Goal: Task Accomplishment & Management: Manage account settings

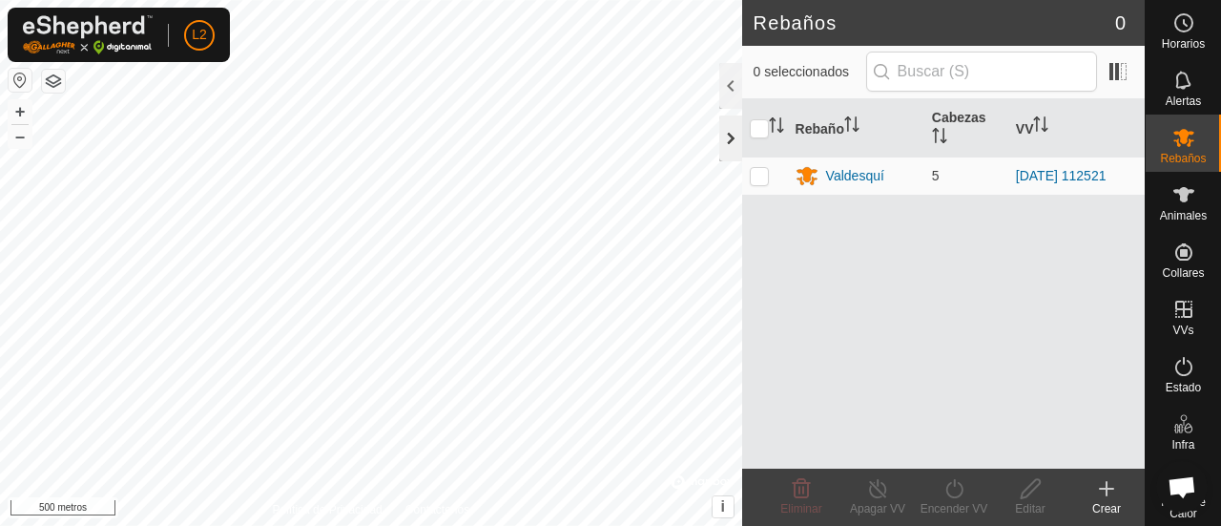
click at [723, 141] on div at bounding box center [730, 138] width 23 height 46
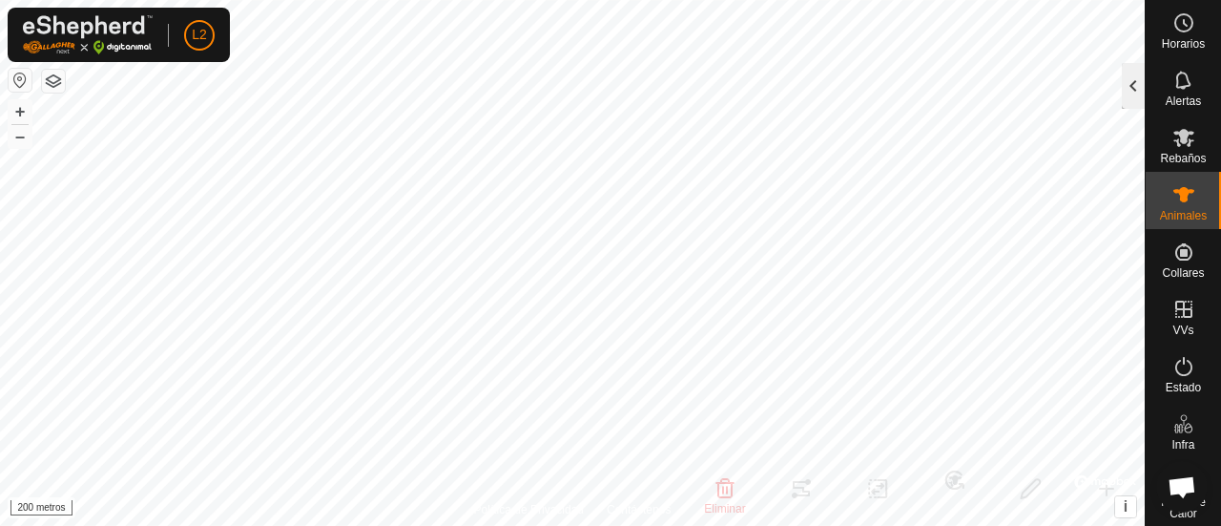
click at [1129, 88] on div at bounding box center [1133, 86] width 23 height 46
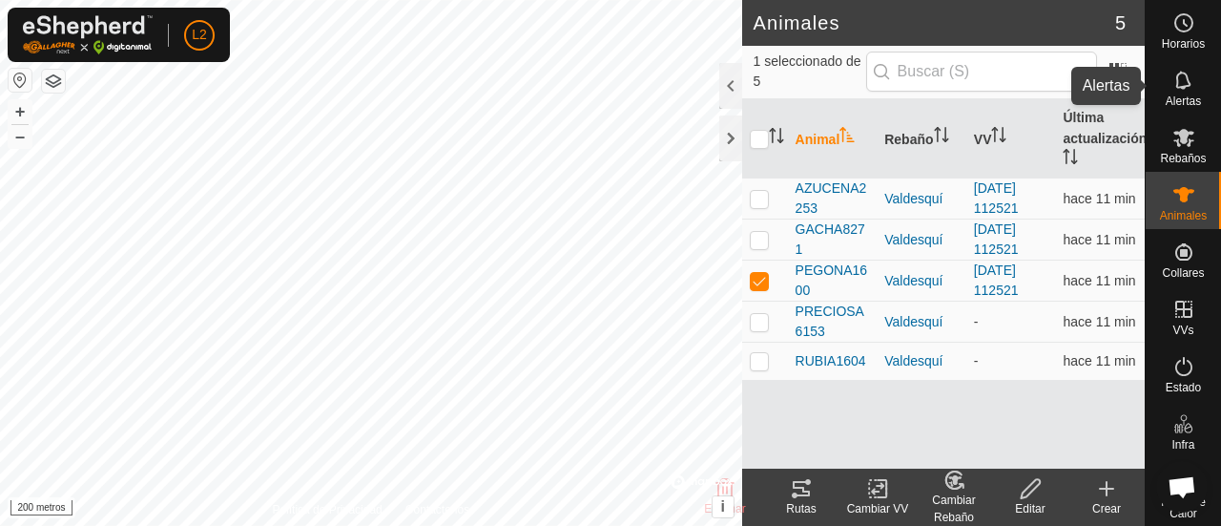
click at [1175, 88] on icon at bounding box center [1182, 80] width 15 height 18
click at [1177, 90] on icon at bounding box center [1183, 80] width 23 height 23
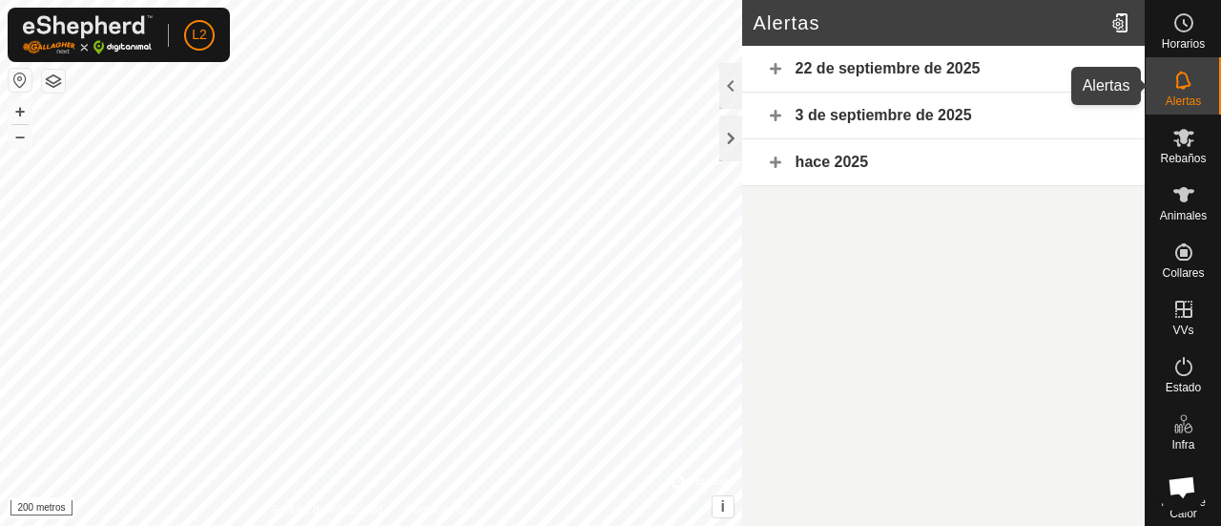
click at [1172, 91] on icon at bounding box center [1183, 80] width 23 height 23
click at [730, 96] on div at bounding box center [730, 86] width 23 height 46
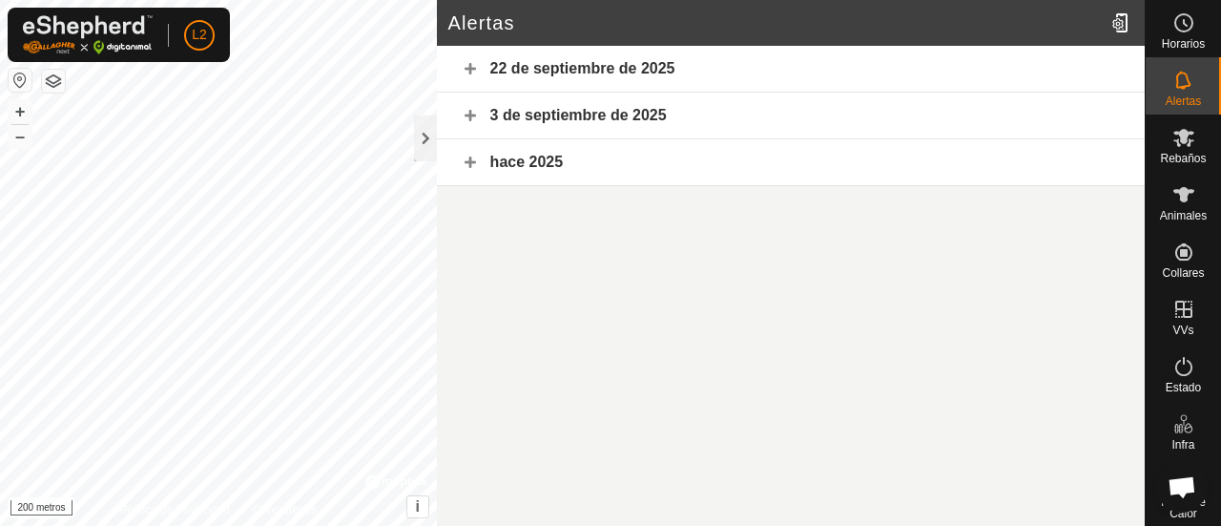
click at [549, 162] on font "hace 2025" at bounding box center [526, 162] width 73 height 16
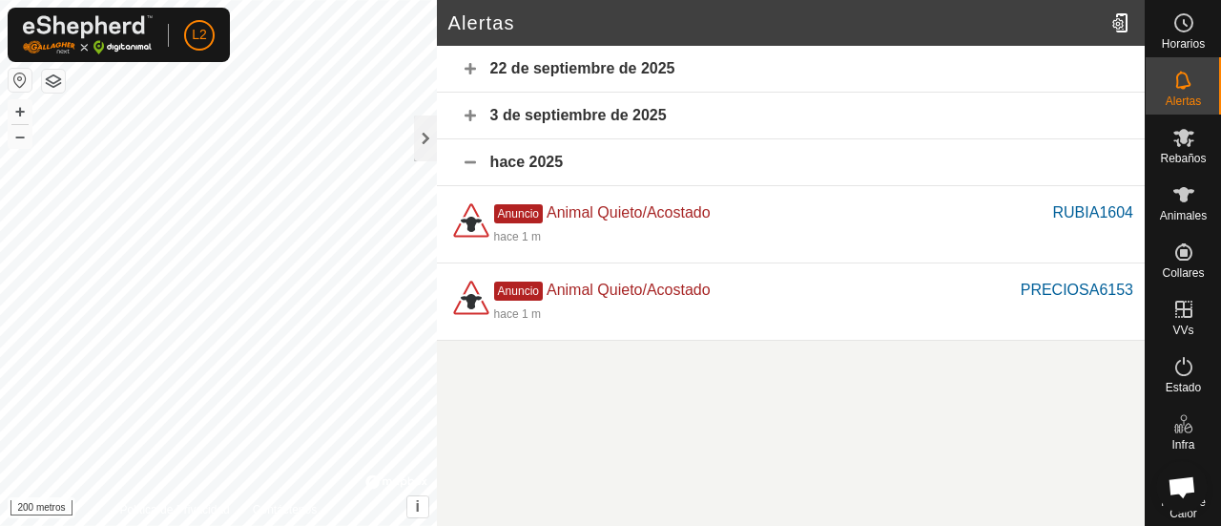
click at [527, 159] on font "hace 2025" at bounding box center [526, 162] width 73 height 16
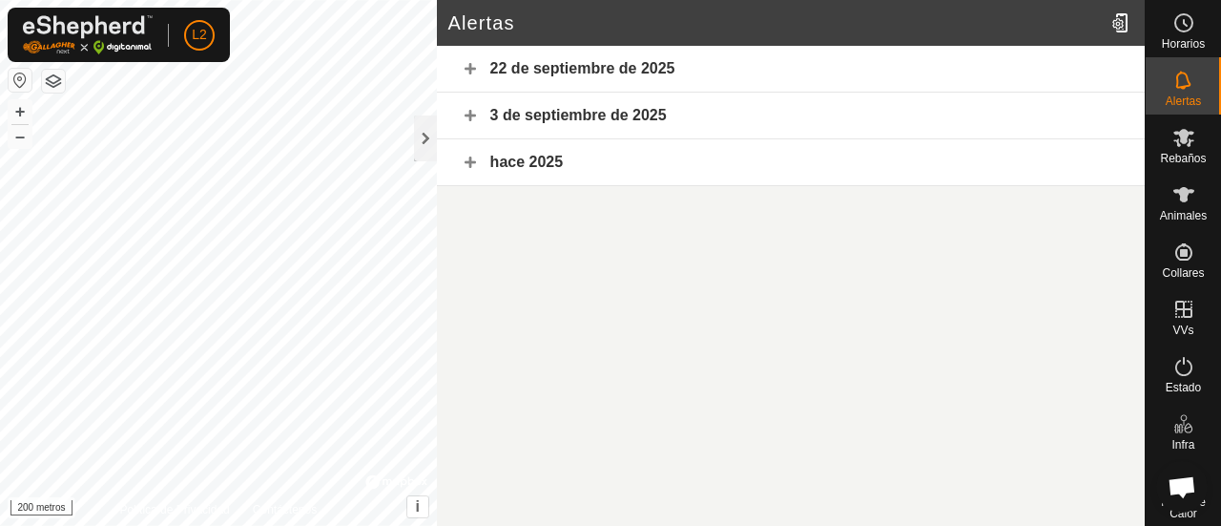
click at [578, 110] on font "3 de septiembre de 2025" at bounding box center [578, 115] width 176 height 16
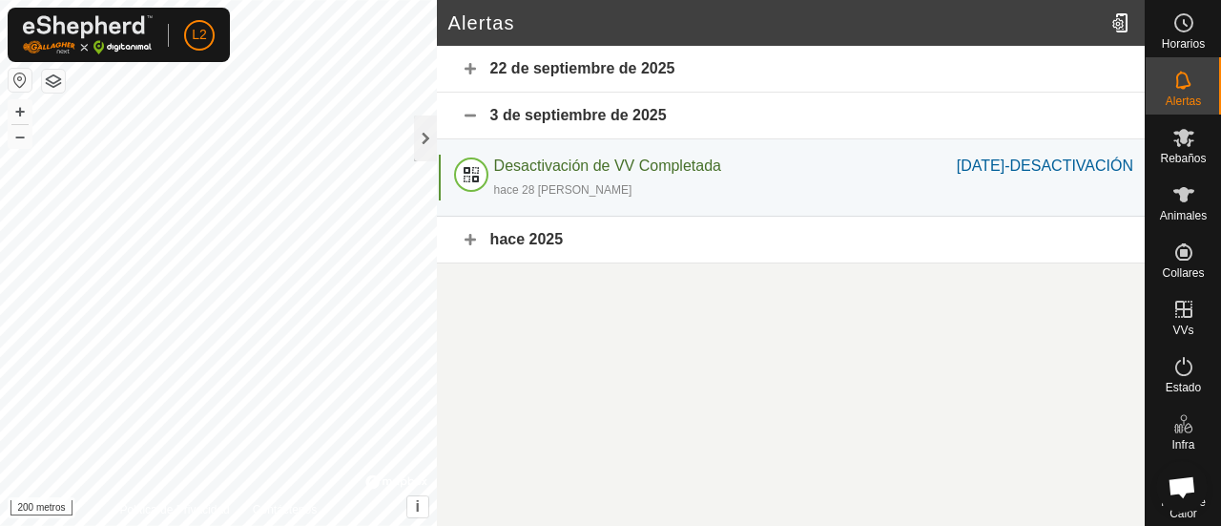
click at [584, 87] on div "22 de septiembre de 2025" at bounding box center [791, 69] width 708 height 47
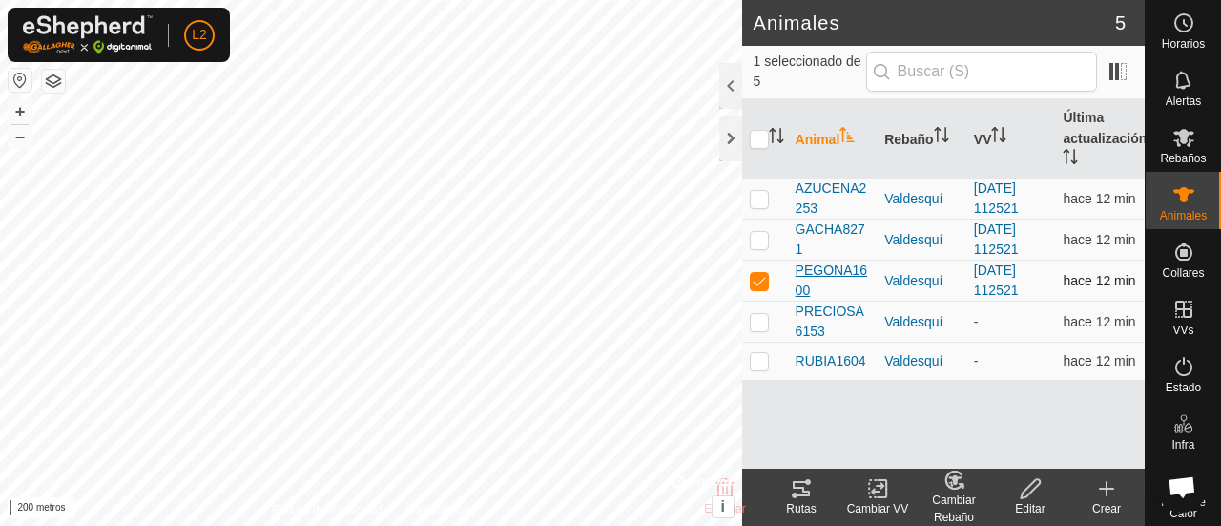
click at [811, 274] on font "PEGONA1600" at bounding box center [832, 279] width 72 height 35
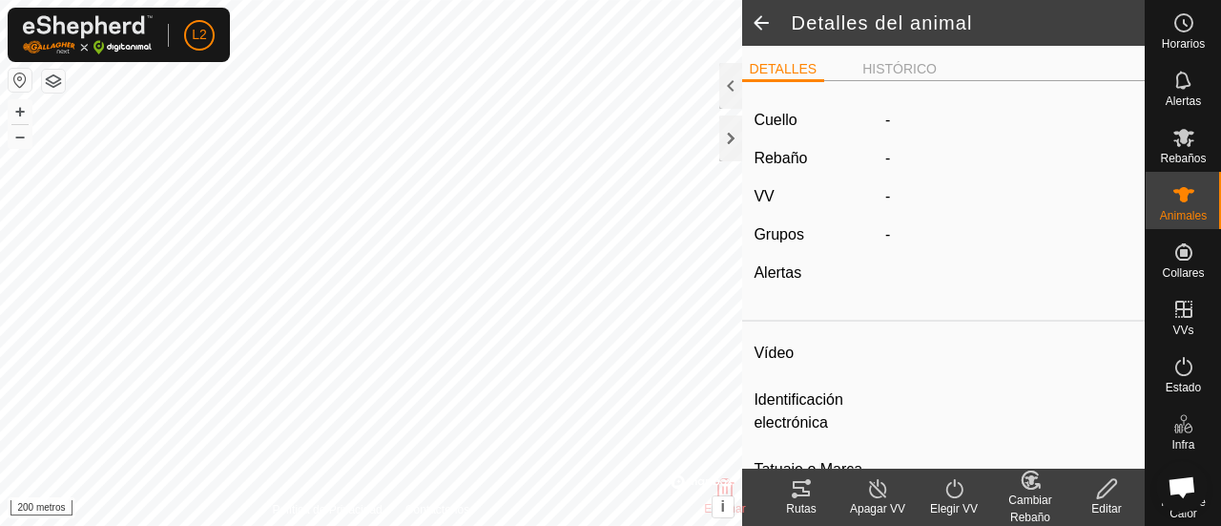
type input "PEGONA1600"
type input "-"
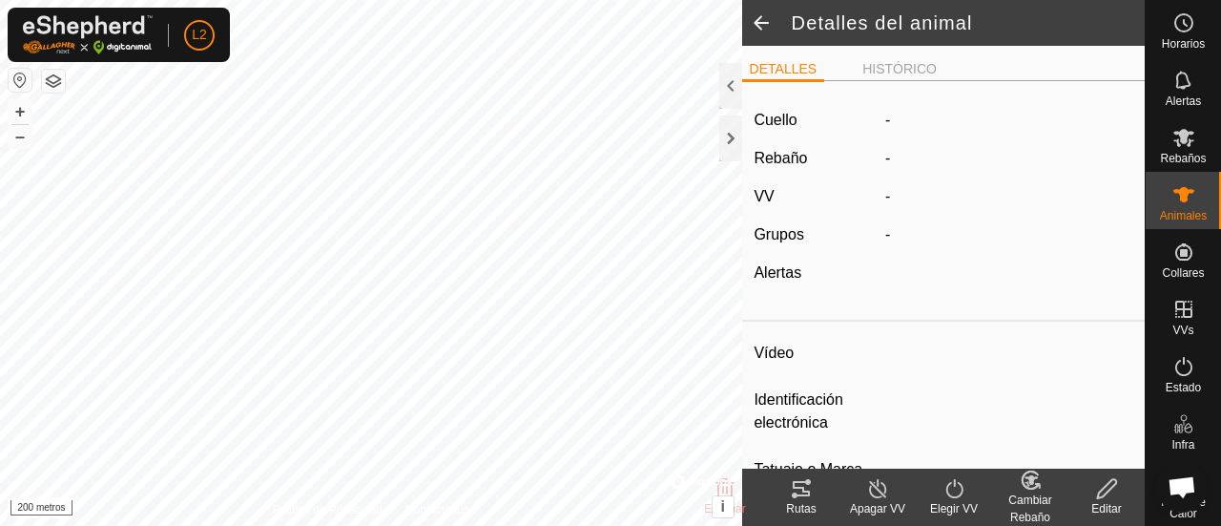
type input "0 kg"
type input "-"
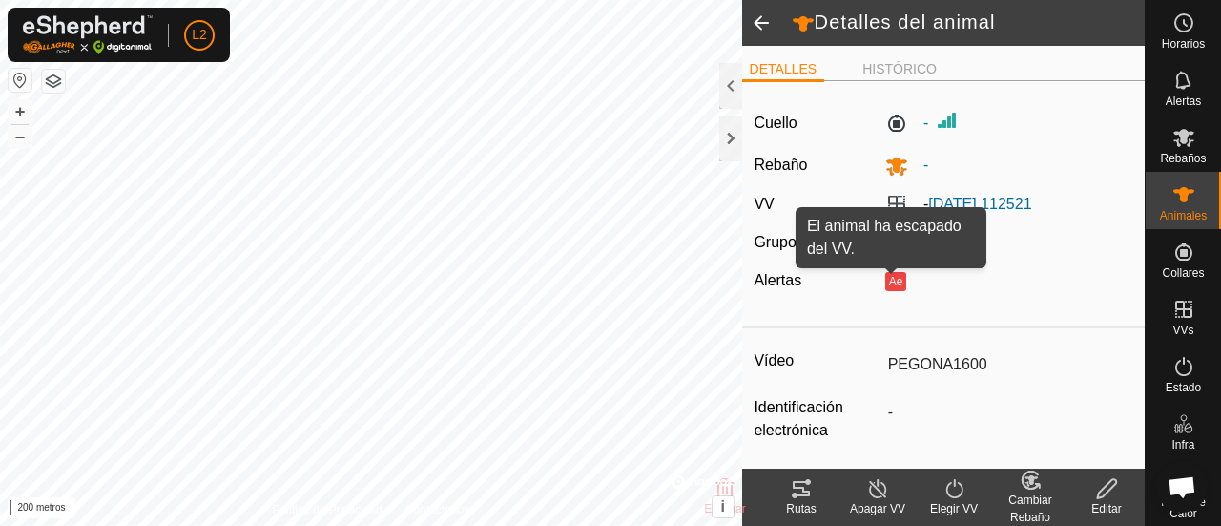
click at [889, 285] on font "Ae" at bounding box center [896, 281] width 14 height 13
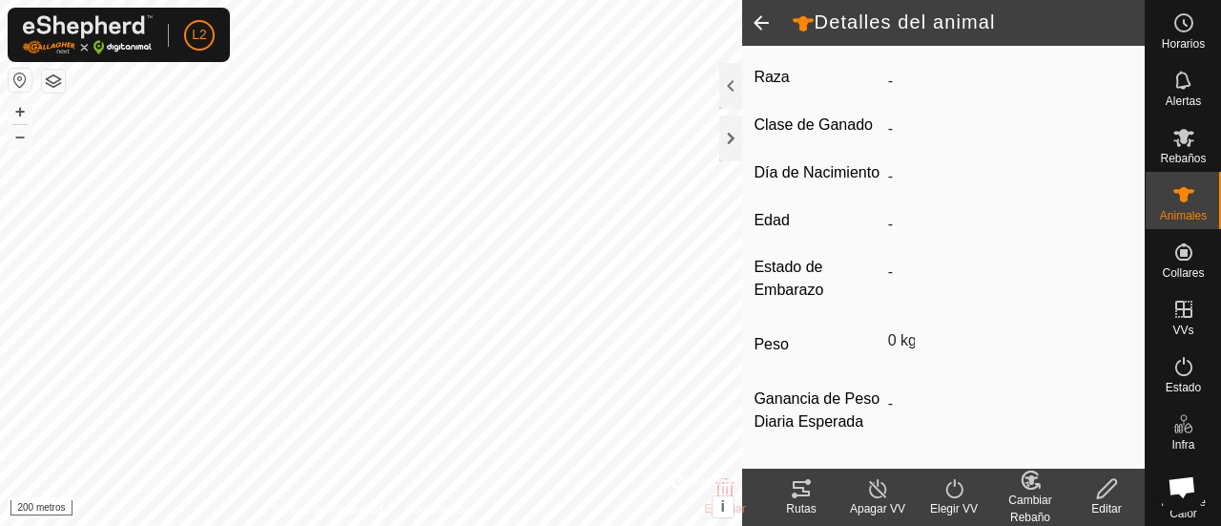
scroll to position [494, 0]
click at [799, 478] on icon at bounding box center [801, 488] width 23 height 23
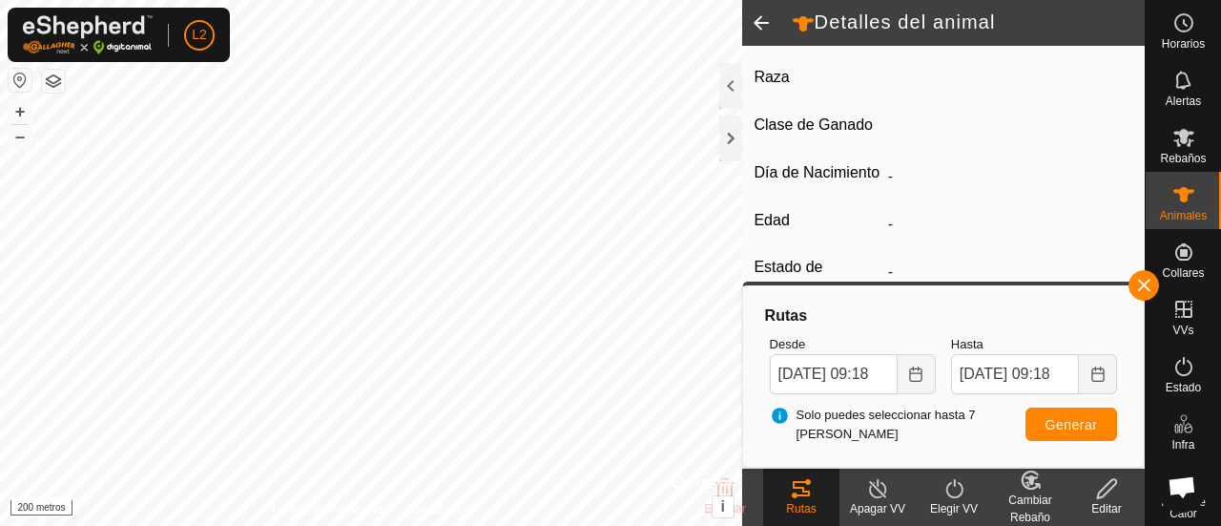
type input "AZUCENA2253"
type input "-"
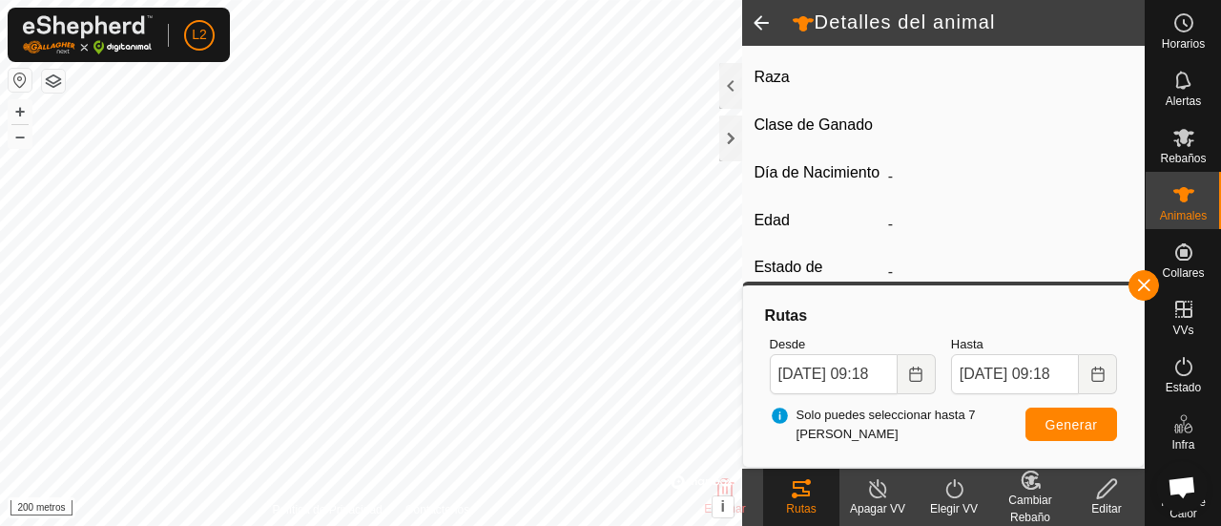
type input "0 kg"
type input "-"
type input "GACHA8271"
type input "-"
type input "8271"
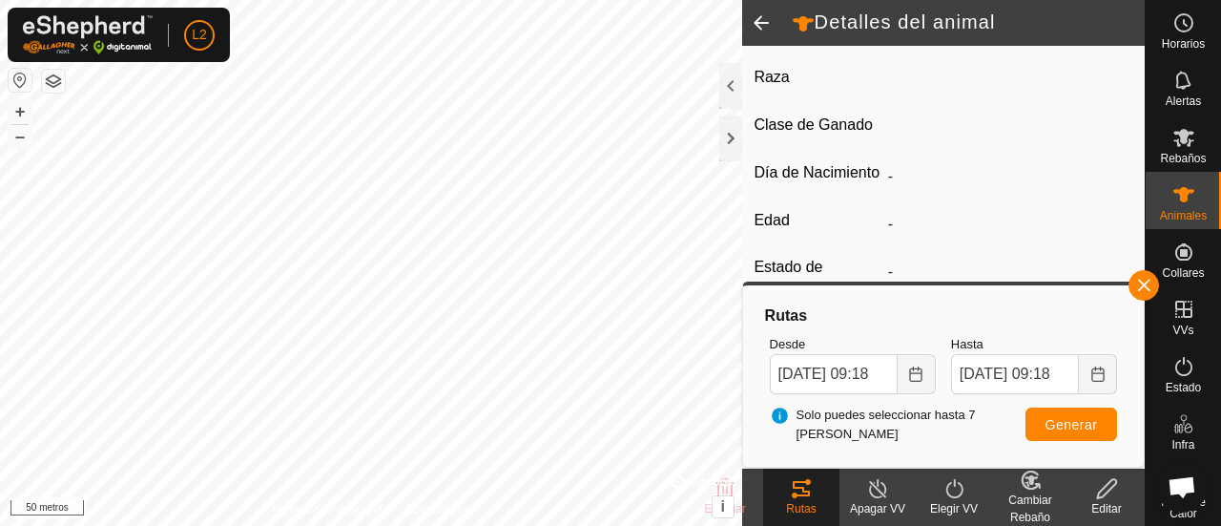
type input "-"
type input "0 kg"
type input "-"
click at [1140, 287] on button "button" at bounding box center [1144, 285] width 31 height 31
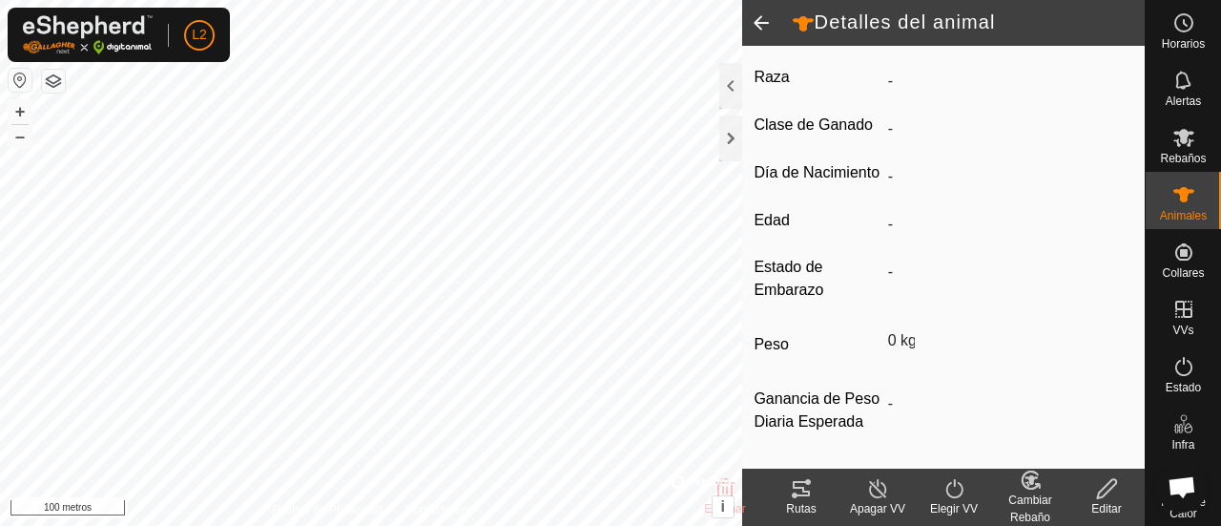
click at [806, 497] on icon at bounding box center [801, 488] width 23 height 23
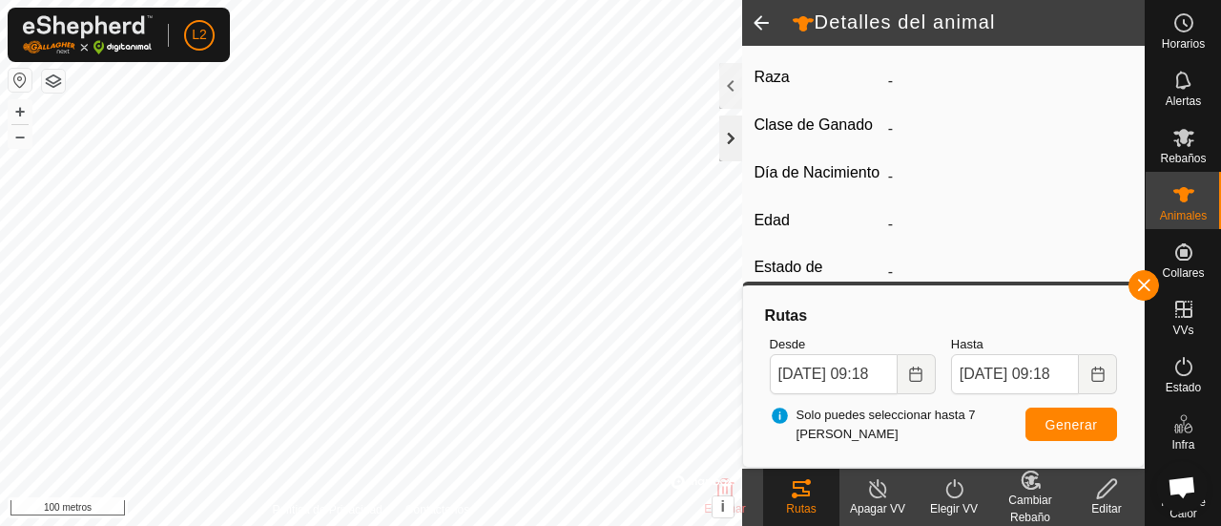
click at [725, 138] on div at bounding box center [730, 138] width 23 height 46
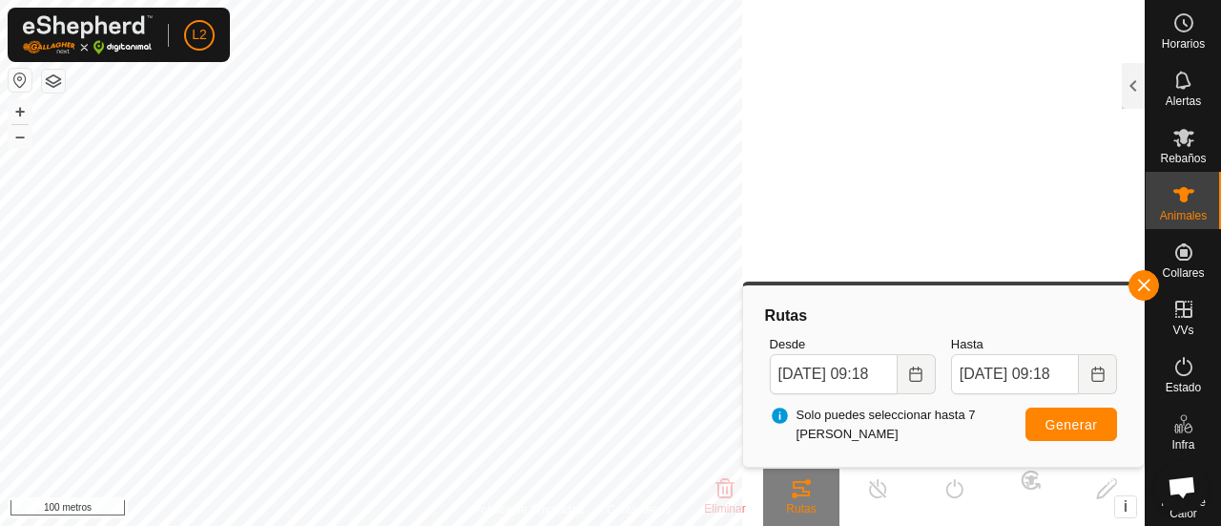
scroll to position [759, 0]
click at [1141, 288] on button "button" at bounding box center [1144, 285] width 31 height 31
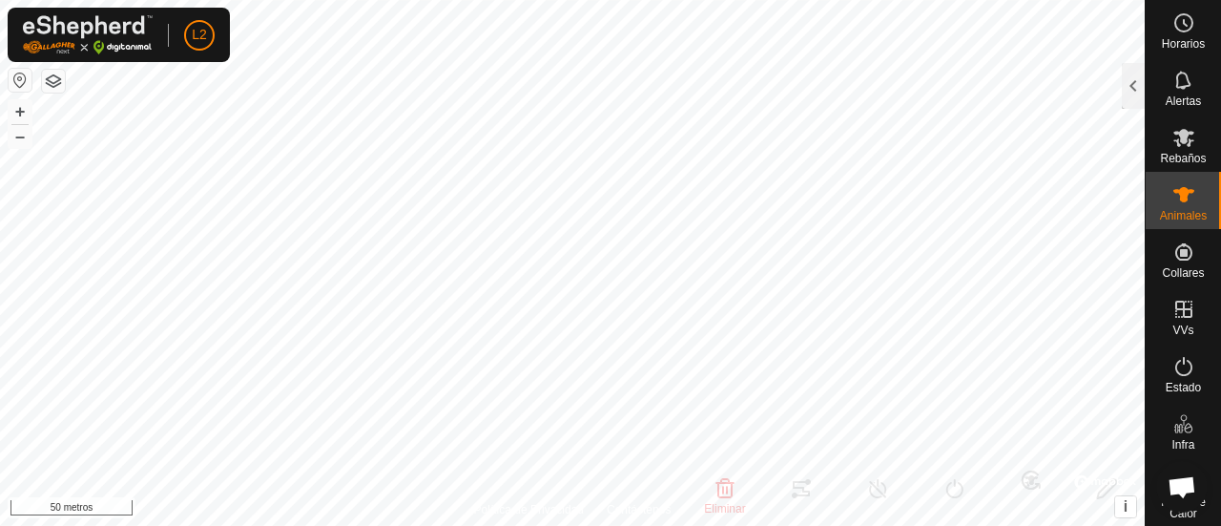
type input "AZUCENA2253"
type input "-"
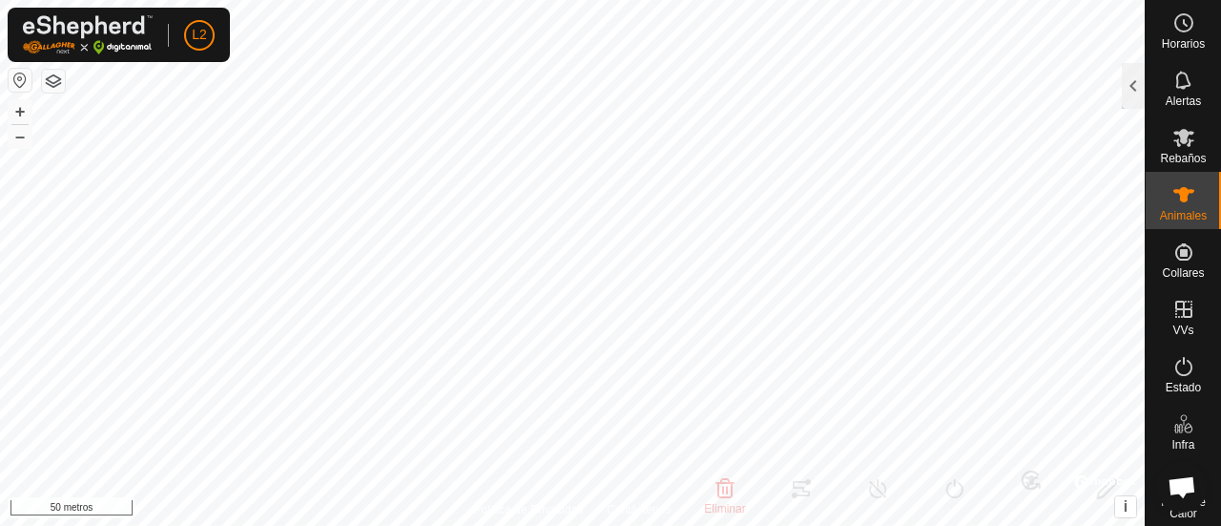
type input "0 kg"
type input "-"
click at [1132, 91] on div at bounding box center [1133, 86] width 23 height 46
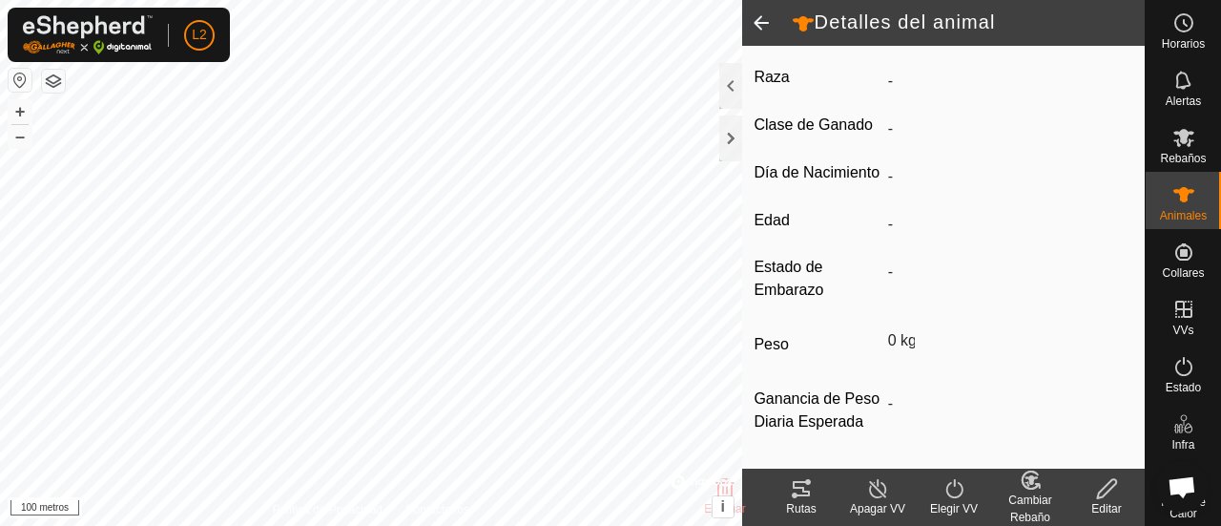
scroll to position [494, 0]
click at [798, 497] on icon at bounding box center [801, 488] width 23 height 23
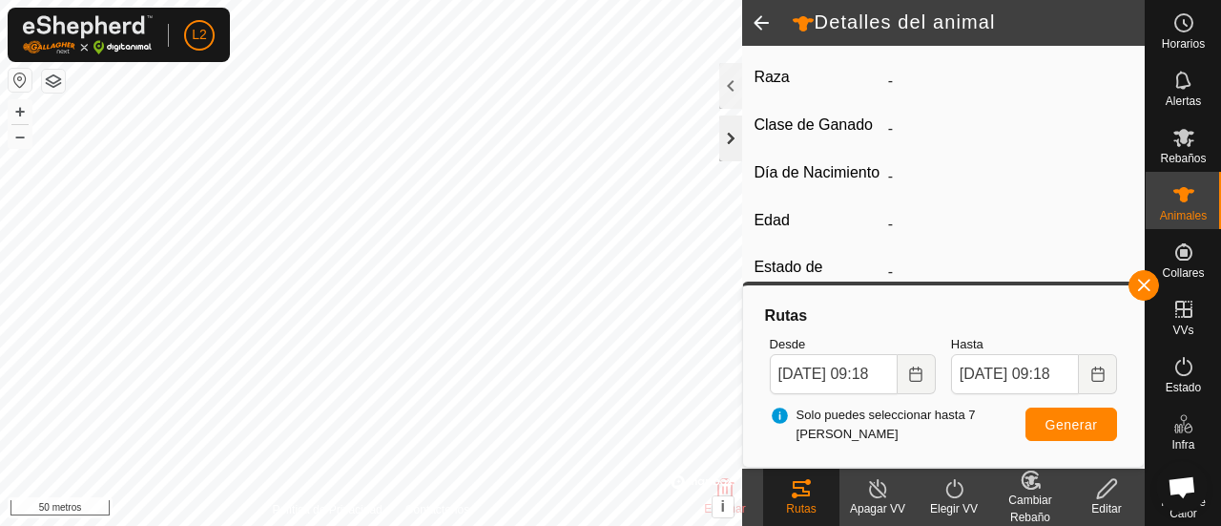
click at [734, 138] on div at bounding box center [730, 138] width 23 height 46
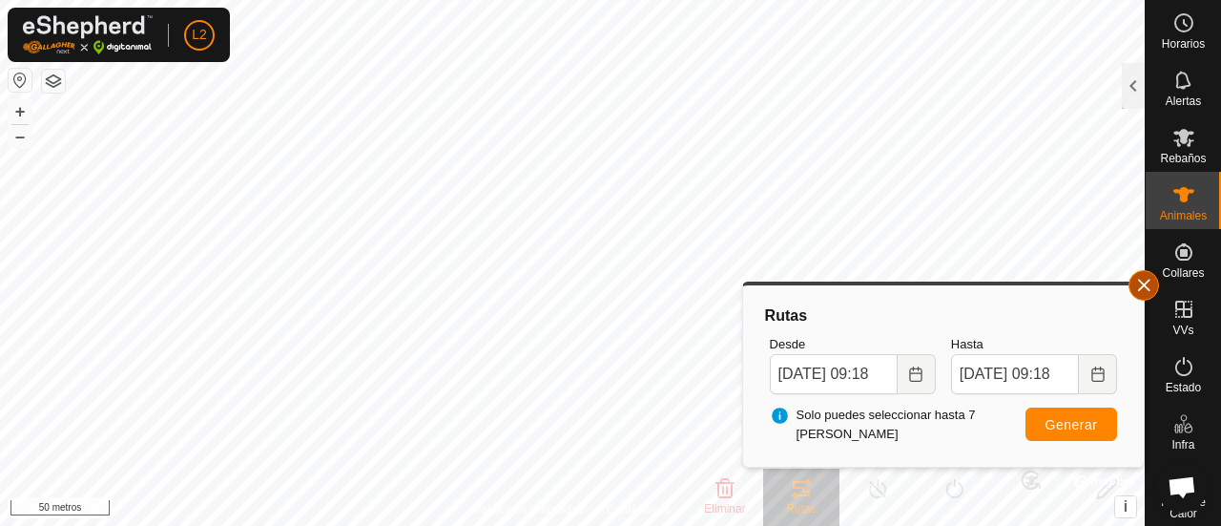
click at [1146, 289] on button "button" at bounding box center [1144, 285] width 31 height 31
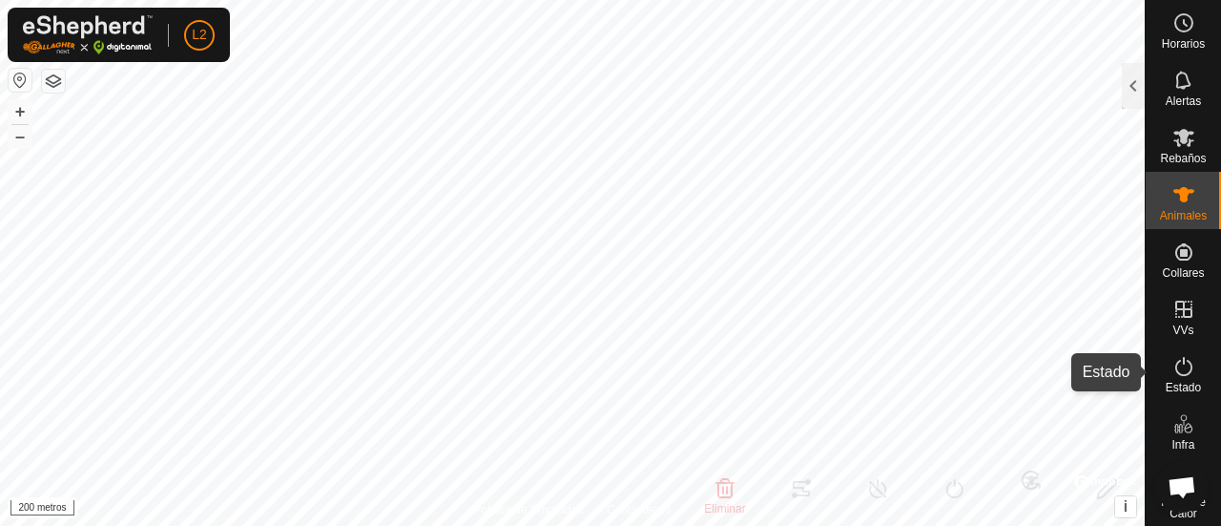
drag, startPoint x: 1184, startPoint y: 373, endPoint x: 1219, endPoint y: 407, distance: 49.2
click at [1184, 373] on icon at bounding box center [1183, 366] width 23 height 23
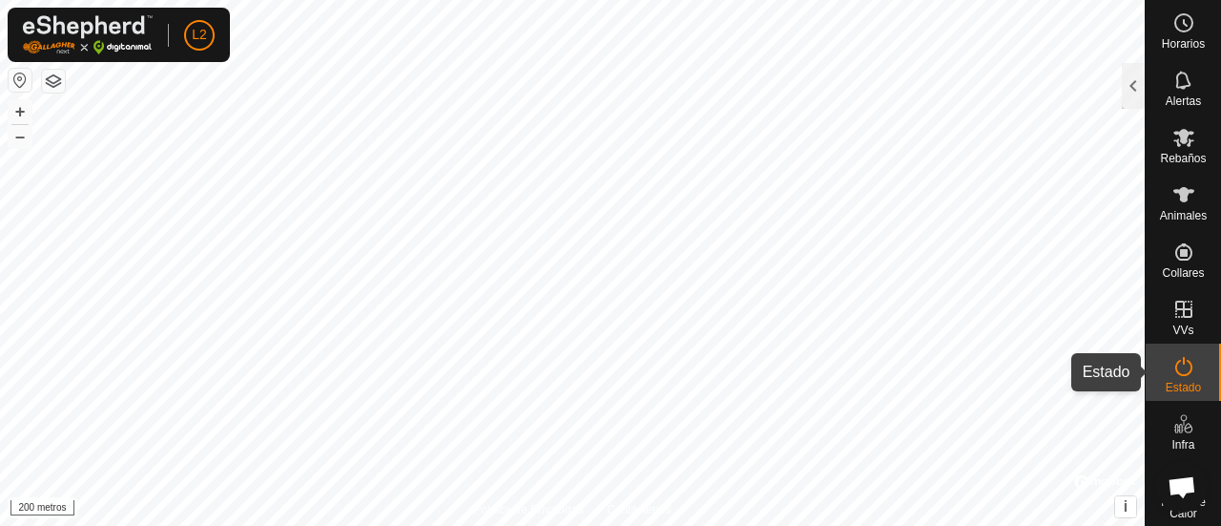
click at [1175, 375] on icon at bounding box center [1183, 366] width 17 height 19
click at [1128, 86] on div at bounding box center [1133, 86] width 23 height 46
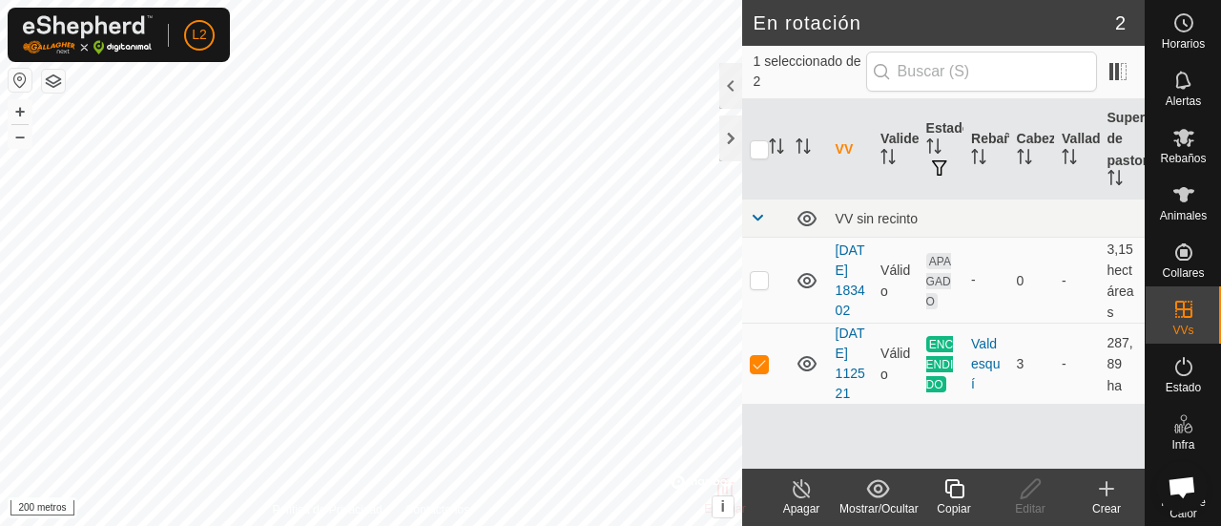
click at [804, 499] on icon at bounding box center [802, 488] width 24 height 23
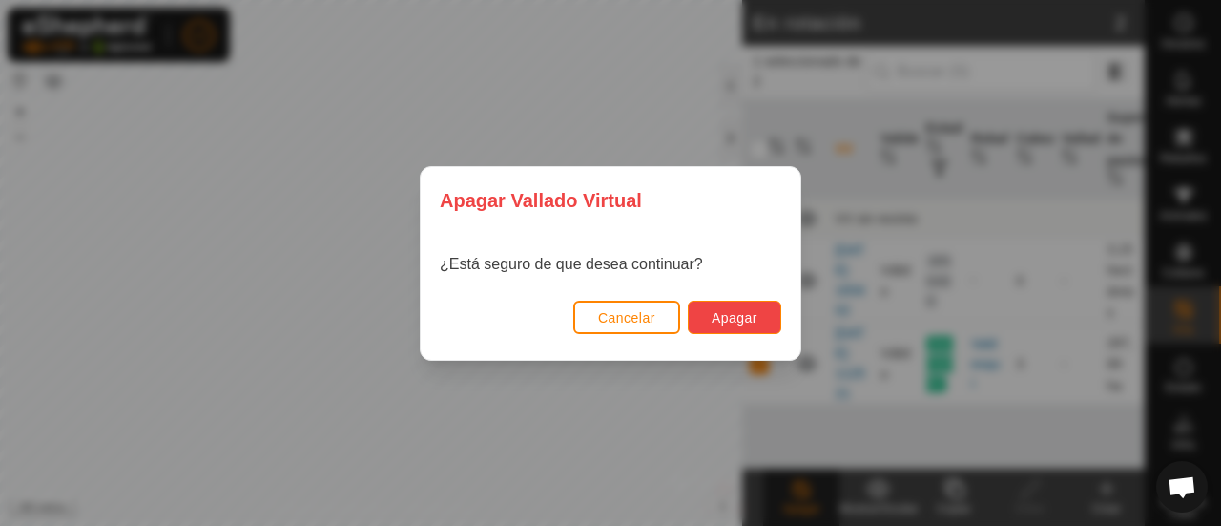
click at [754, 320] on font "Apagar" at bounding box center [735, 317] width 46 height 15
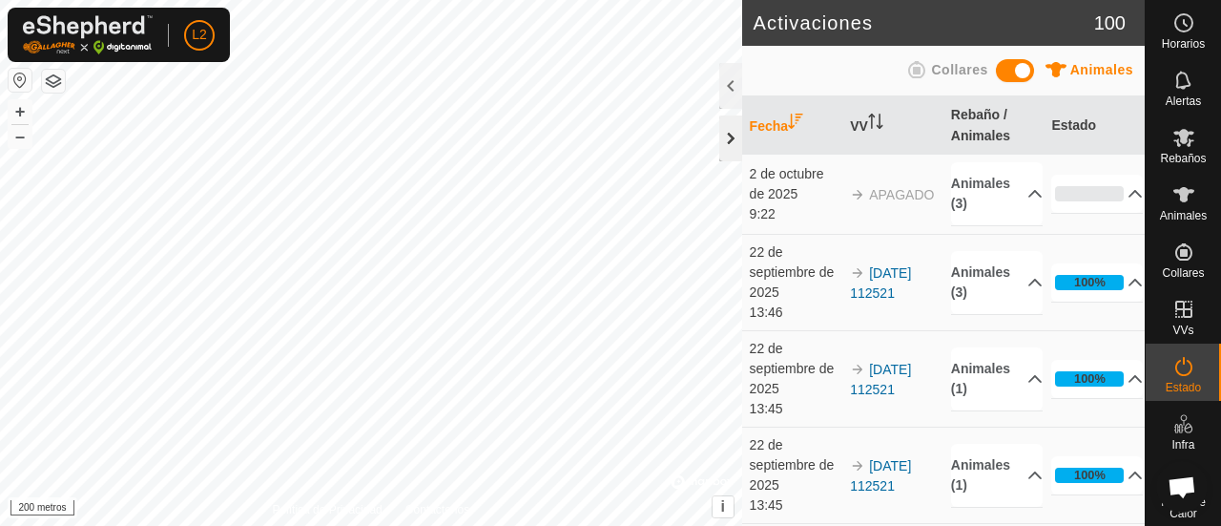
click at [728, 133] on div at bounding box center [730, 138] width 23 height 46
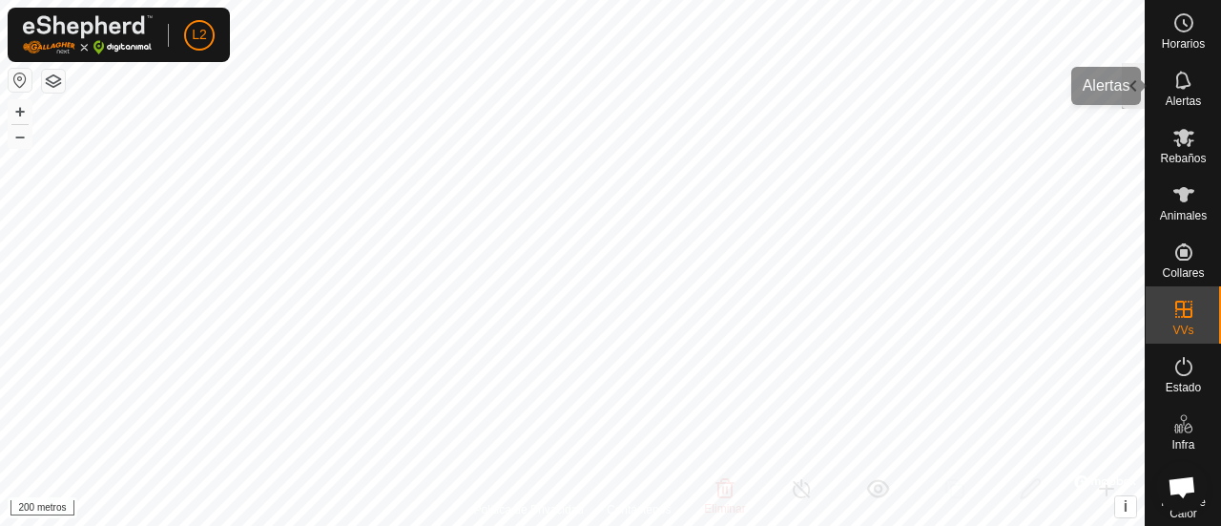
click at [1142, 90] on div at bounding box center [1133, 86] width 23 height 46
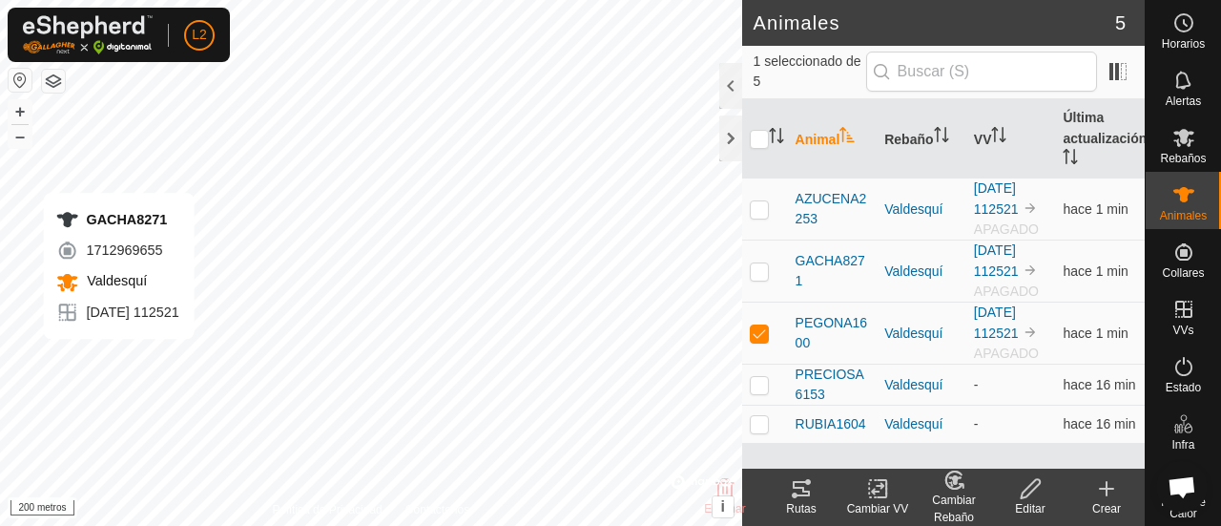
checkbox input "true"
checkbox input "false"
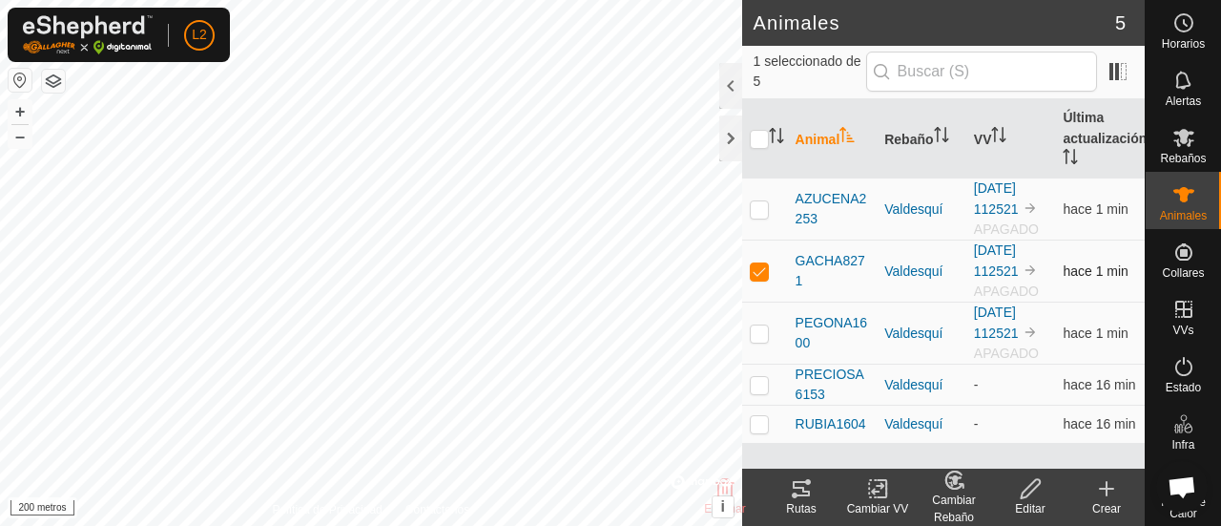
click at [757, 272] on p-checkbox at bounding box center [759, 270] width 19 height 15
checkbox input "false"
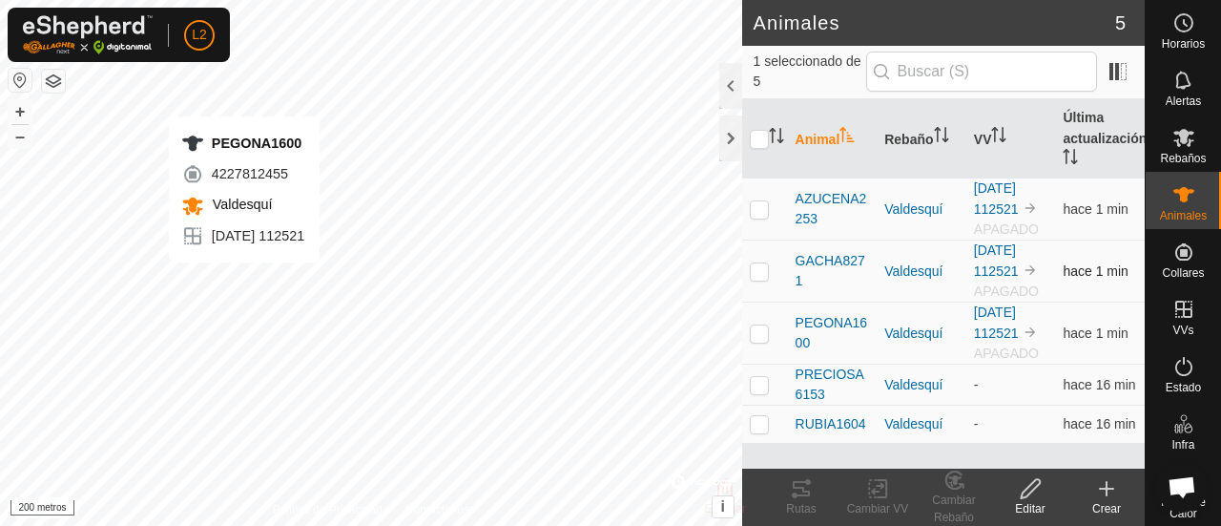
checkbox input "true"
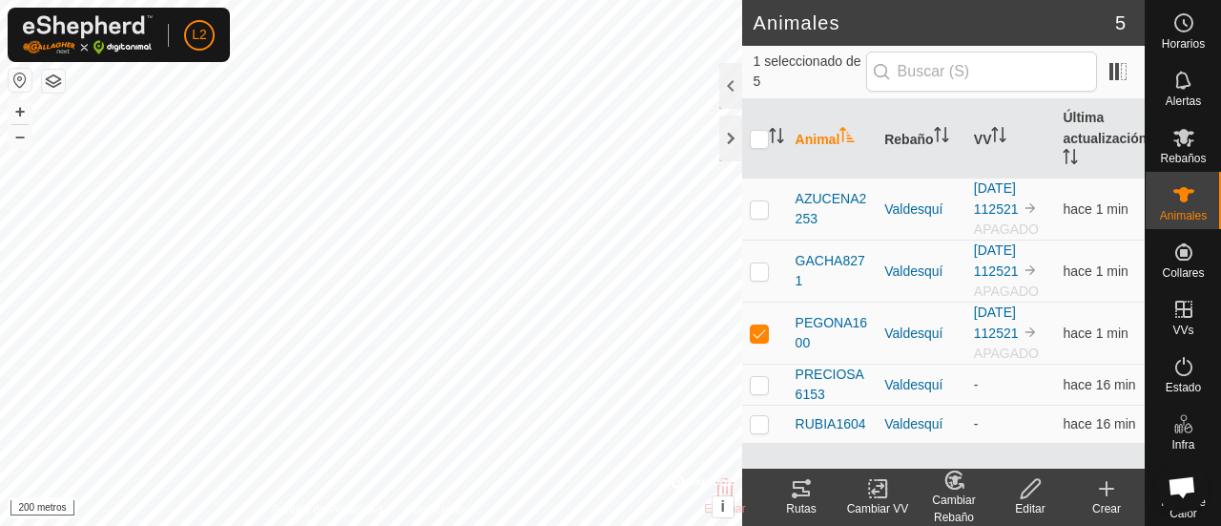
click at [792, 487] on icon at bounding box center [801, 488] width 23 height 23
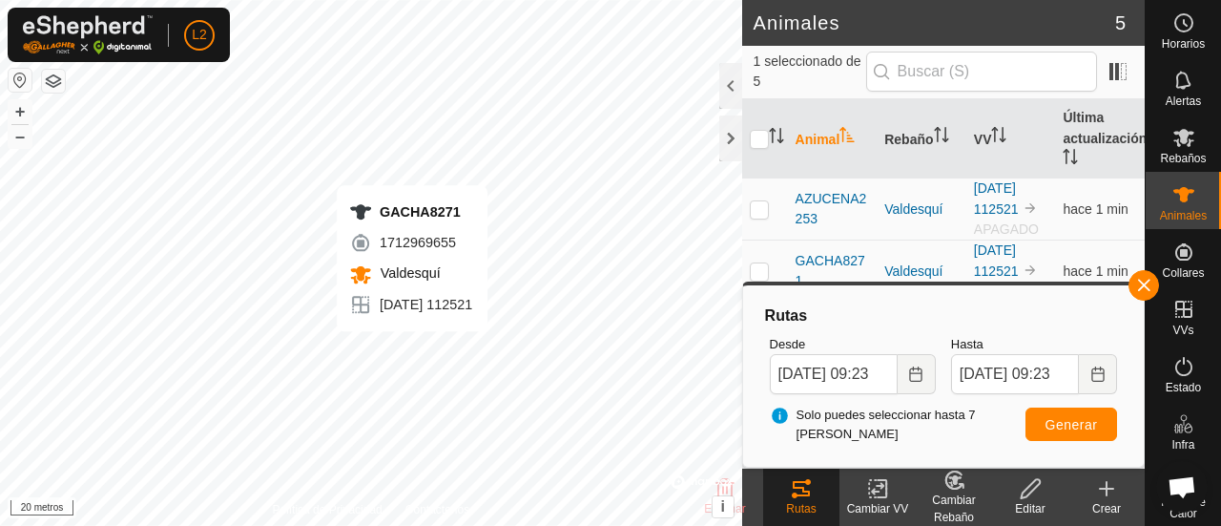
checkbox input "true"
checkbox input "false"
click at [803, 504] on font "Rutas" at bounding box center [801, 508] width 30 height 13
click at [803, 491] on icon at bounding box center [801, 488] width 17 height 15
click at [800, 490] on icon at bounding box center [801, 488] width 23 height 23
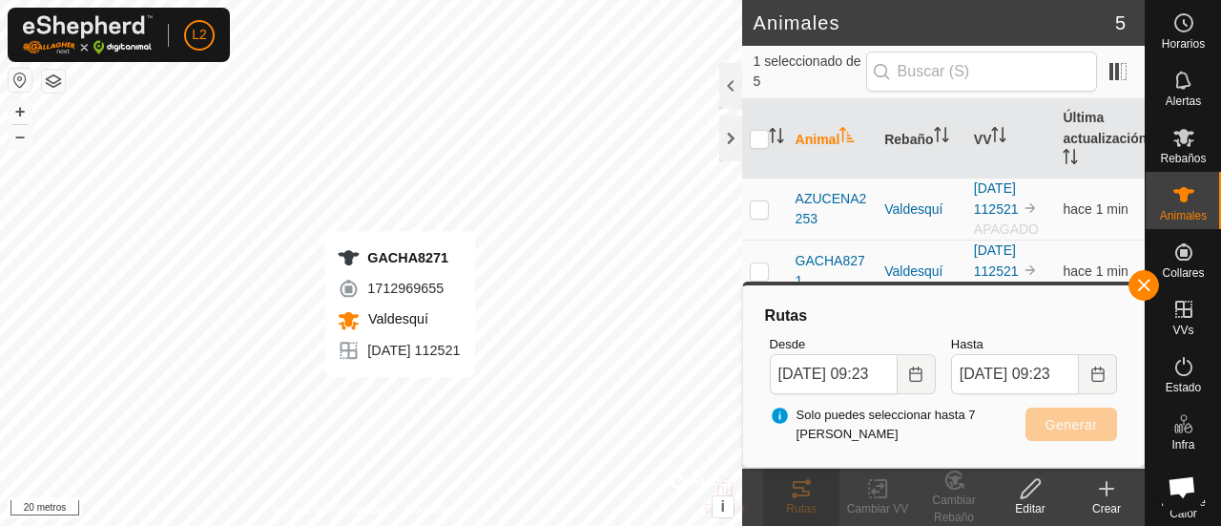
checkbox input "true"
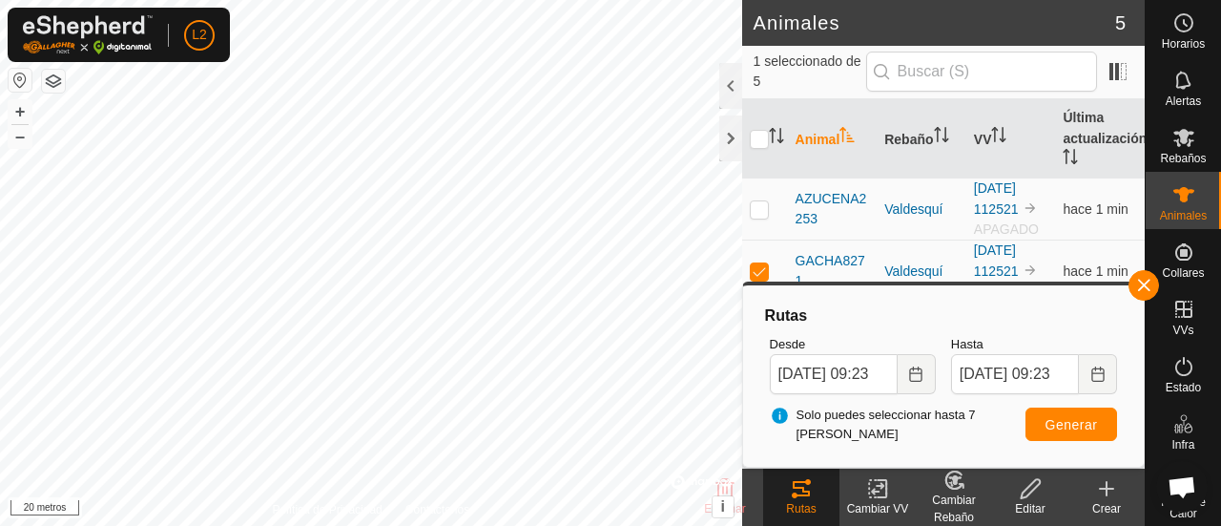
click at [803, 490] on icon at bounding box center [801, 488] width 17 height 15
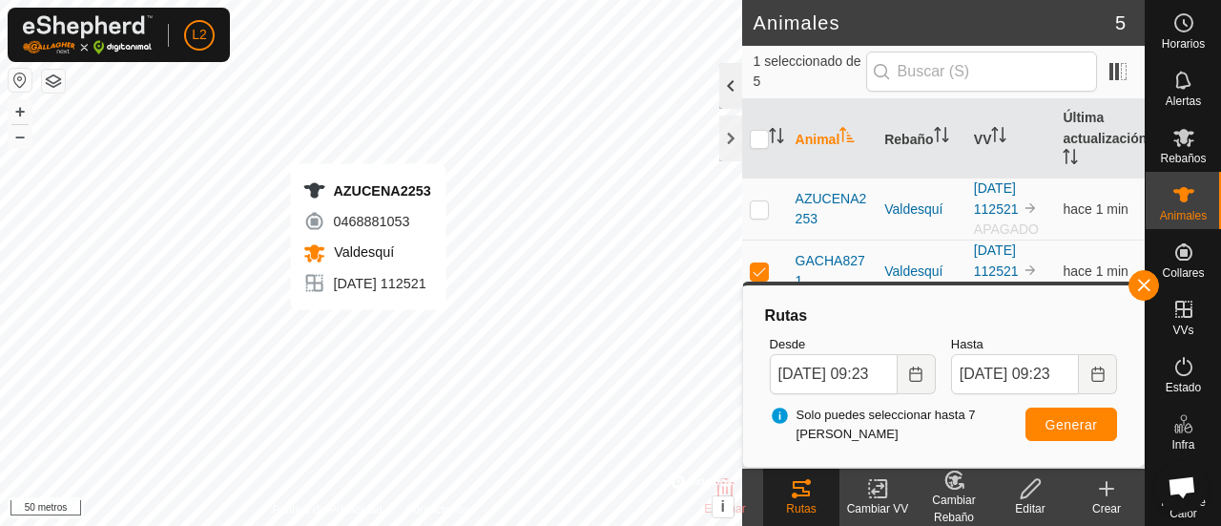
checkbox input "true"
checkbox input "false"
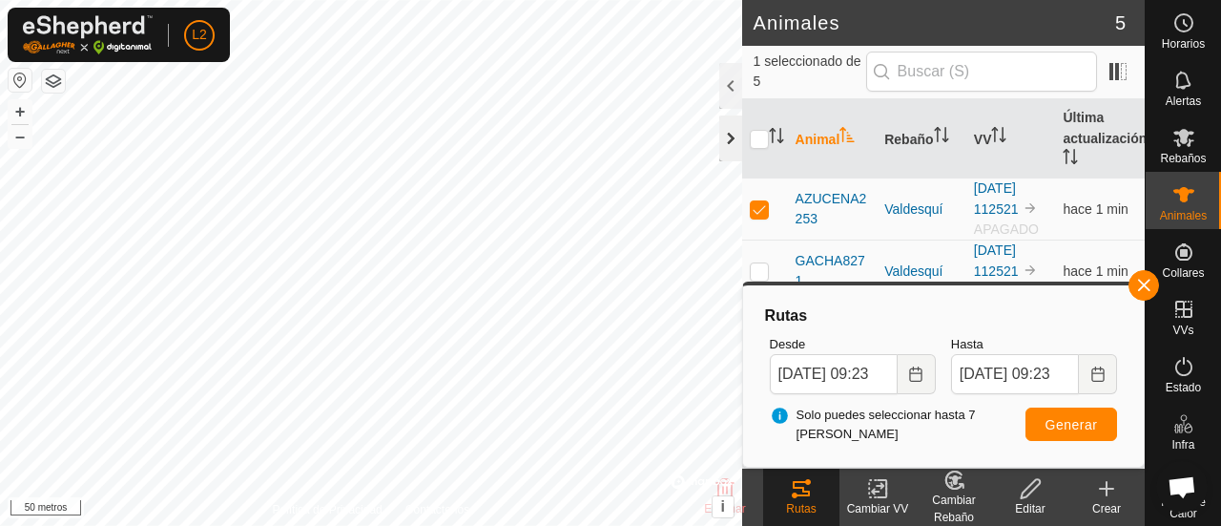
click at [732, 129] on div at bounding box center [730, 138] width 23 height 46
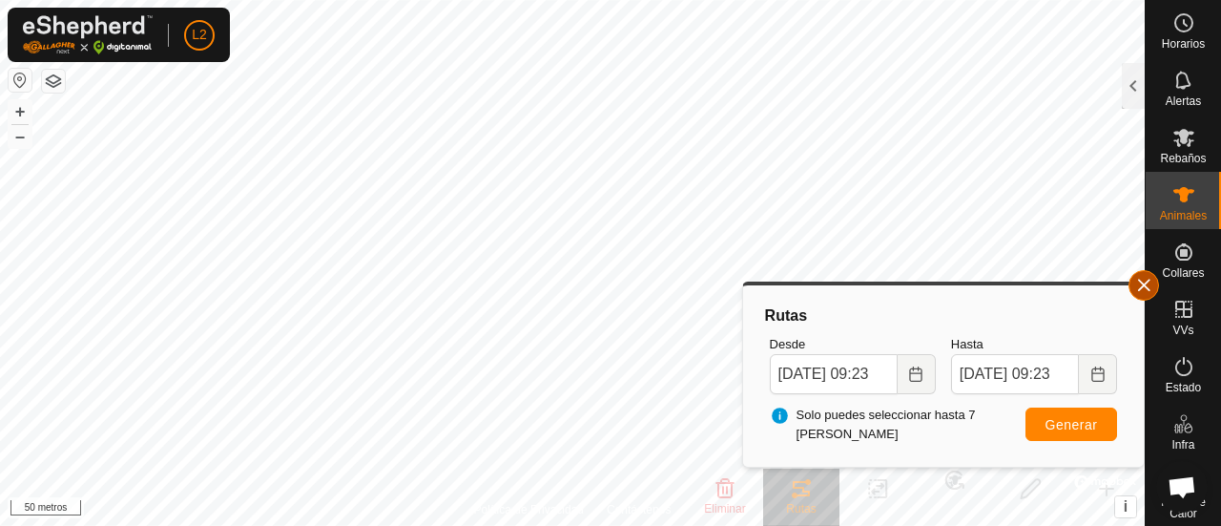
click at [1152, 280] on button "button" at bounding box center [1144, 285] width 31 height 31
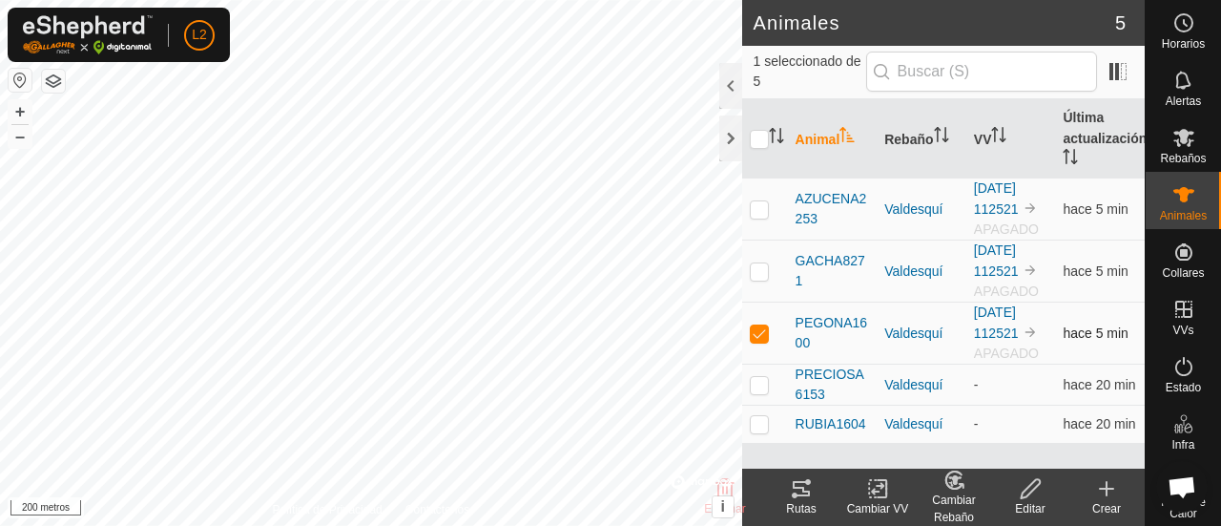
click at [768, 329] on p-tablecheckbox at bounding box center [759, 332] width 19 height 15
click at [756, 325] on p-checkbox at bounding box center [759, 332] width 19 height 15
checkbox input "true"
click at [757, 336] on p-checkbox at bounding box center [759, 332] width 19 height 15
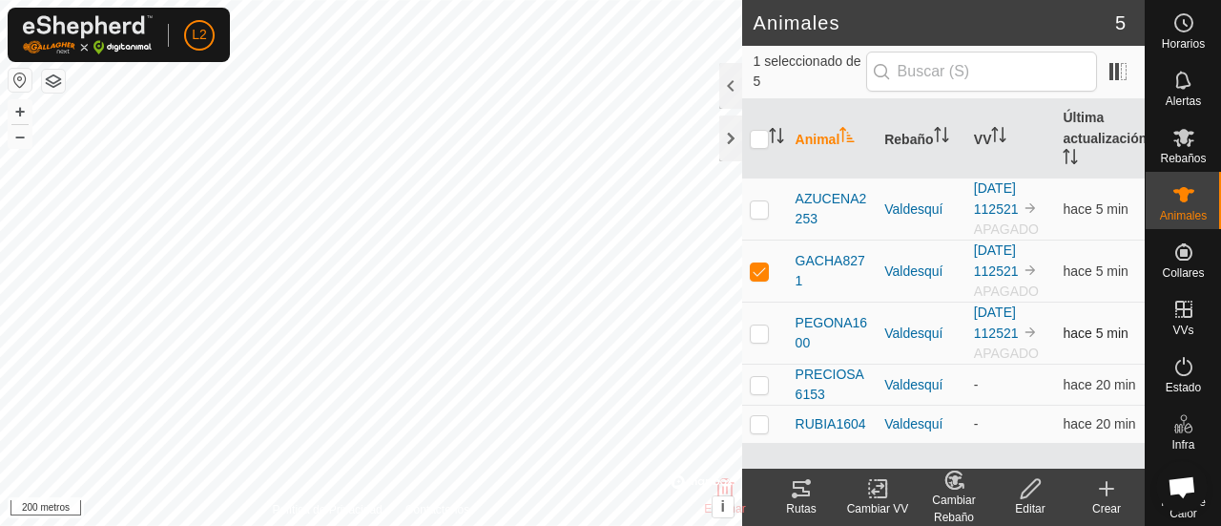
checkbox input "true"
click at [759, 391] on td at bounding box center [765, 384] width 46 height 41
click at [767, 386] on p-checkbox at bounding box center [759, 384] width 19 height 15
checkbox input "false"
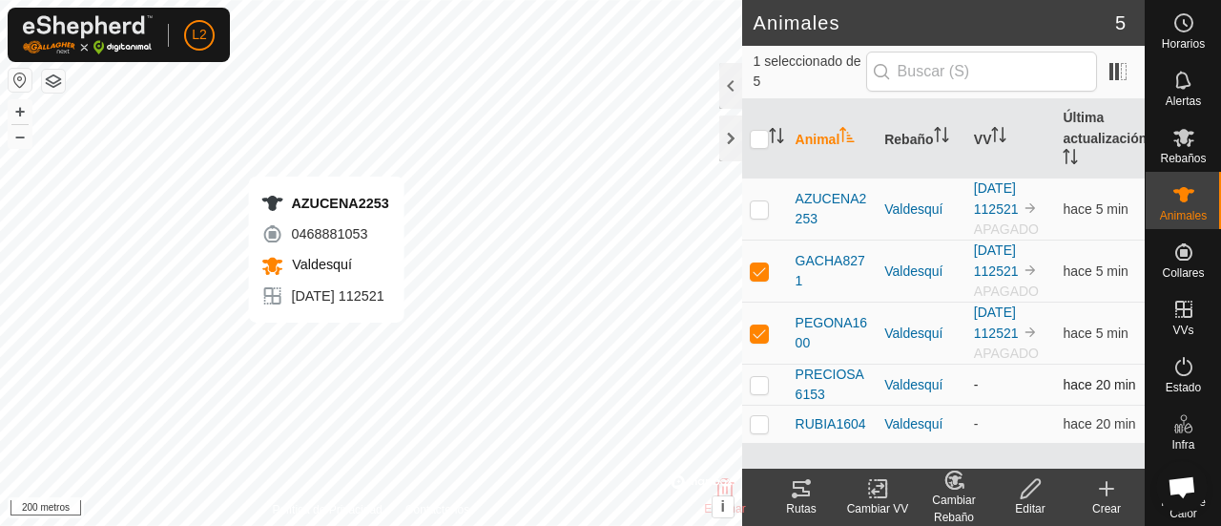
checkbox input "true"
checkbox input "false"
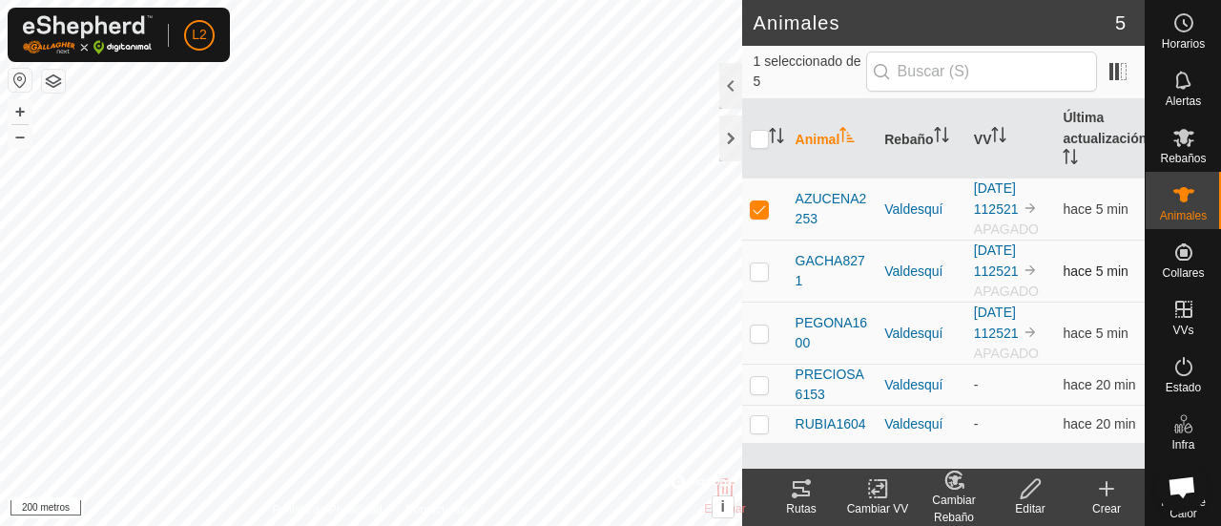
click at [755, 267] on p-checkbox at bounding box center [759, 270] width 19 height 15
checkbox input "true"
click at [759, 326] on p-checkbox at bounding box center [759, 332] width 19 height 15
checkbox input "true"
click at [1034, 491] on icon at bounding box center [1031, 488] width 24 height 23
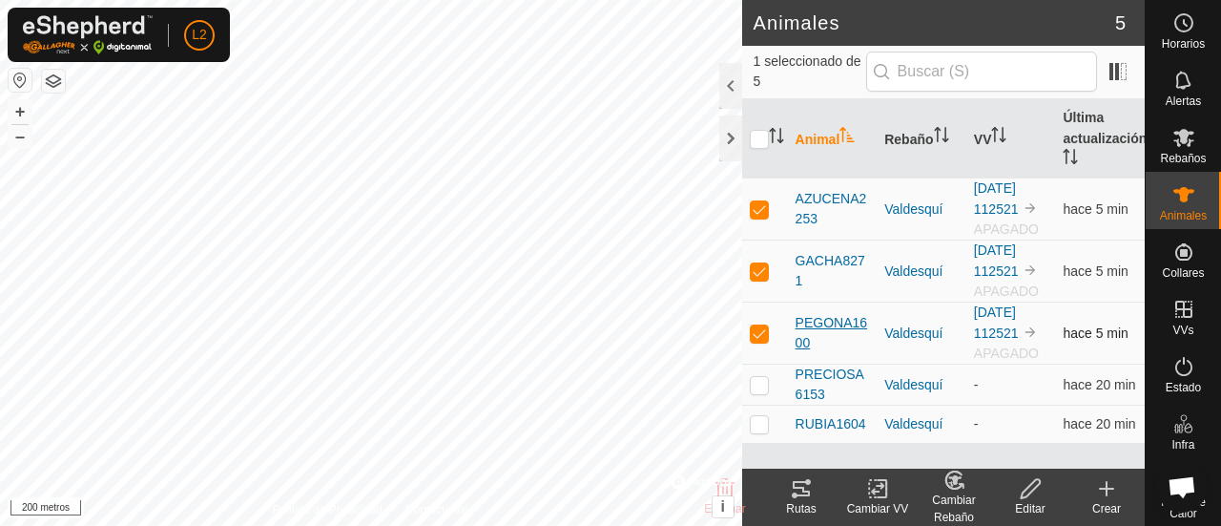
click at [827, 327] on font "PEGONA1600" at bounding box center [832, 332] width 72 height 35
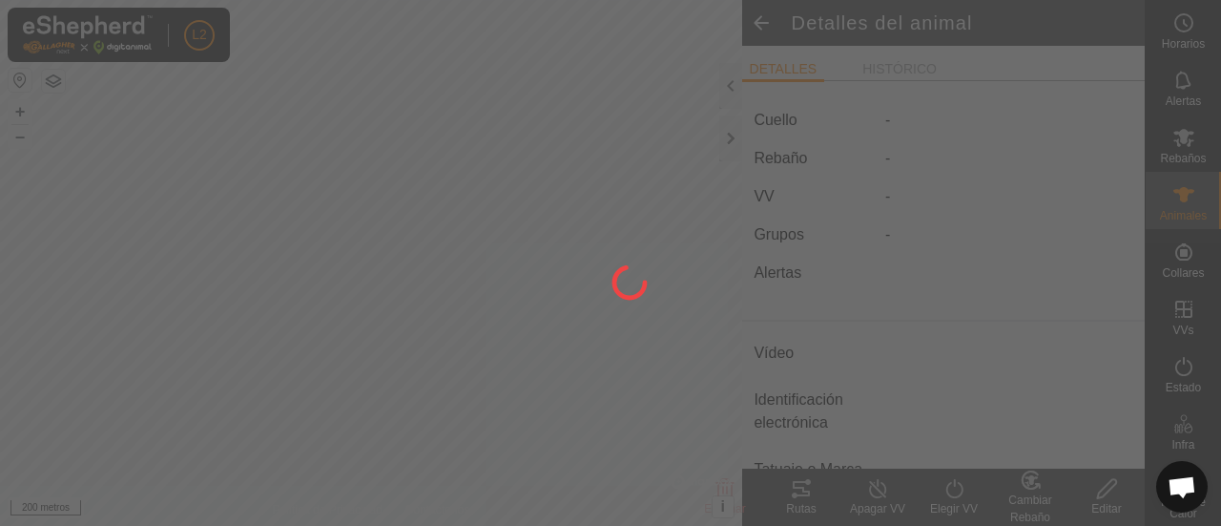
type input "PEGONA1600"
type input "-"
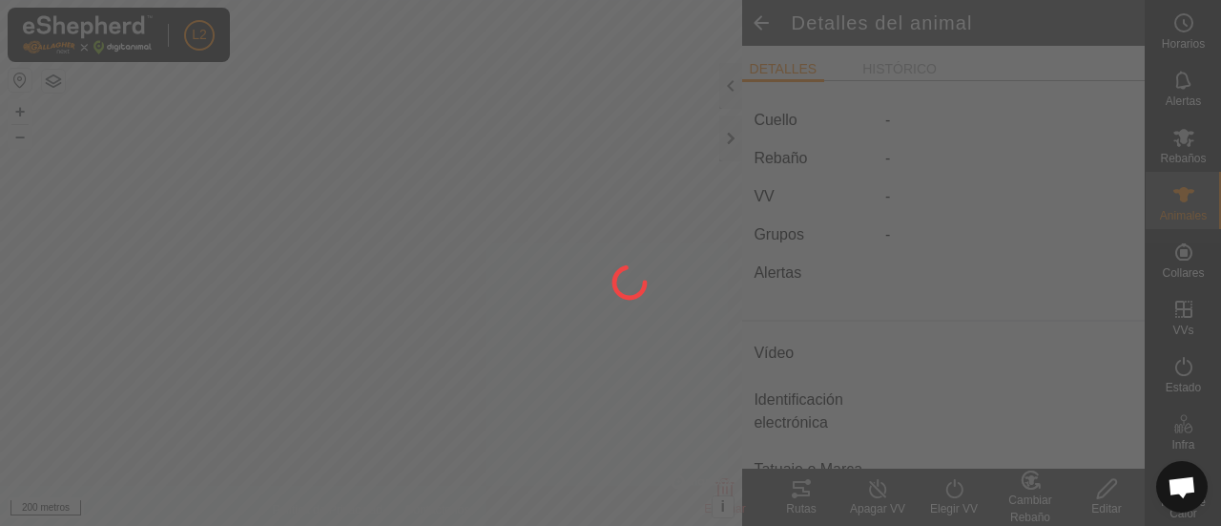
type input "0 kg"
type input "-"
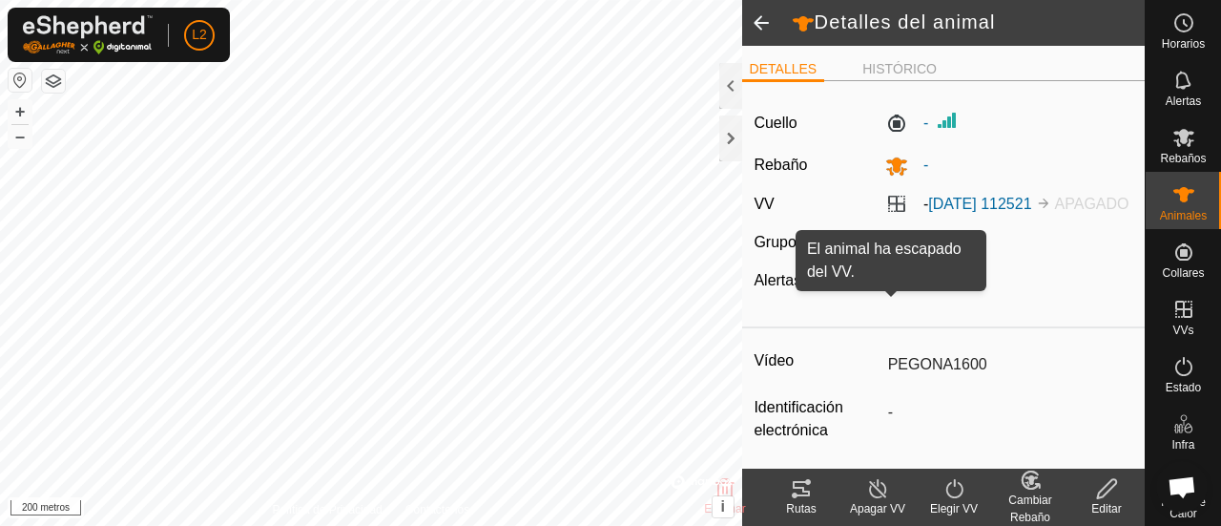
click at [899, 291] on button "Ae" at bounding box center [895, 281] width 21 height 19
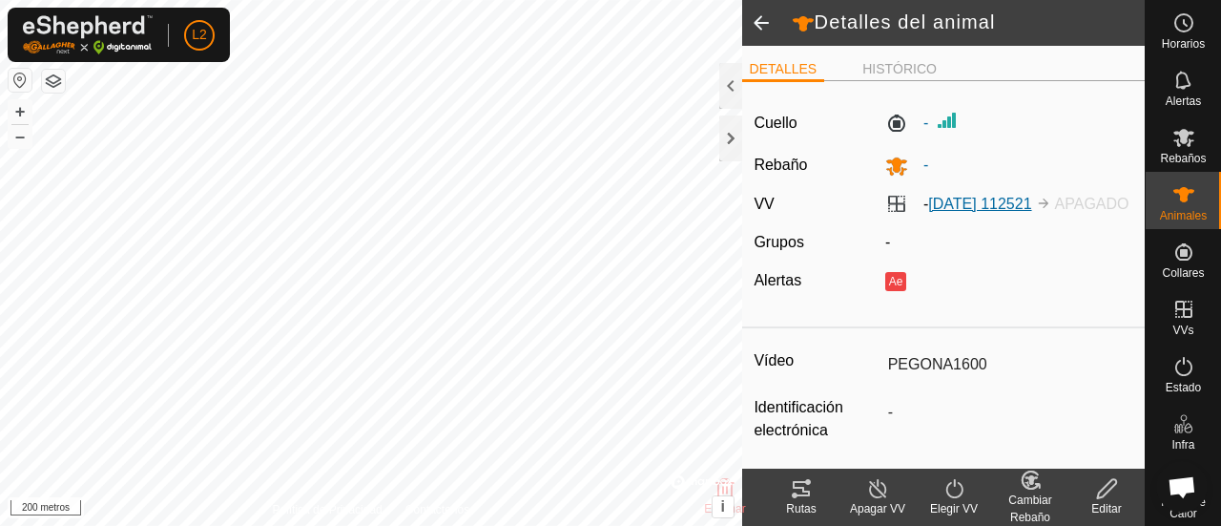
click at [1027, 205] on font "[DATE] 112521" at bounding box center [979, 204] width 103 height 16
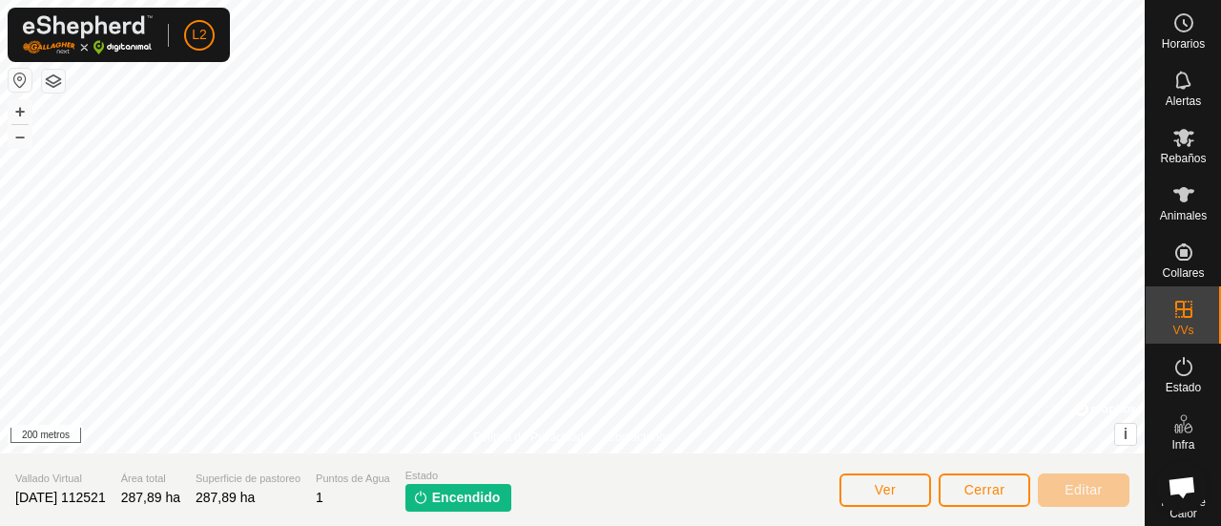
click at [492, 493] on font "Encendido" at bounding box center [466, 496] width 69 height 15
click at [882, 488] on font "Ver" at bounding box center [886, 489] width 22 height 15
click at [882, 489] on font "Ver" at bounding box center [886, 489] width 22 height 15
click at [966, 495] on font "Cerrar" at bounding box center [984, 489] width 41 height 15
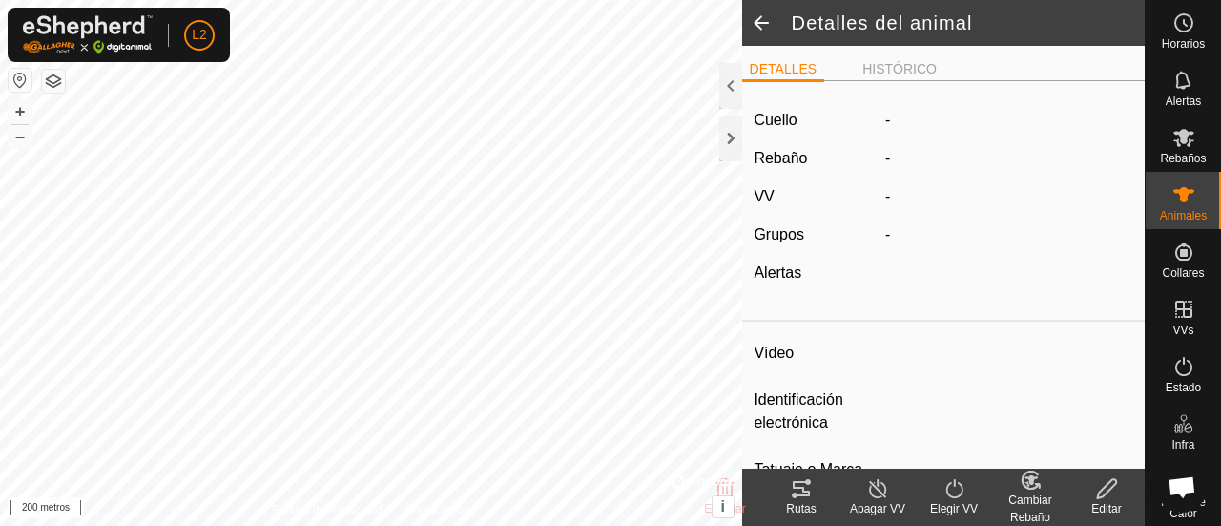
type input "PEGONA1600"
type input "-"
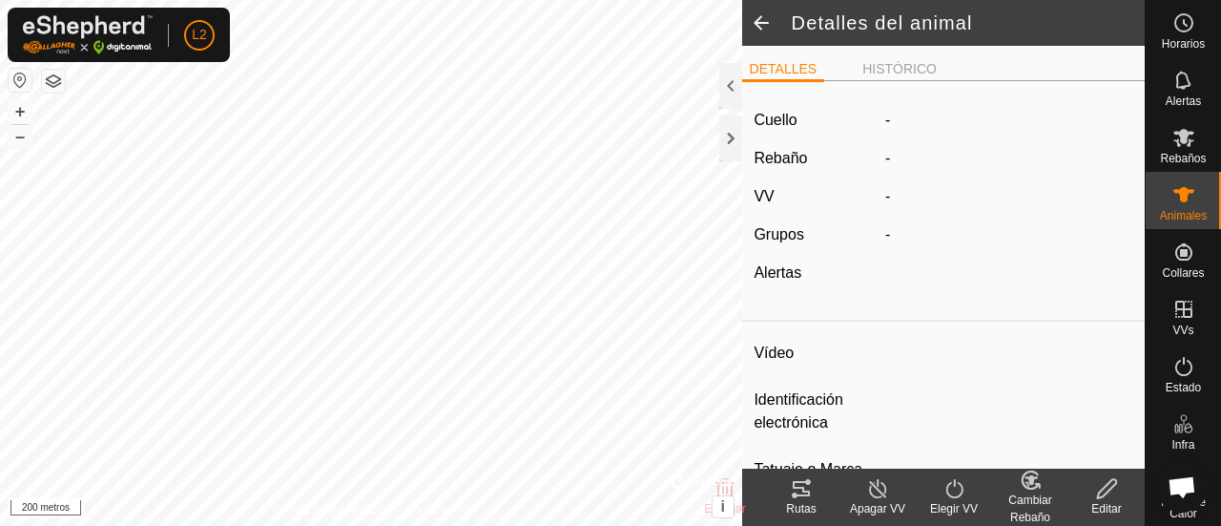
type input "0 kg"
type input "-"
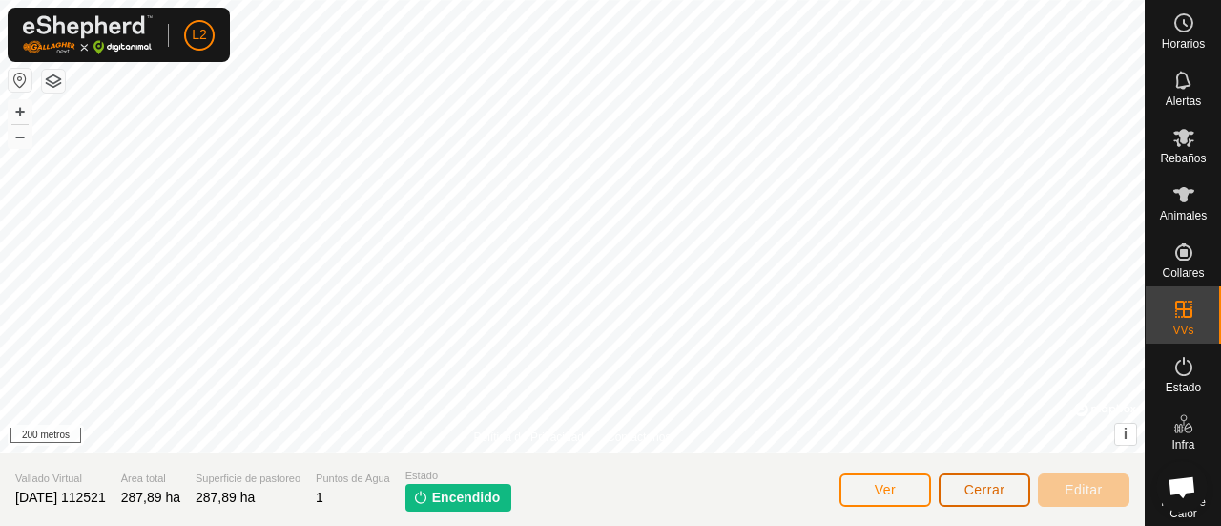
click at [997, 492] on font "Cerrar" at bounding box center [984, 489] width 41 height 15
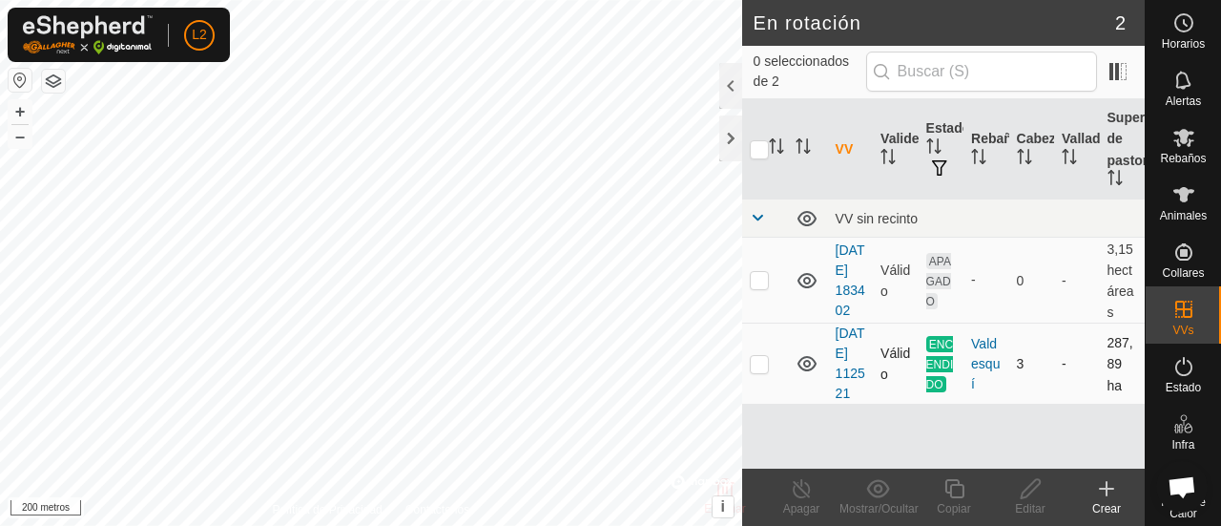
checkbox input "true"
click at [1107, 499] on icon at bounding box center [1106, 488] width 23 height 23
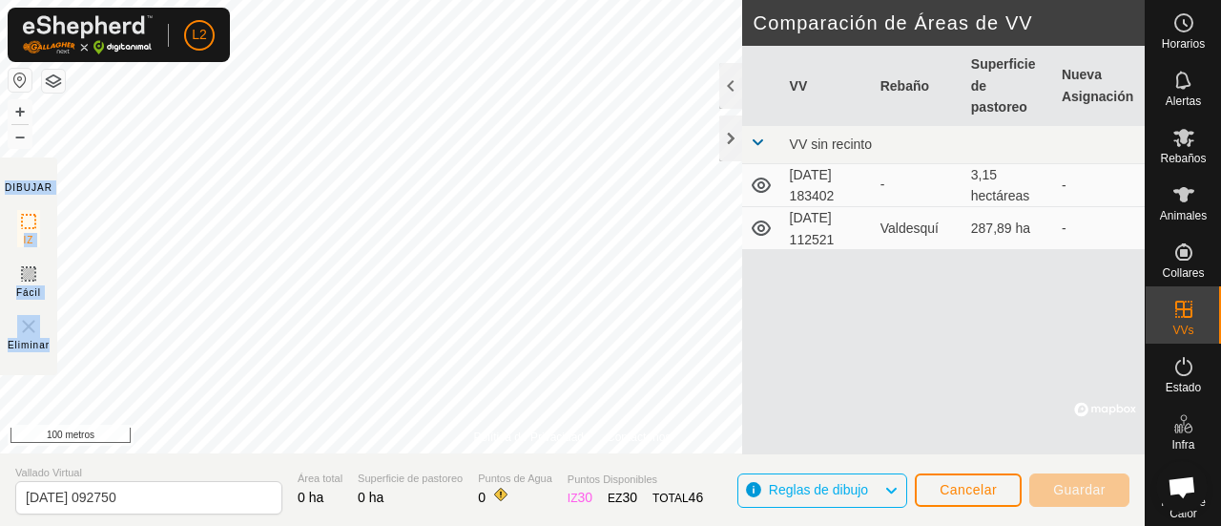
click at [729, 169] on div "Política de Privacidad Contáctenos 2025-06-21 112521 Tipo: Zona de Inclusión 3 …" at bounding box center [572, 263] width 1145 height 526
click at [727, 91] on div at bounding box center [730, 86] width 23 height 46
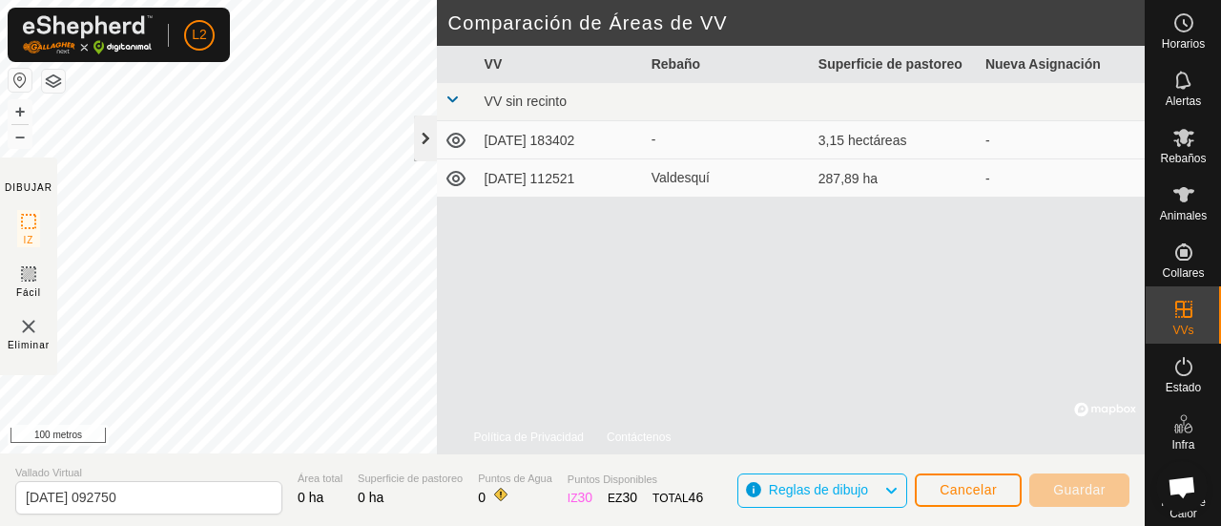
click at [426, 143] on div at bounding box center [425, 138] width 23 height 46
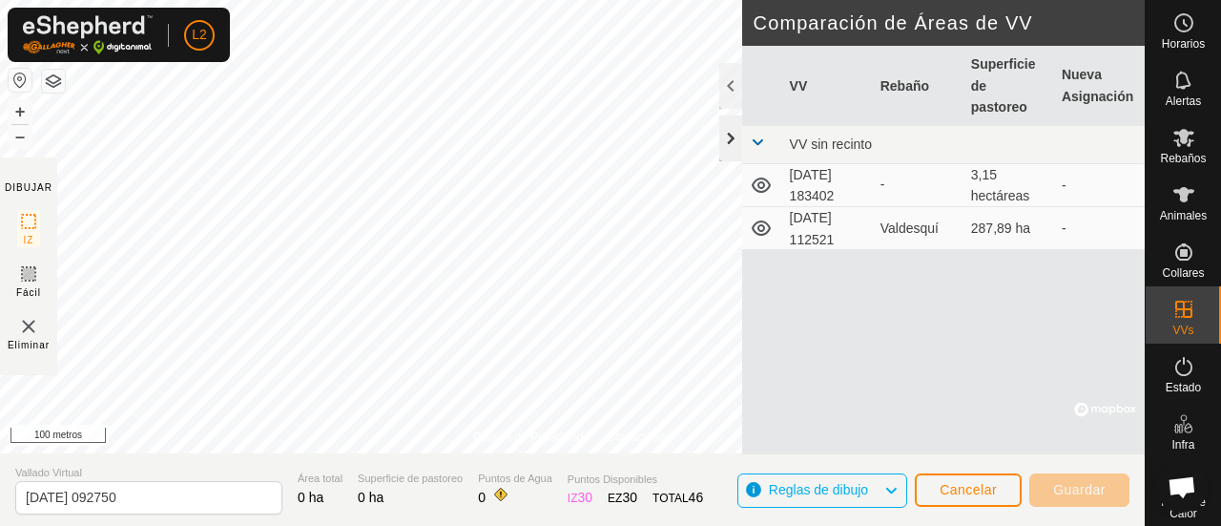
click at [725, 142] on div at bounding box center [730, 138] width 23 height 46
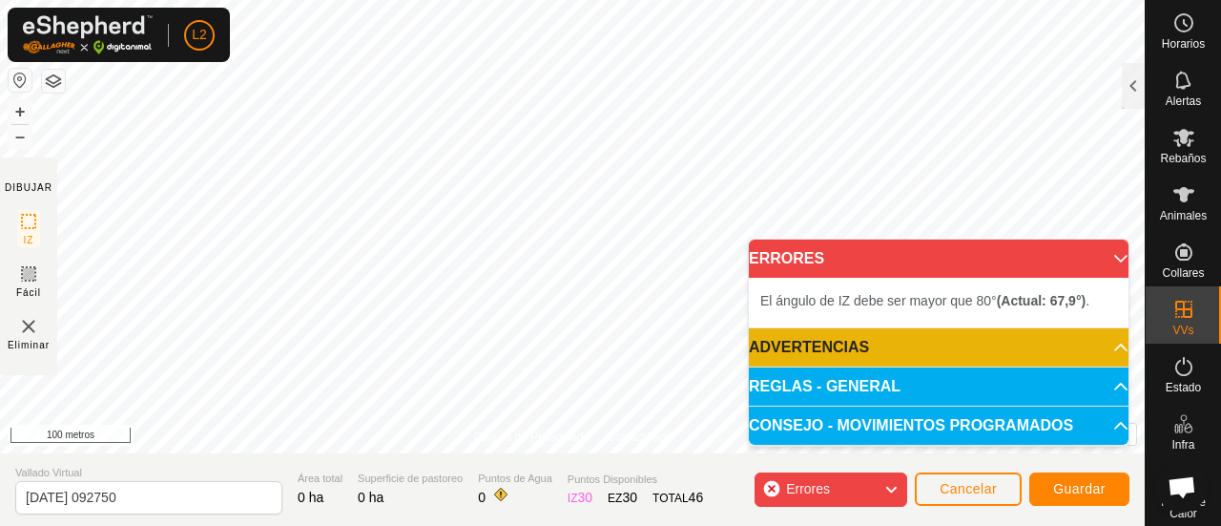
click at [836, 253] on body "L2 Horarios Alertas Rebaños Animales Collares VVs Estado Infra Mapa de Calor Ay…" at bounding box center [610, 263] width 1221 height 526
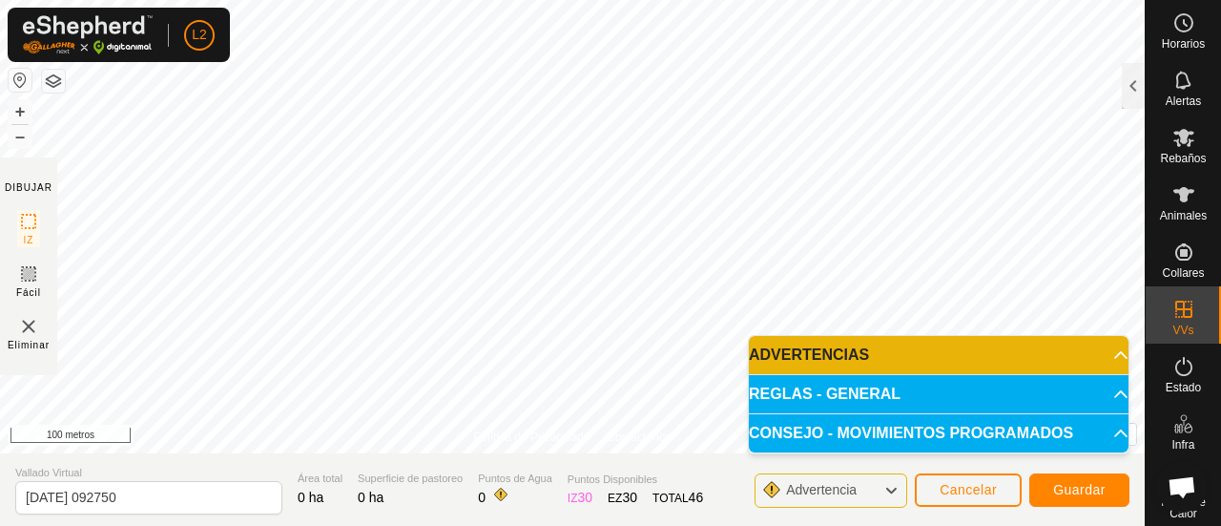
click at [823, 343] on body "L2 Horarios Alertas Rebaños Animales Collares VVs Estado Infra Mapa de Calor Ay…" at bounding box center [610, 263] width 1221 height 526
click at [884, 386] on p-accordion-header "REGLAS - GENERAL" at bounding box center [939, 394] width 380 height 38
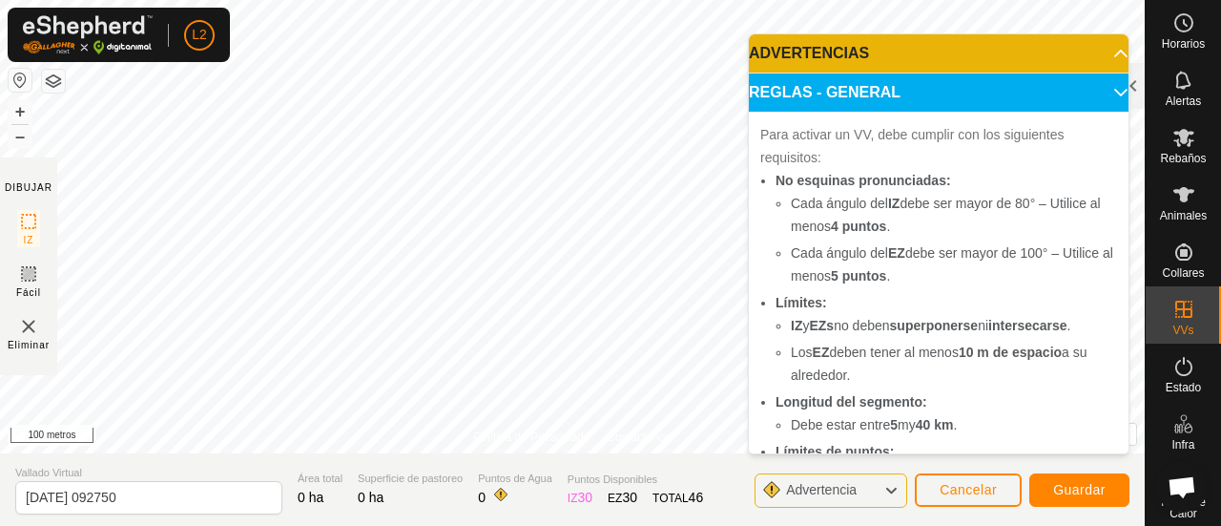
click at [1095, 90] on p-accordion-header "REGLAS - GENERAL" at bounding box center [939, 92] width 380 height 38
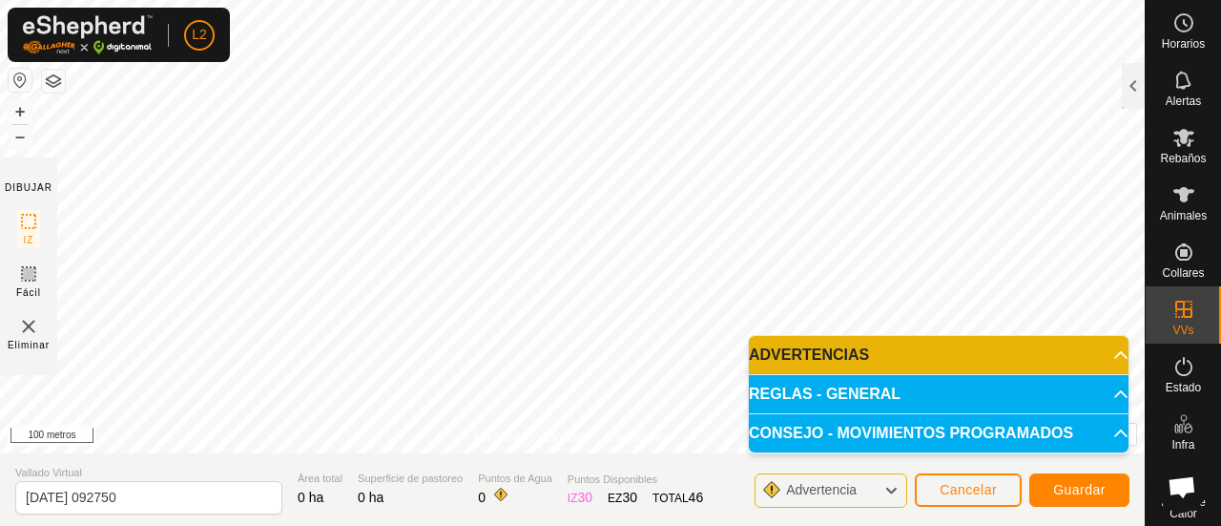
click at [831, 491] on font "Advertencia" at bounding box center [821, 489] width 71 height 15
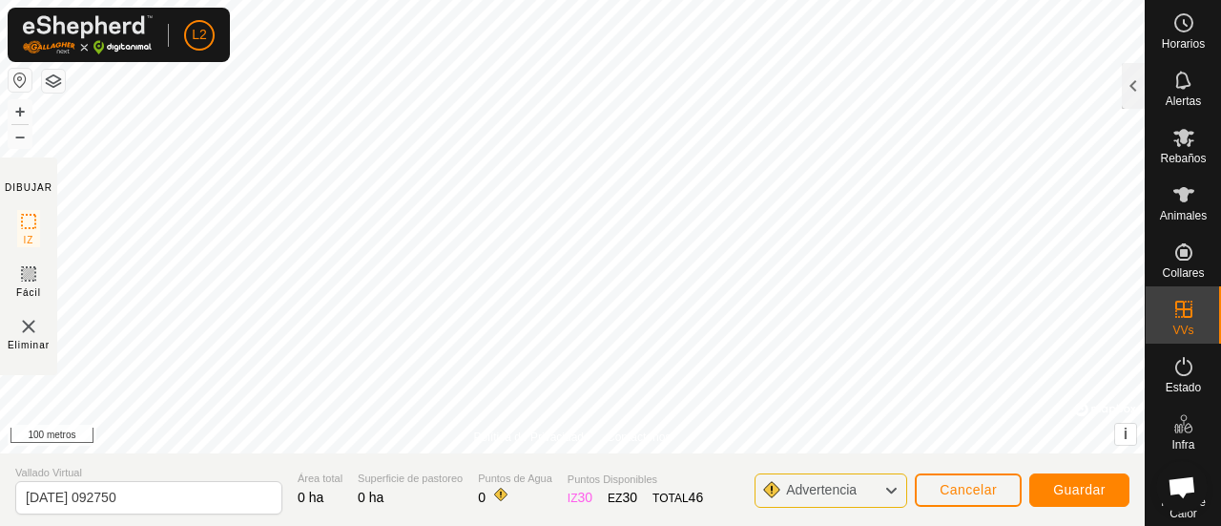
click at [831, 491] on font "Advertencia" at bounding box center [821, 489] width 71 height 15
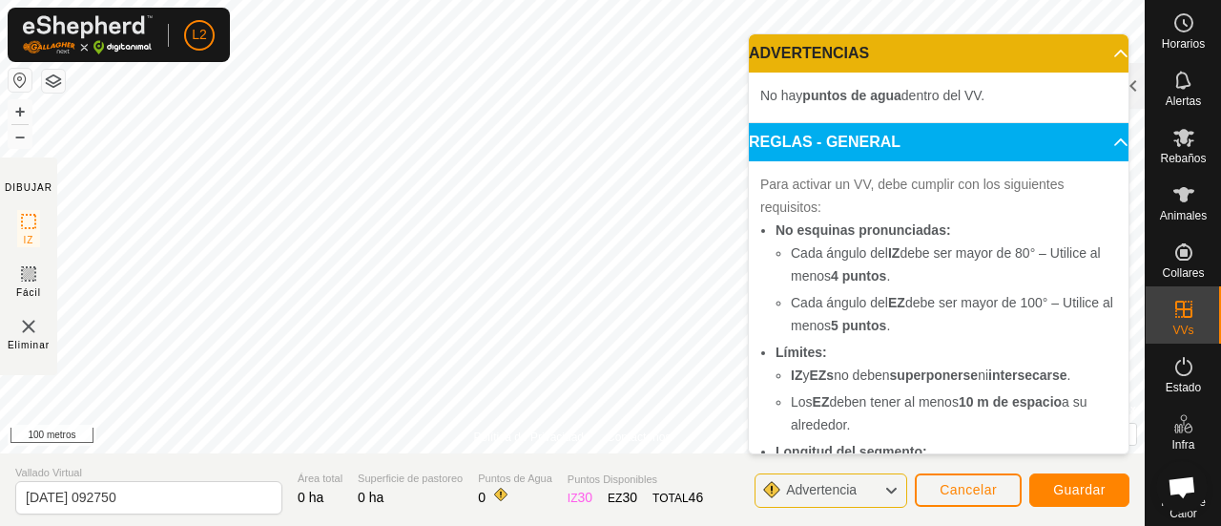
click at [1081, 47] on p-accordion-header "ADVERTENCIAS" at bounding box center [939, 53] width 380 height 38
click at [1091, 52] on p-accordion-header "ADVERTENCIAS" at bounding box center [939, 53] width 380 height 38
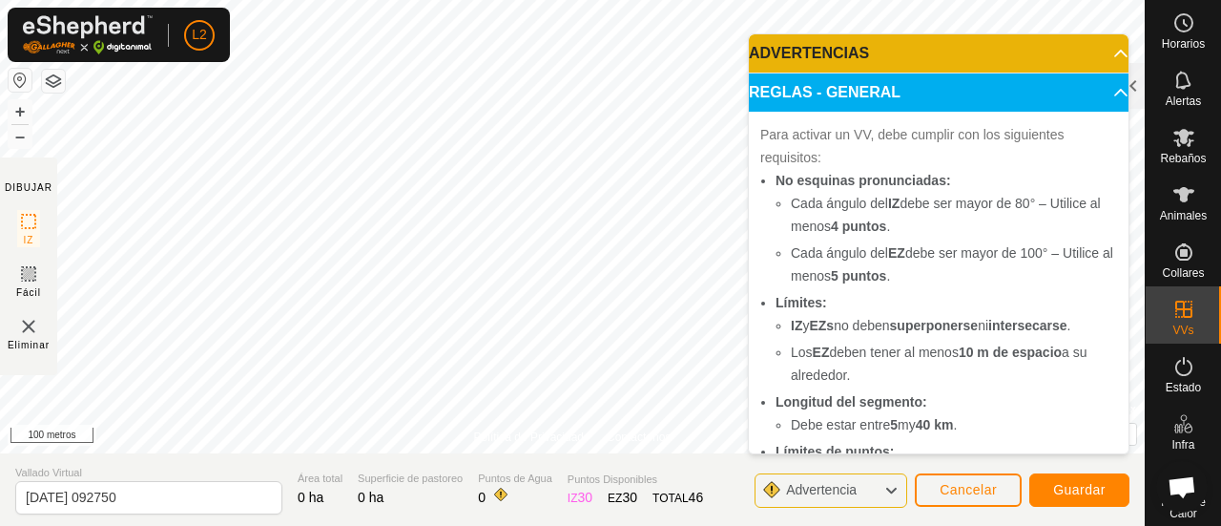
click at [1089, 52] on p-accordion-header "ADVERTENCIAS" at bounding box center [939, 53] width 380 height 38
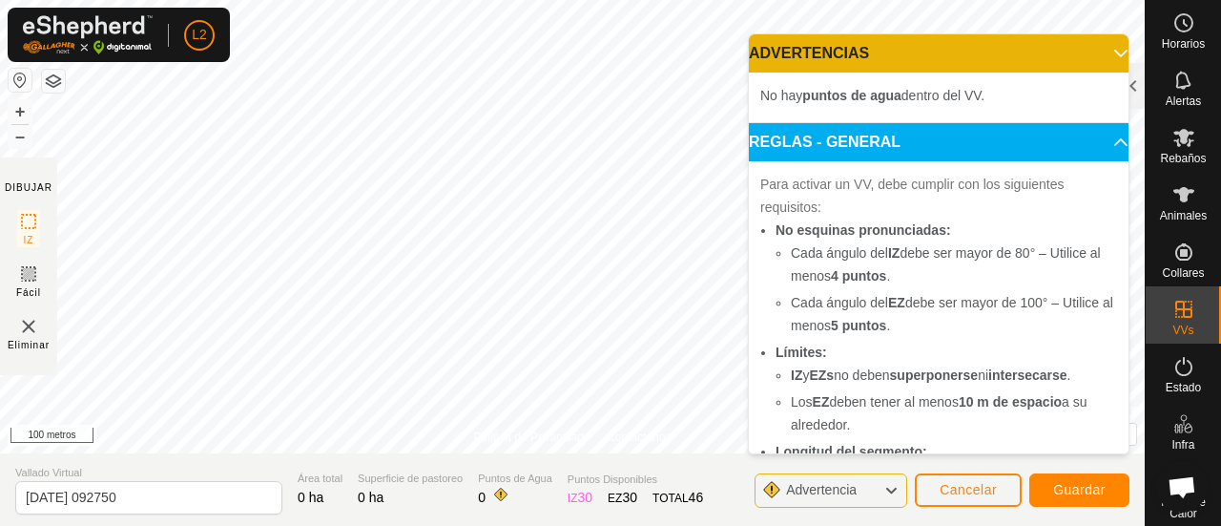
click at [1089, 52] on p-accordion-header "ADVERTENCIAS" at bounding box center [939, 53] width 380 height 38
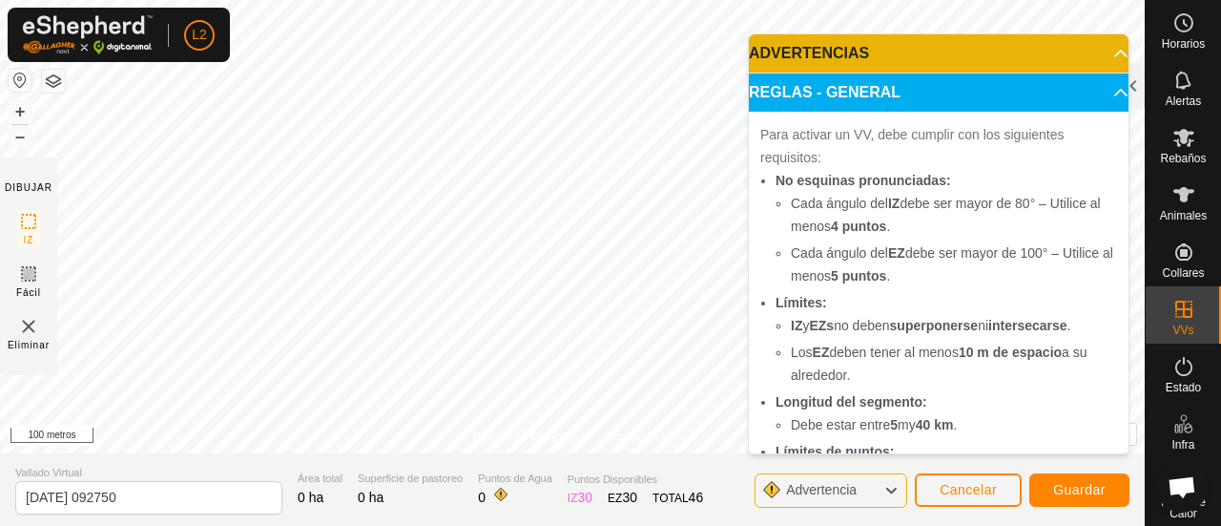
click at [1068, 55] on p-accordion-header "ADVERTENCIAS" at bounding box center [939, 53] width 380 height 38
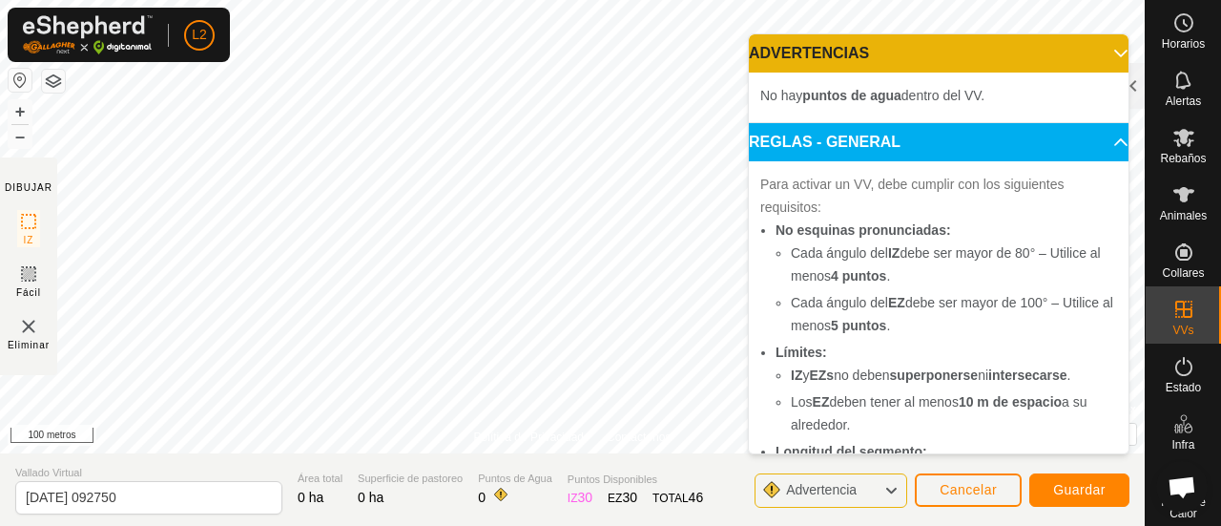
click at [1091, 57] on p-accordion-header "ADVERTENCIAS" at bounding box center [939, 53] width 380 height 38
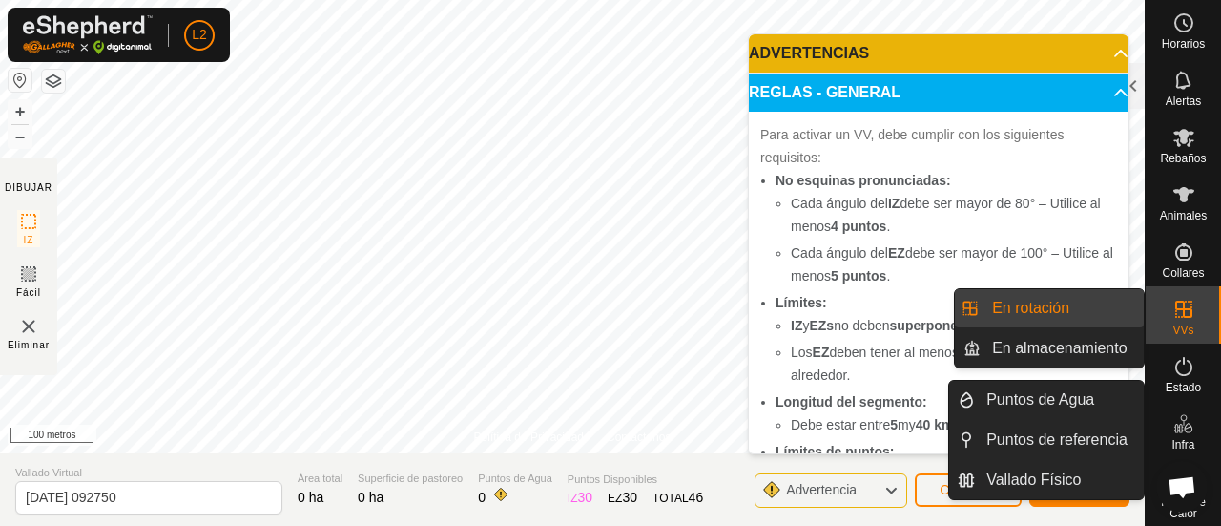
click at [1179, 440] on font "Infra" at bounding box center [1183, 444] width 23 height 13
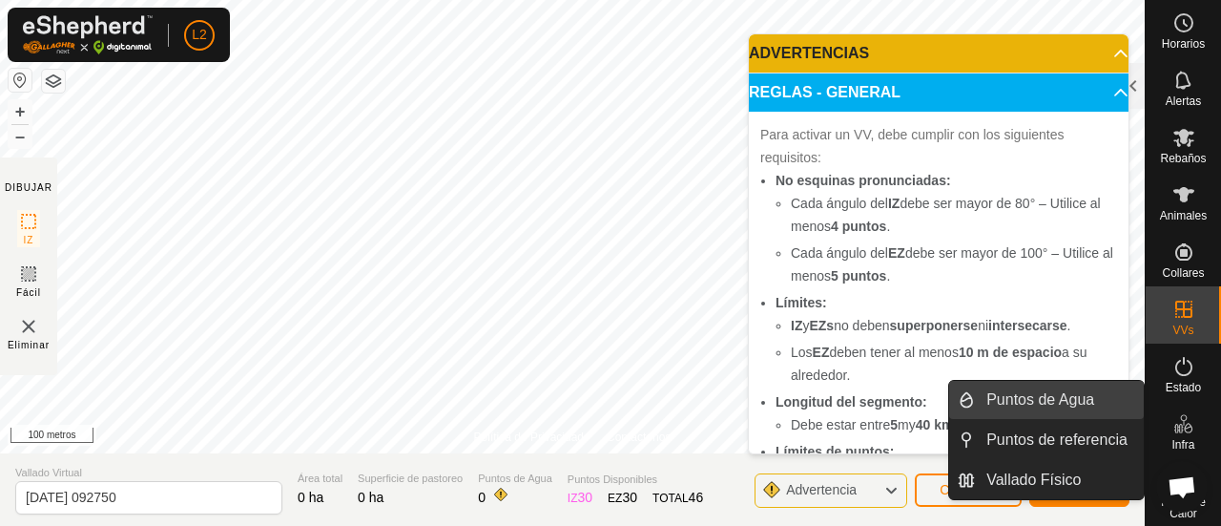
click at [1073, 401] on link "Puntos de Agua" at bounding box center [1059, 400] width 169 height 38
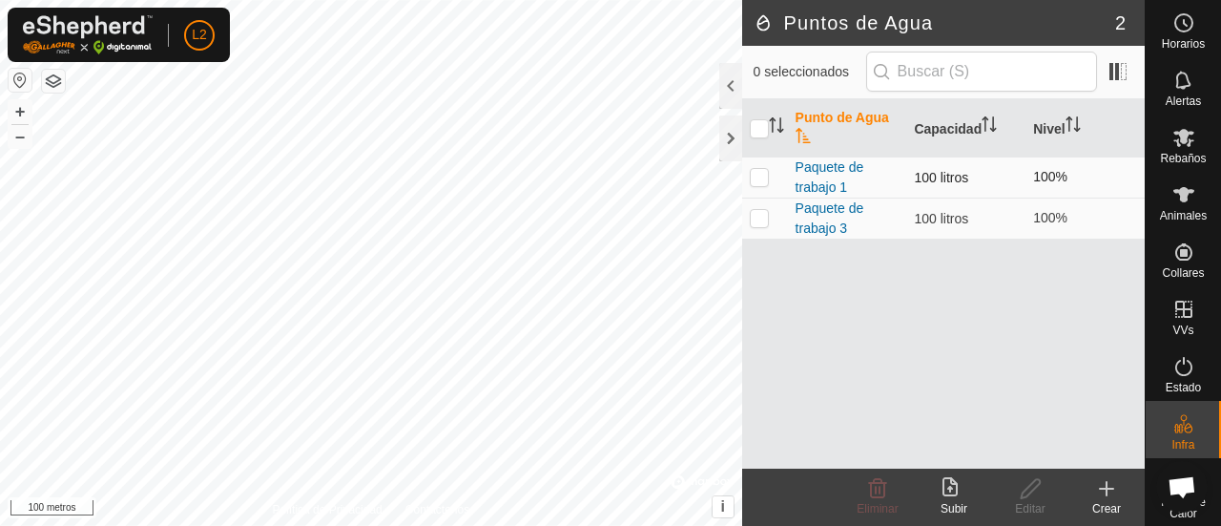
click at [761, 175] on p-checkbox at bounding box center [759, 176] width 19 height 15
checkbox input "true"
click at [840, 176] on td "Paquete de trabajo 1" at bounding box center [847, 176] width 119 height 41
click at [829, 176] on td "Paquete de trabajo 1" at bounding box center [847, 176] width 119 height 41
click at [820, 167] on font "Paquete de trabajo 1" at bounding box center [830, 176] width 69 height 35
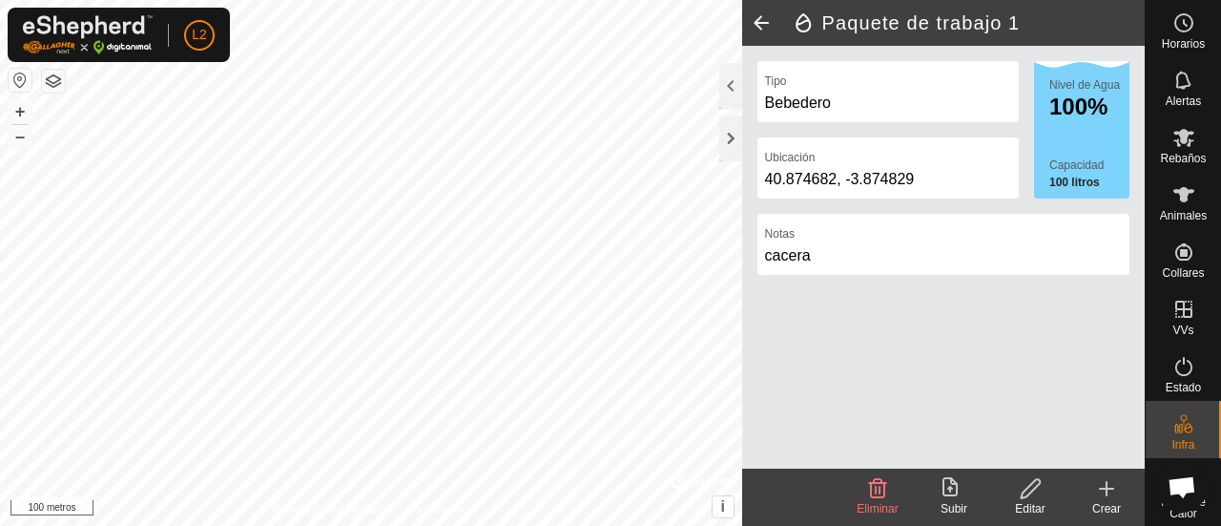
click at [779, 255] on font "cacera" at bounding box center [788, 255] width 46 height 16
click at [1029, 497] on icon at bounding box center [1031, 488] width 24 height 23
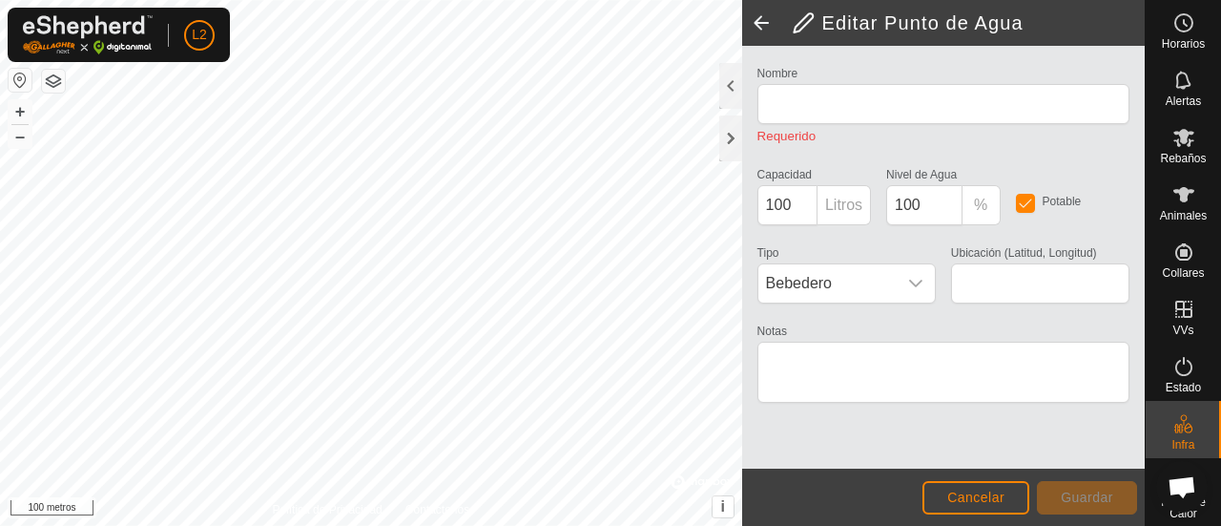
type input "WP 1"
type input "40.874682, -3.874829"
type textarea "cacera"
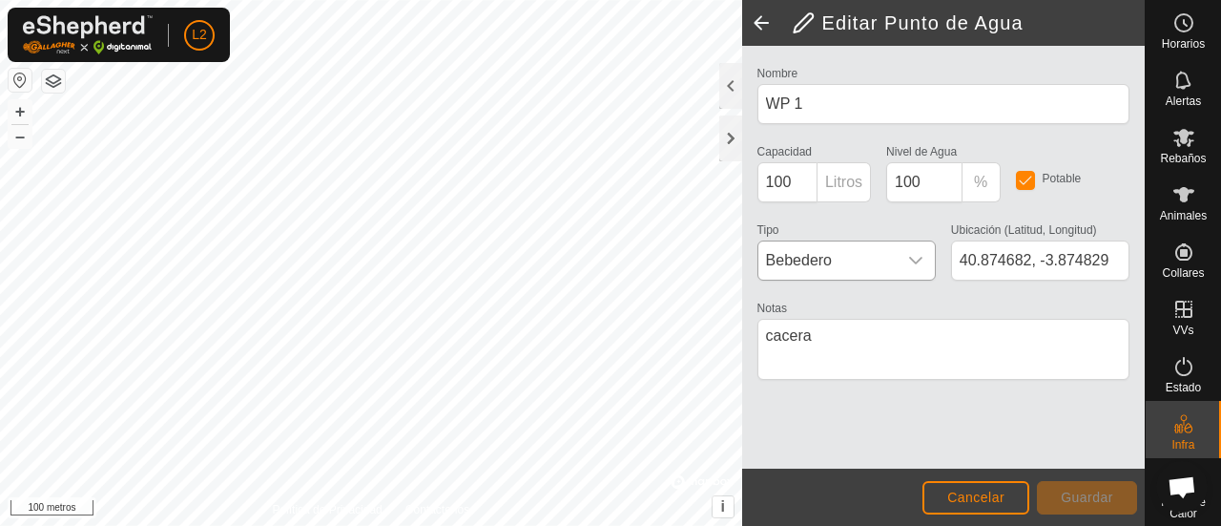
click at [920, 255] on icon "disparador desplegable" at bounding box center [915, 260] width 15 height 15
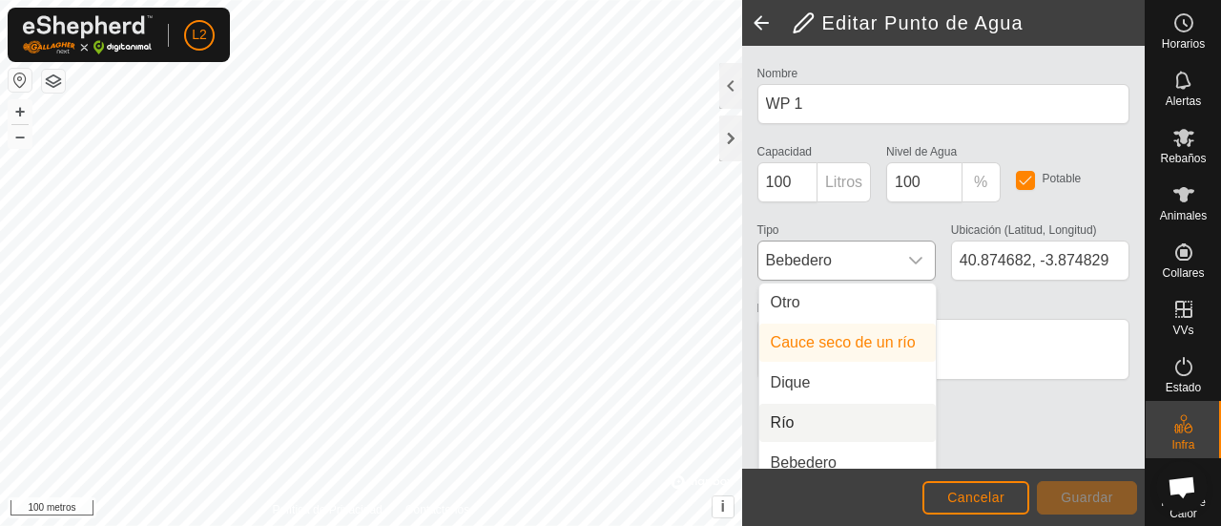
click at [798, 415] on li "Río" at bounding box center [847, 423] width 176 height 38
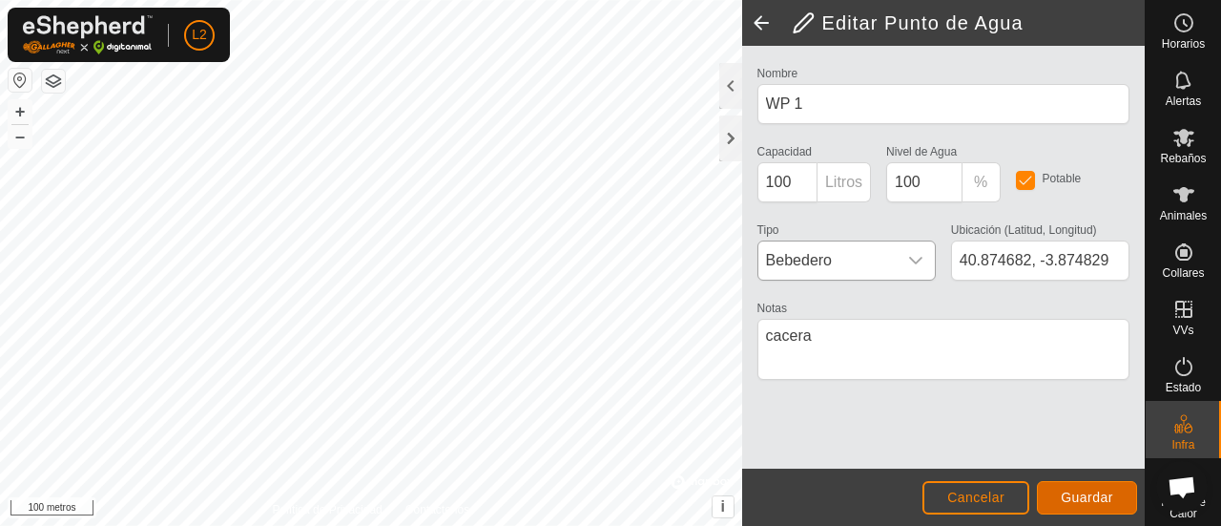
click at [1076, 494] on font "Guardar" at bounding box center [1087, 496] width 52 height 15
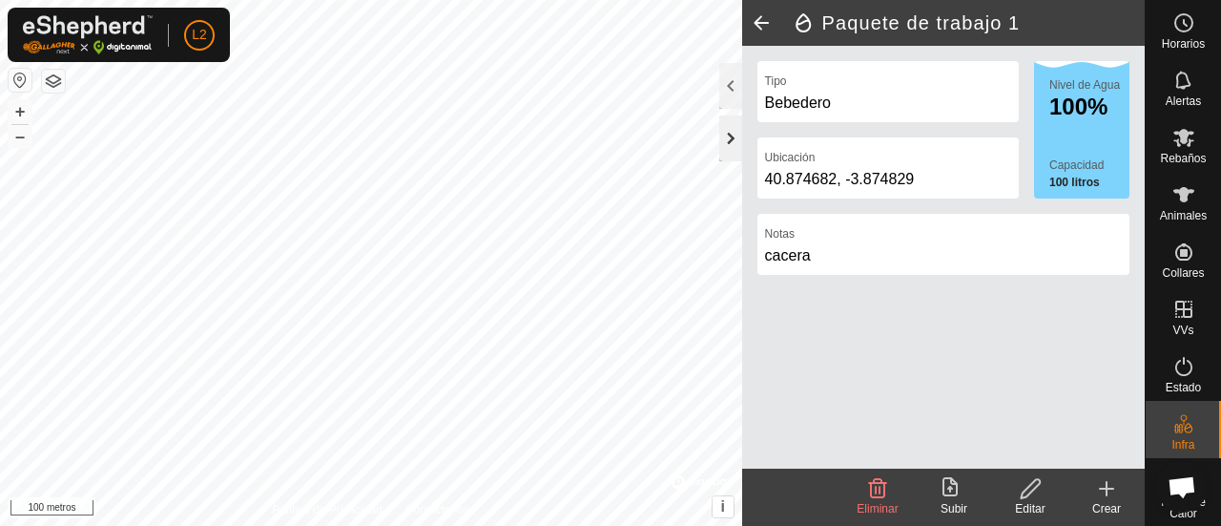
click at [733, 144] on div at bounding box center [730, 138] width 23 height 46
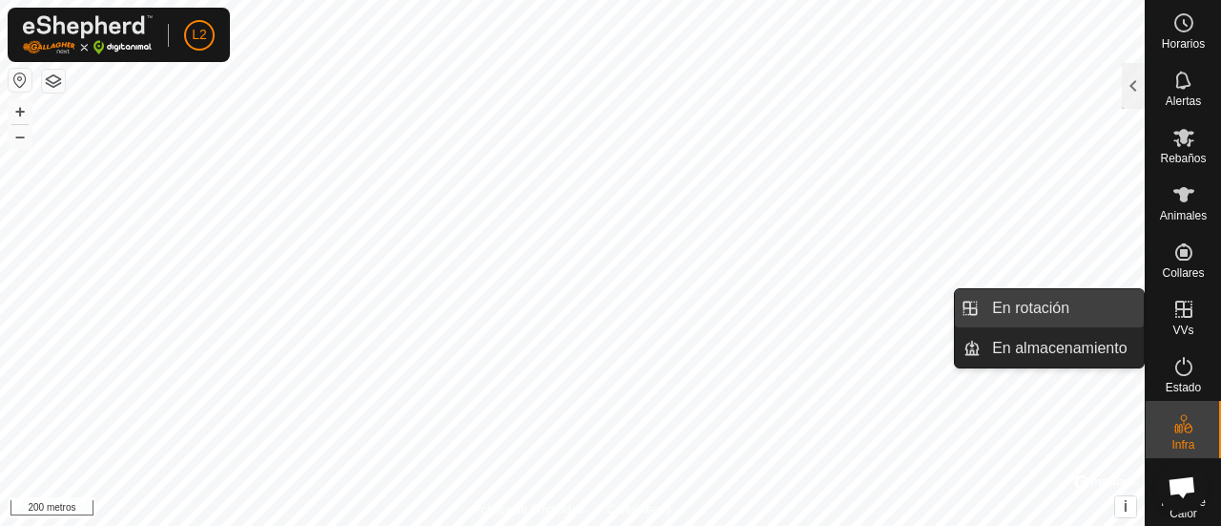
click at [1007, 307] on link "En rotación" at bounding box center [1062, 308] width 163 height 38
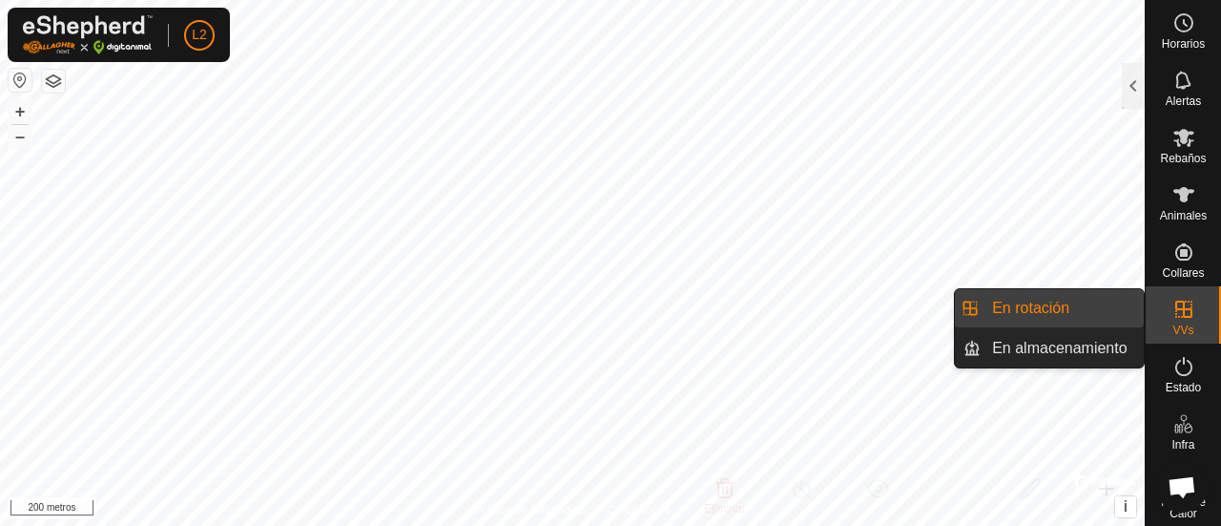
click at [1171, 321] on es-virtualpaddocks-svg-icon at bounding box center [1184, 309] width 34 height 31
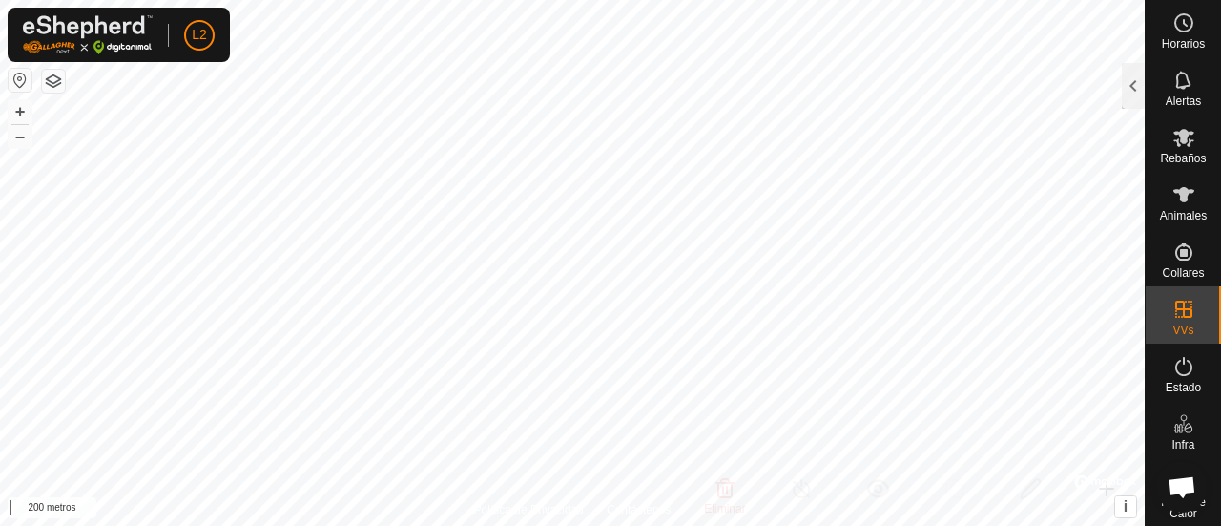
checkbox input "true"
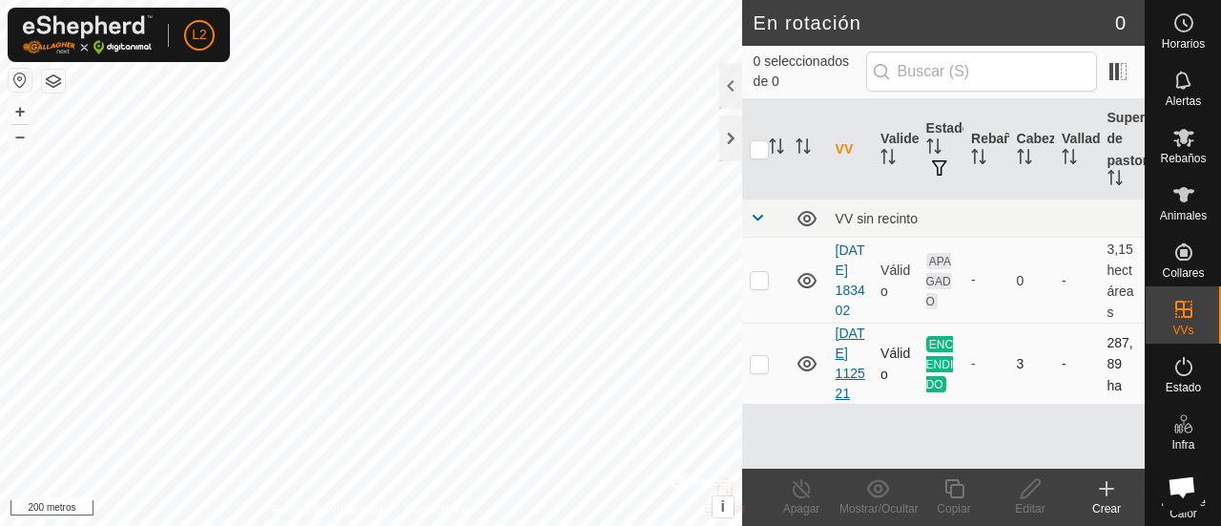
click at [846, 401] on font "[DATE] 112521" at bounding box center [851, 362] width 30 height 75
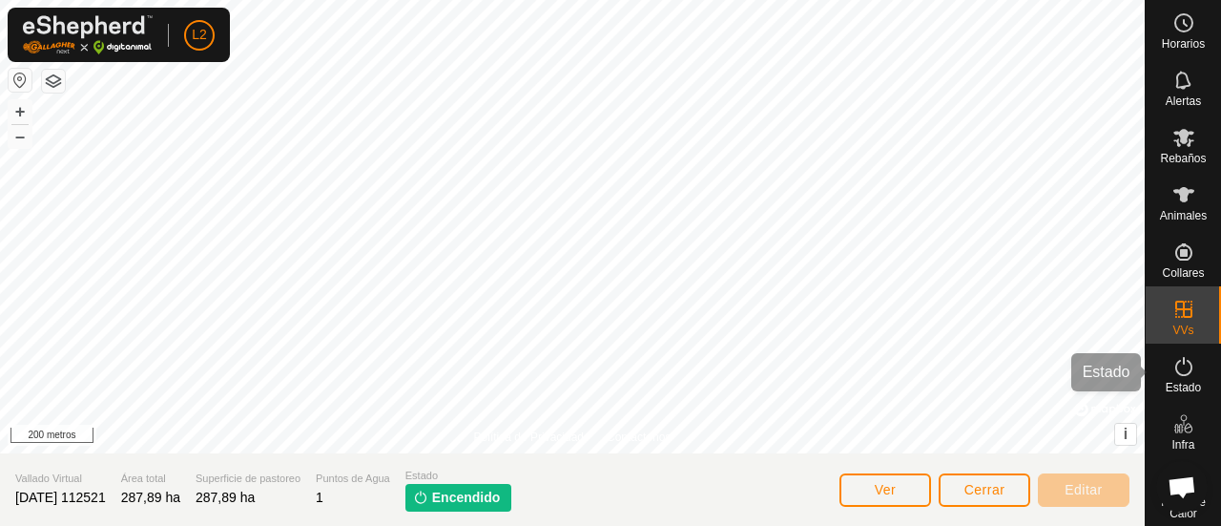
click at [1175, 375] on icon at bounding box center [1183, 366] width 17 height 19
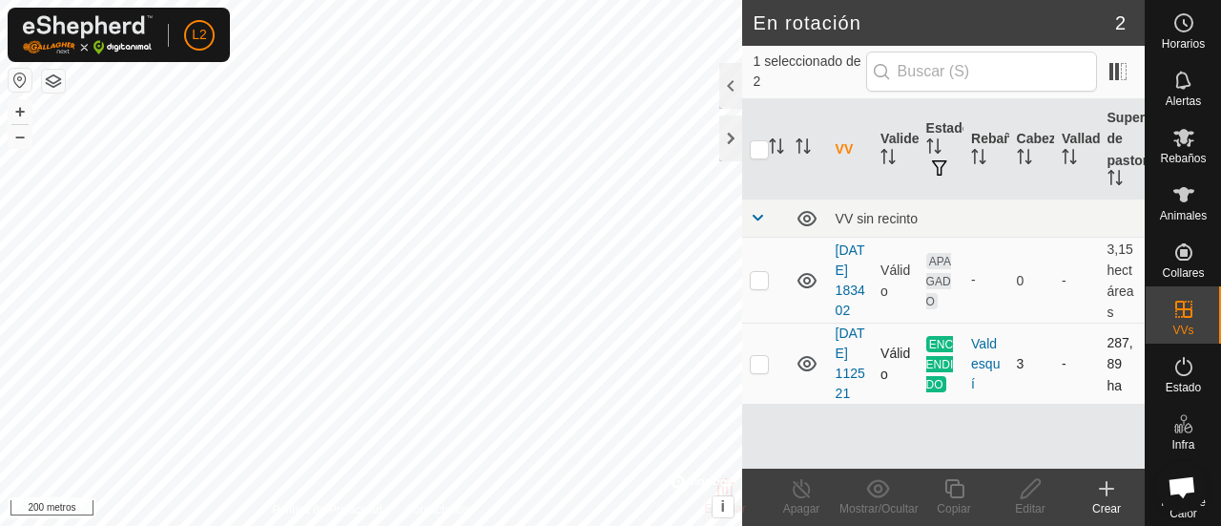
click at [767, 371] on p-checkbox at bounding box center [759, 363] width 19 height 15
checkbox input "true"
click at [796, 496] on icon at bounding box center [801, 488] width 17 height 19
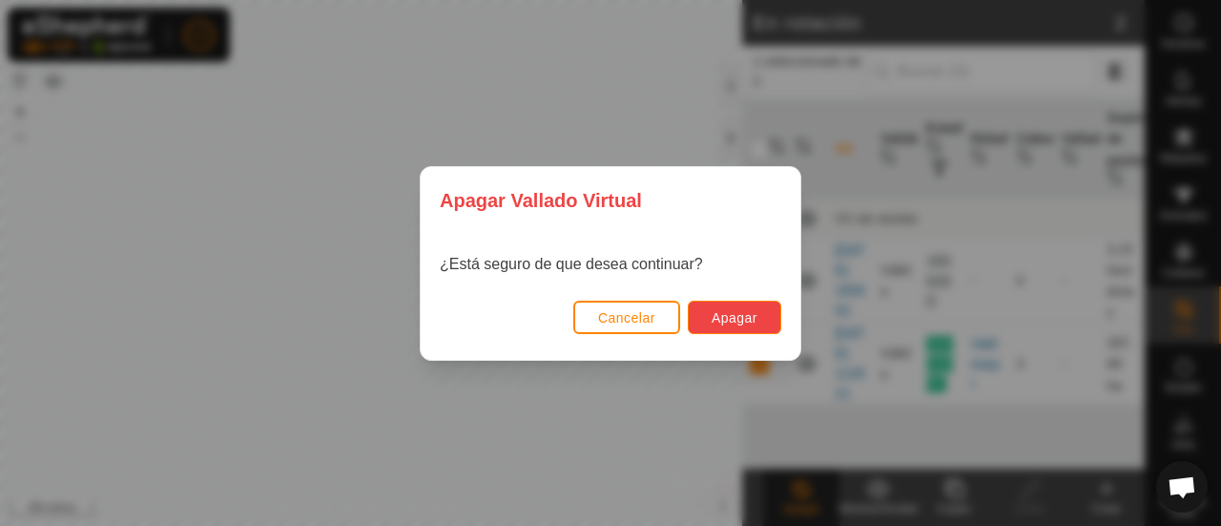
click at [731, 318] on font "Apagar" at bounding box center [735, 317] width 46 height 15
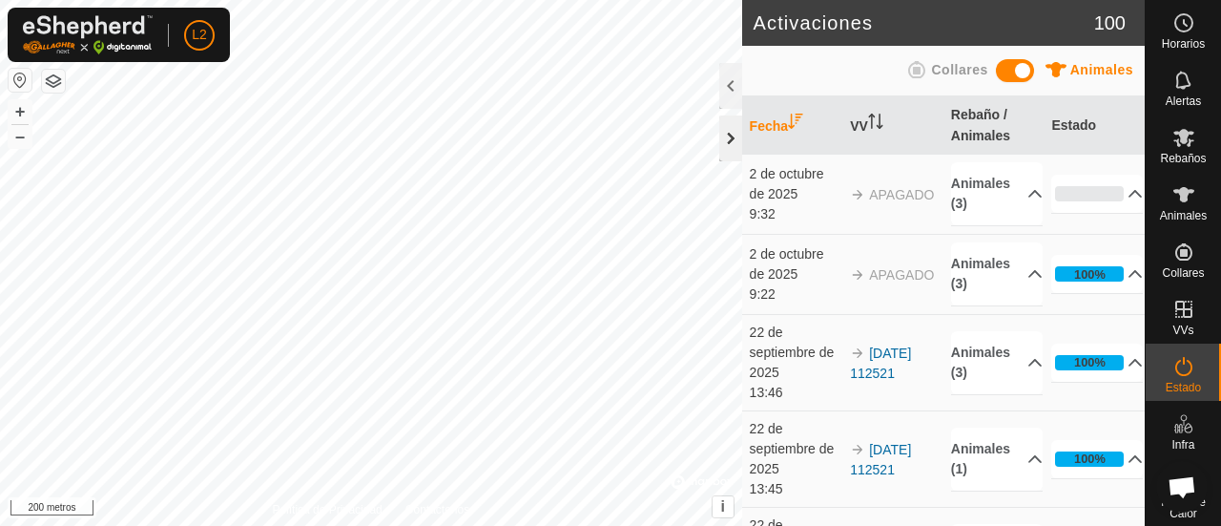
click at [728, 132] on div at bounding box center [730, 138] width 23 height 46
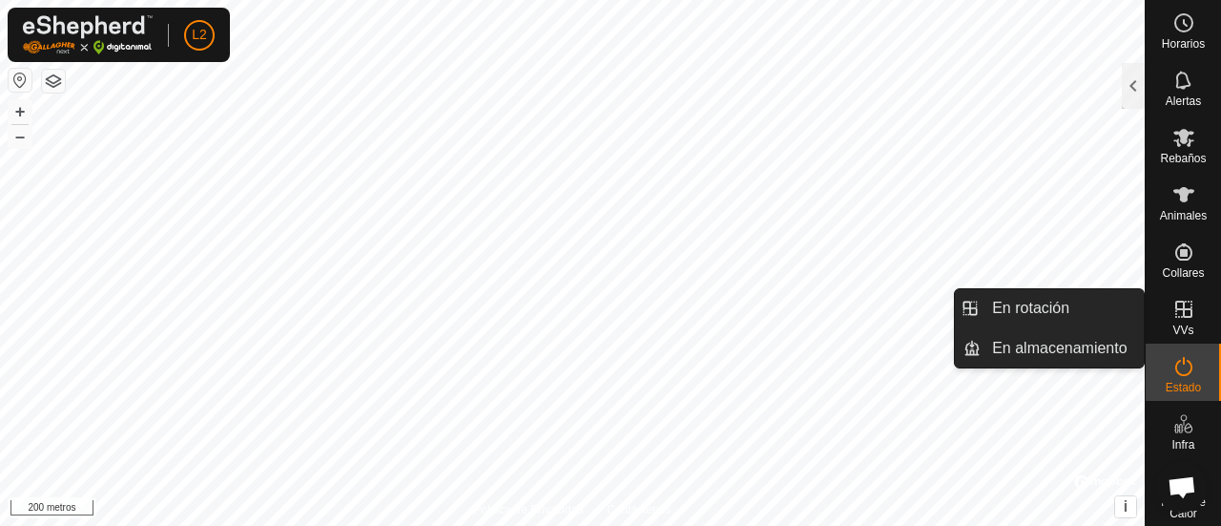
click at [1182, 317] on icon at bounding box center [1183, 309] width 17 height 17
click at [1175, 308] on icon at bounding box center [1183, 309] width 17 height 17
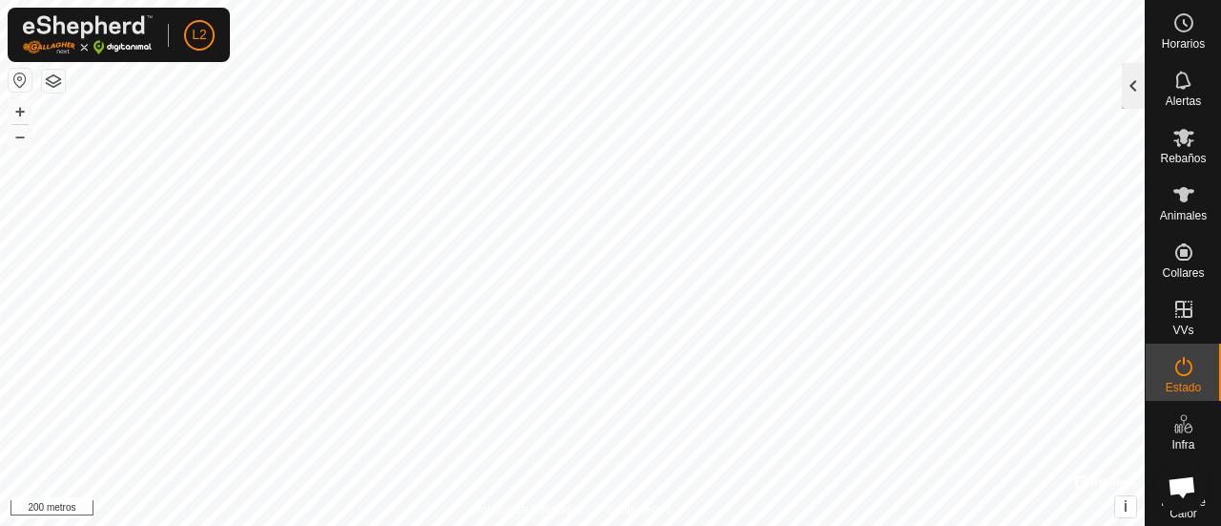
click at [1135, 93] on div at bounding box center [1133, 86] width 23 height 46
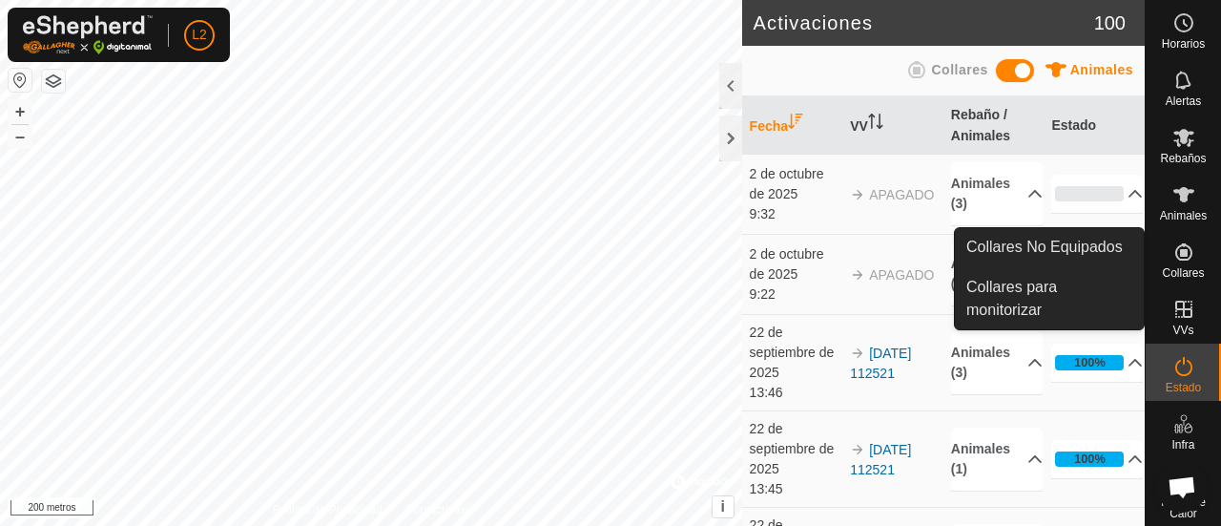
click at [1183, 262] on icon at bounding box center [1183, 251] width 23 height 23
click at [1175, 260] on icon at bounding box center [1183, 251] width 17 height 17
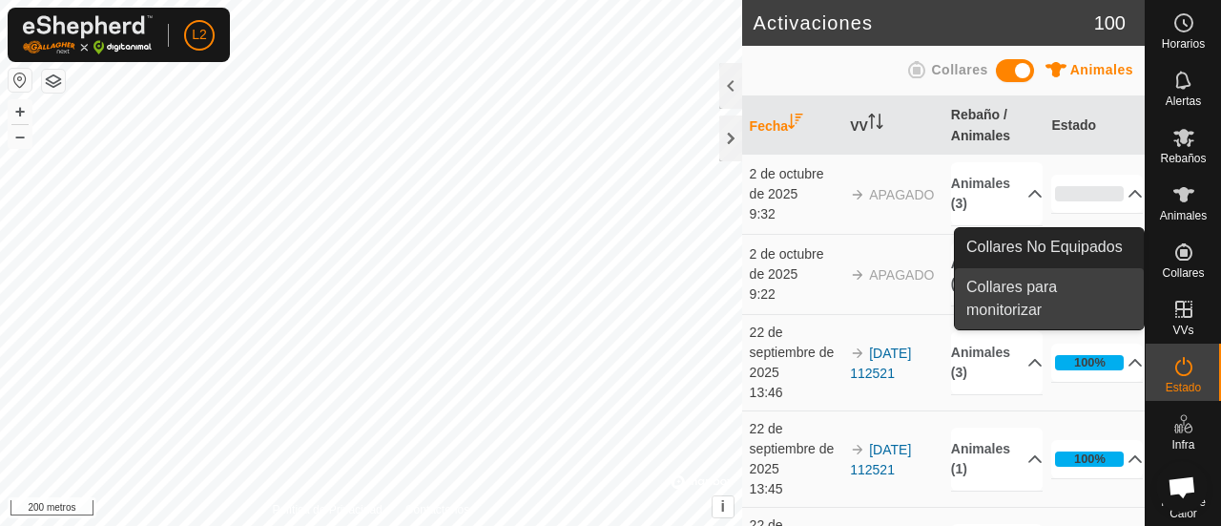
click at [1051, 289] on link "Collares para monitorizar" at bounding box center [1049, 298] width 189 height 61
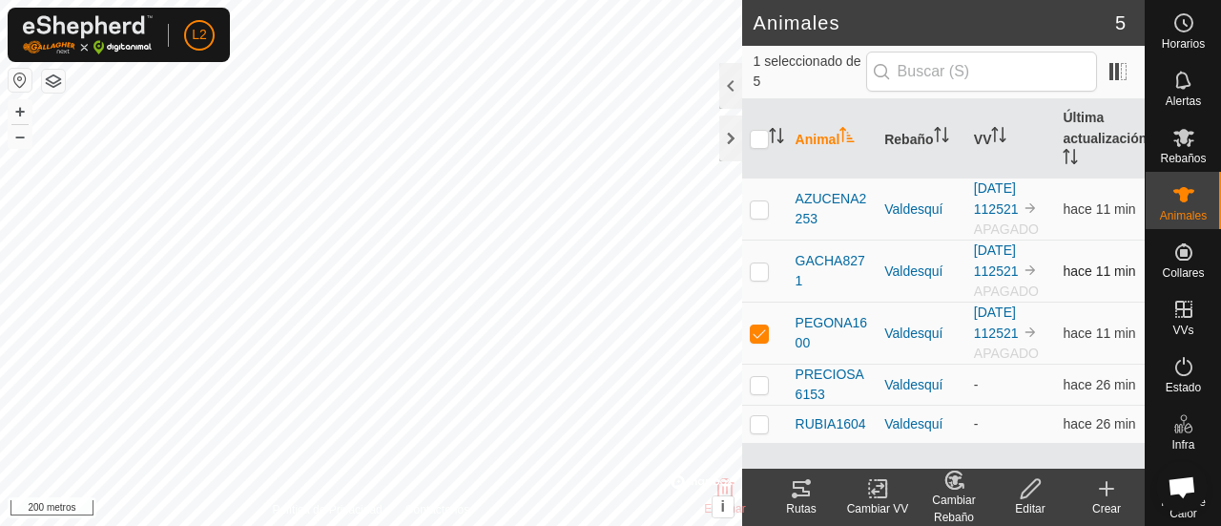
click at [754, 273] on p-checkbox at bounding box center [759, 270] width 19 height 15
checkbox input "true"
click at [759, 211] on p-checkbox at bounding box center [759, 208] width 19 height 15
checkbox input "true"
click at [876, 489] on icon at bounding box center [878, 488] width 24 height 23
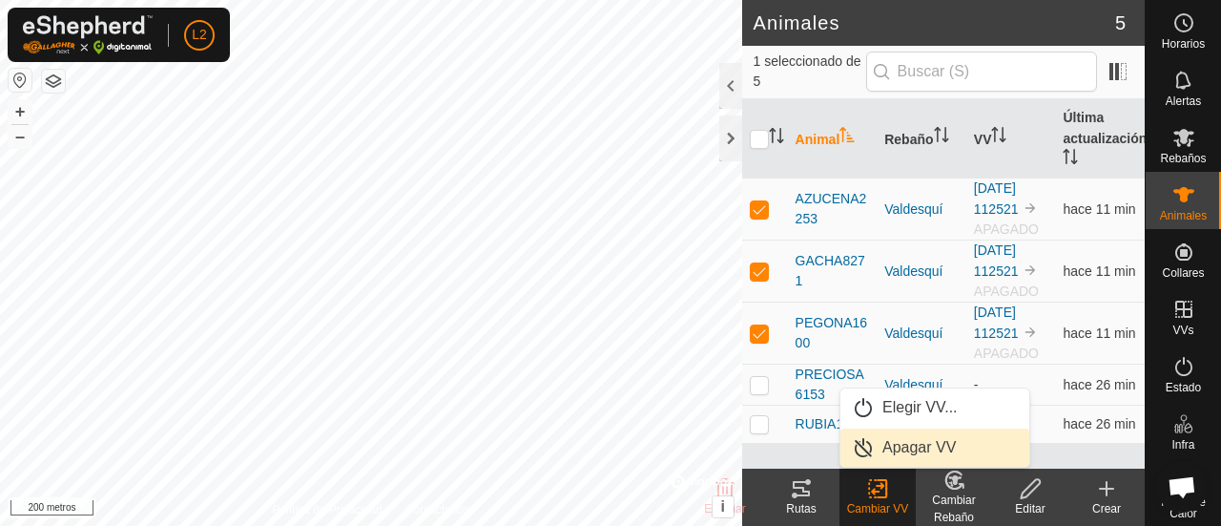
click at [920, 447] on link "Apagar VV" at bounding box center [934, 447] width 189 height 38
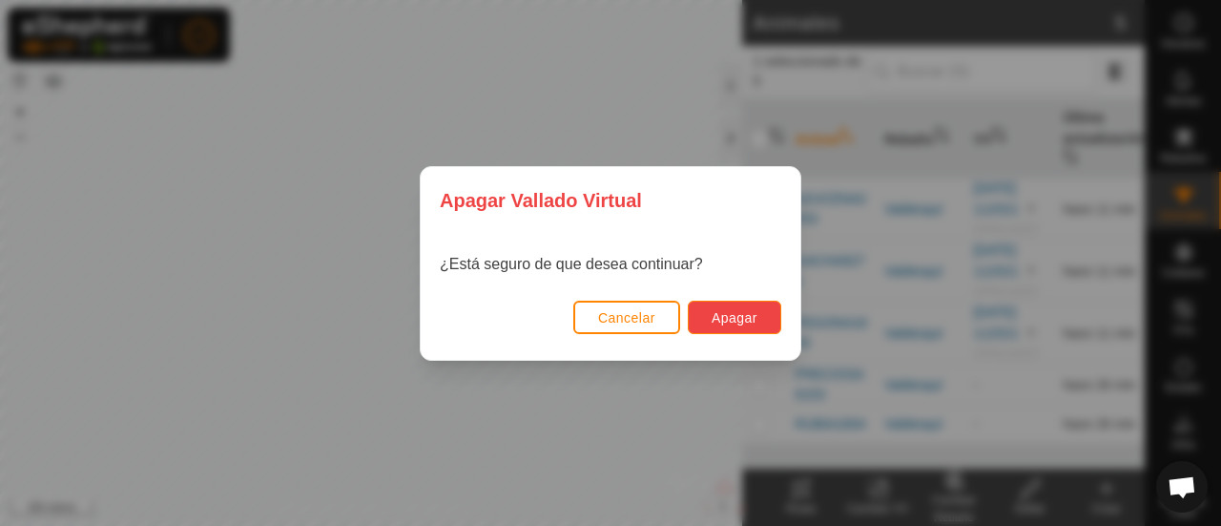
click at [725, 318] on font "Apagar" at bounding box center [735, 317] width 46 height 15
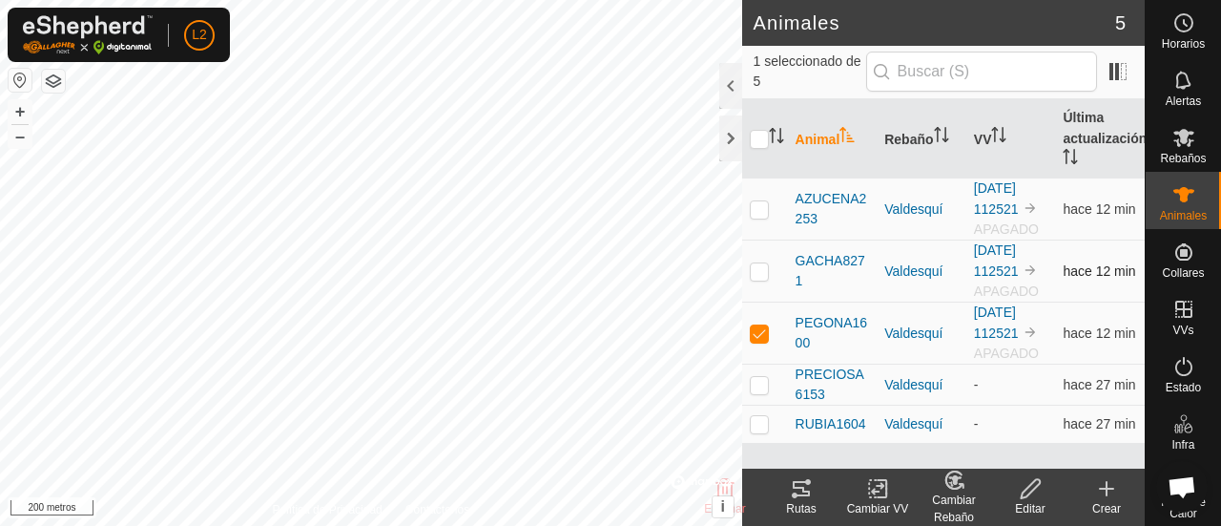
click at [761, 270] on p-checkbox at bounding box center [759, 270] width 19 height 15
checkbox input "true"
click at [759, 205] on p-checkbox at bounding box center [759, 208] width 19 height 15
checkbox input "true"
click at [873, 503] on font "Cambiar VV" at bounding box center [878, 508] width 62 height 13
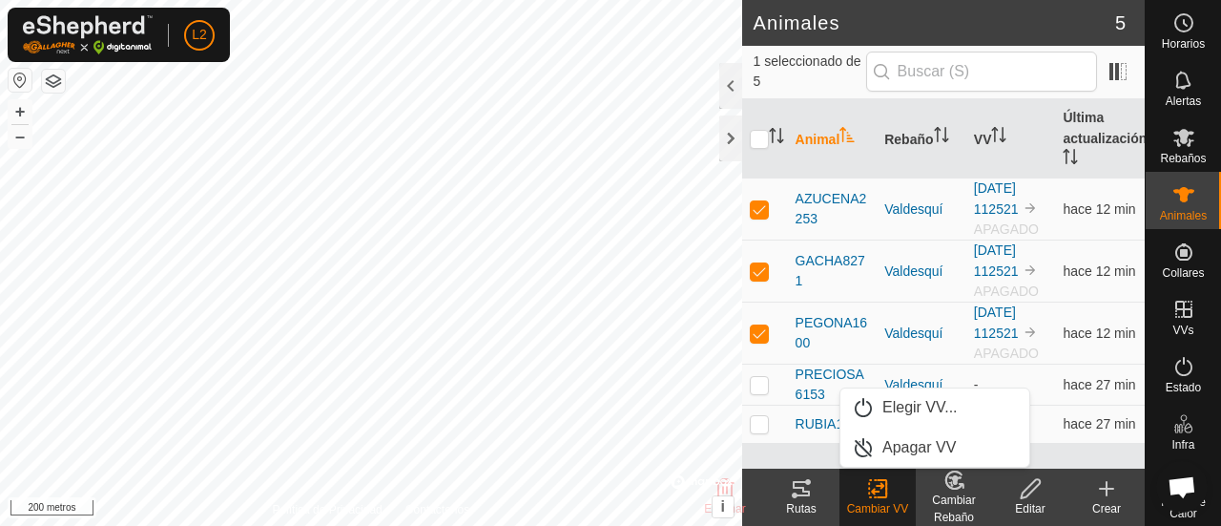
click at [1032, 495] on icon at bounding box center [1031, 488] width 24 height 23
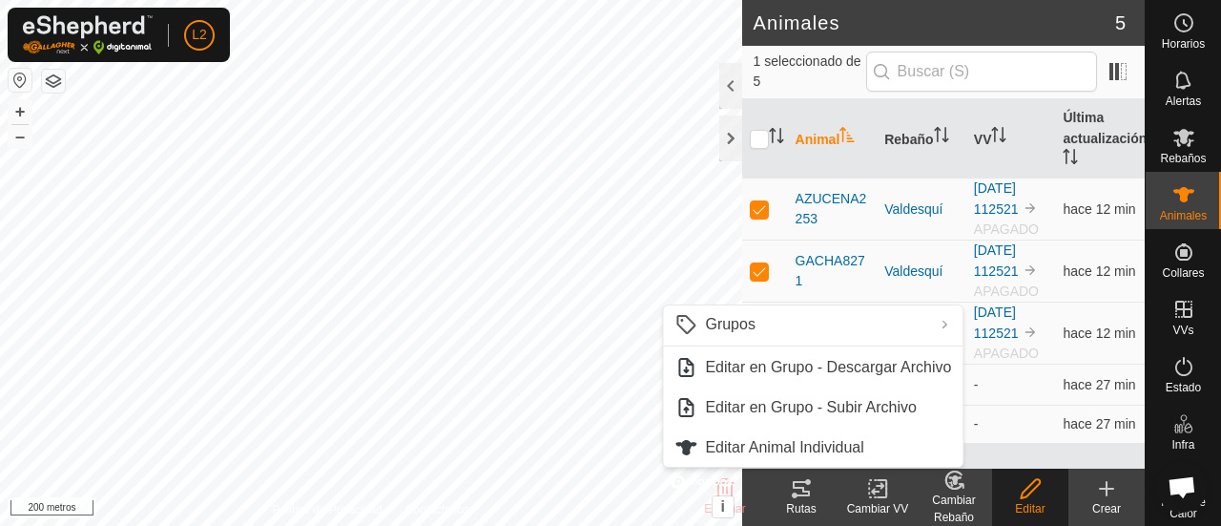
click at [1107, 491] on icon at bounding box center [1107, 488] width 0 height 13
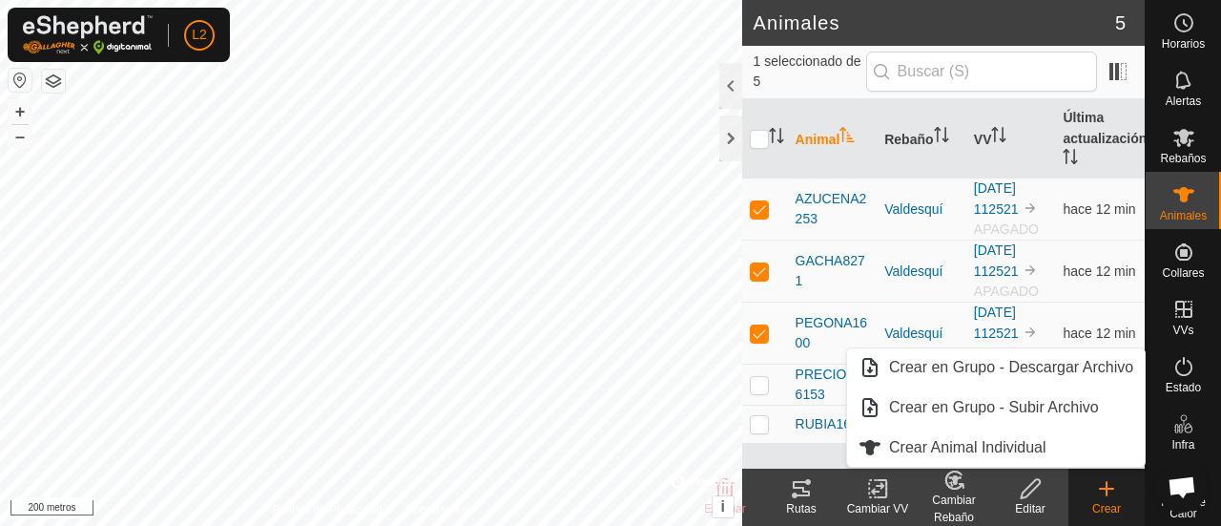
click at [889, 500] on div "Cambiar VV" at bounding box center [878, 508] width 76 height 17
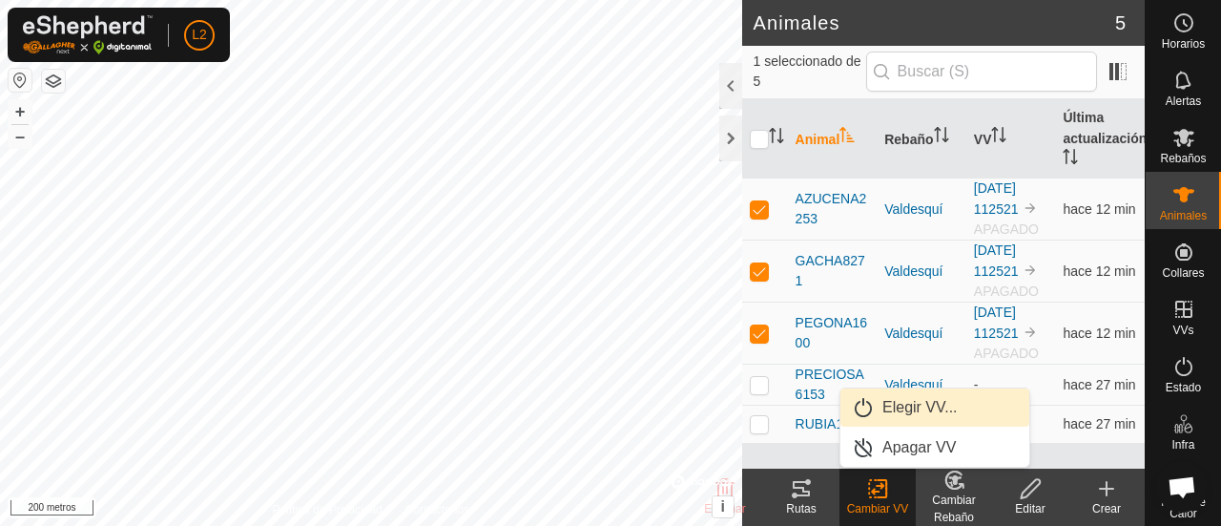
click at [908, 406] on link "Elegir VV..." at bounding box center [934, 407] width 189 height 38
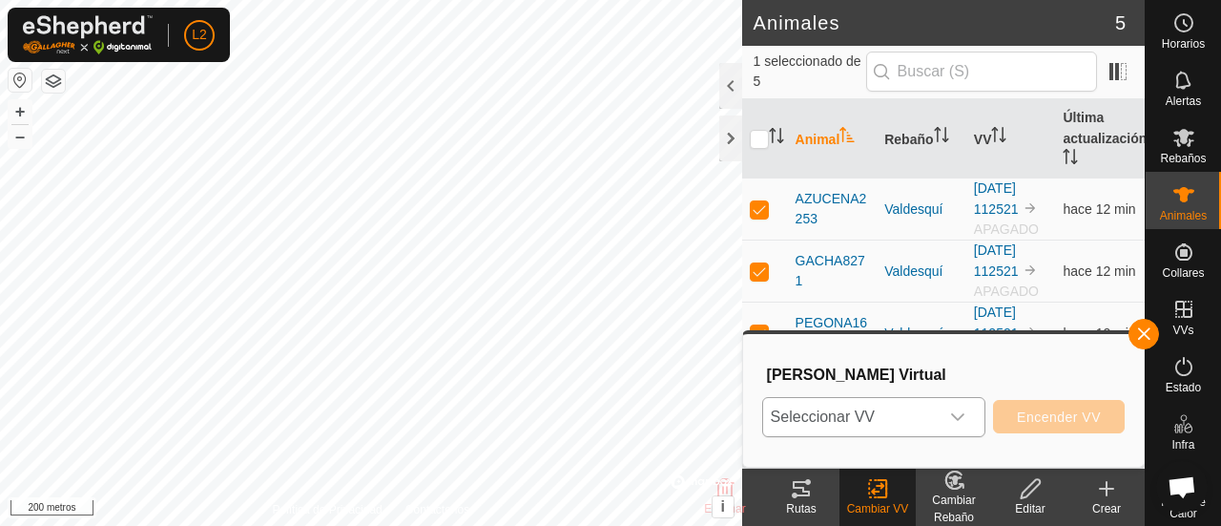
click at [981, 415] on p-select "Seleccionar VV" at bounding box center [873, 417] width 223 height 40
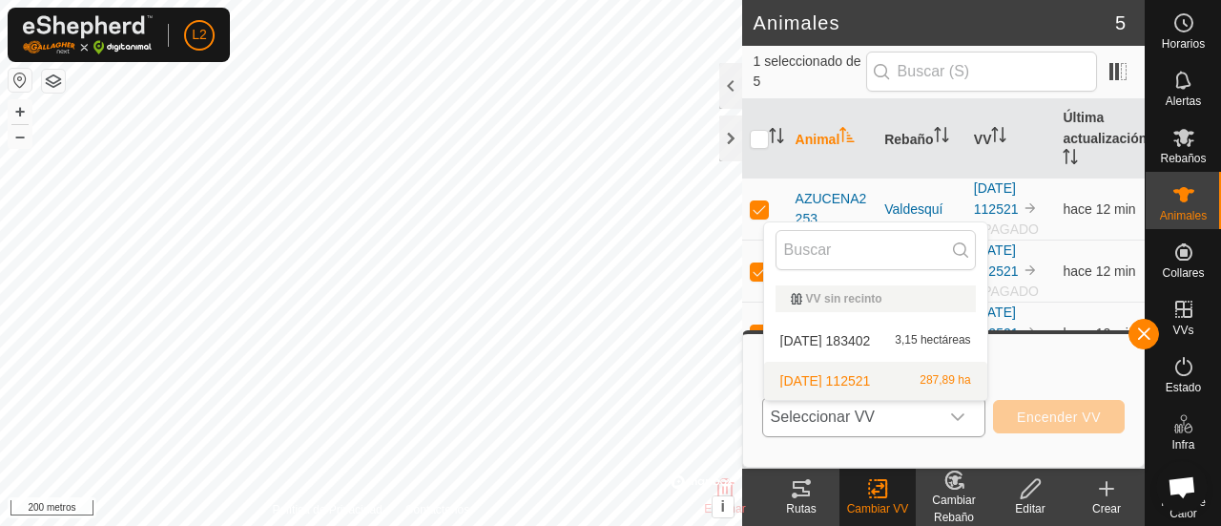
click at [878, 380] on li "2025-06-21 112521 287,89 ha" at bounding box center [875, 381] width 223 height 38
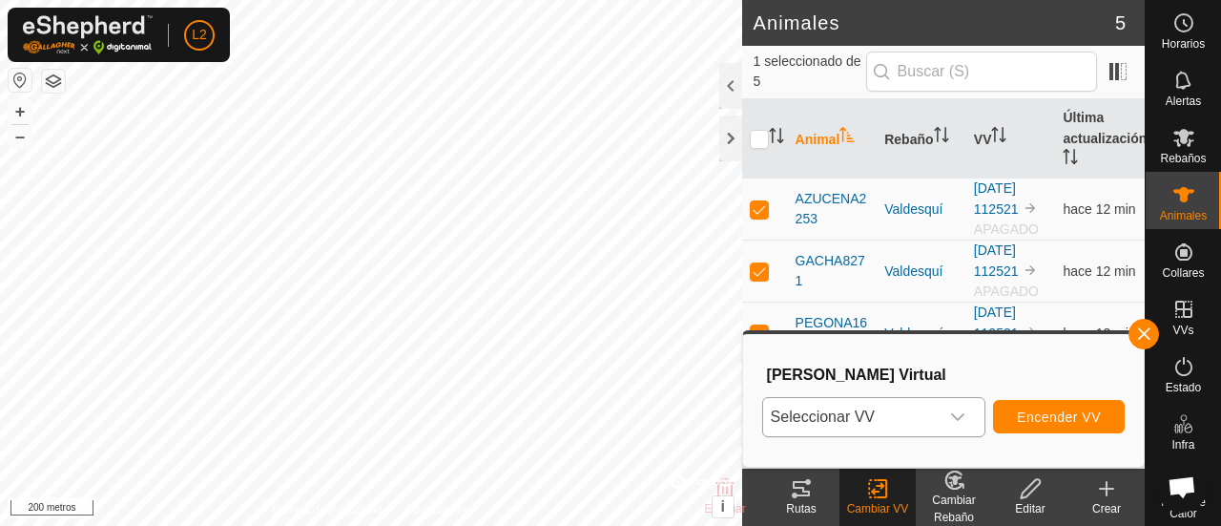
click at [960, 412] on icon "disparador desplegable" at bounding box center [957, 416] width 15 height 15
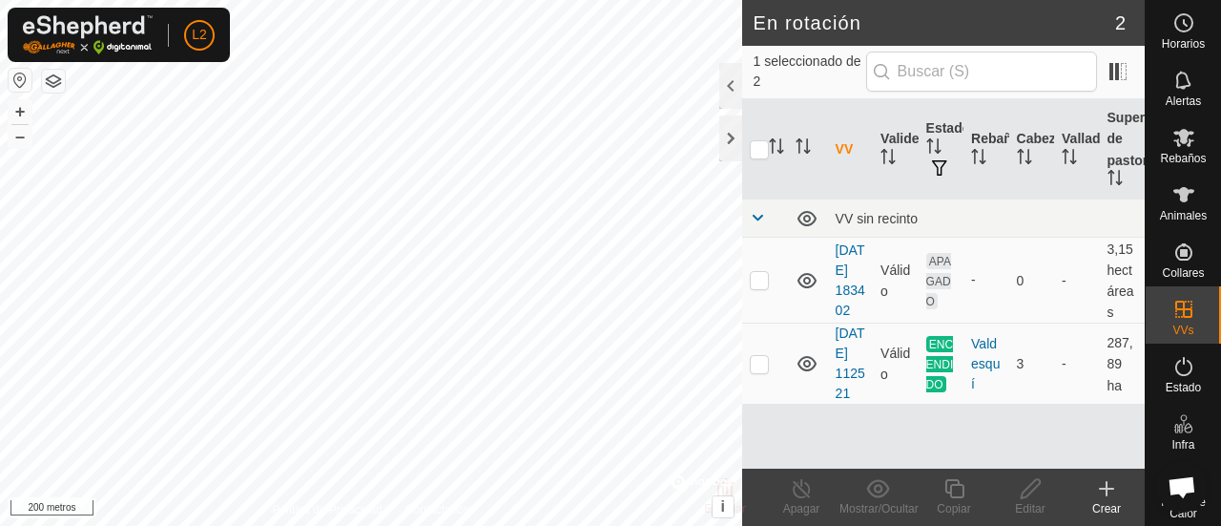
checkbox input "true"
click at [731, 135] on div at bounding box center [730, 138] width 23 height 46
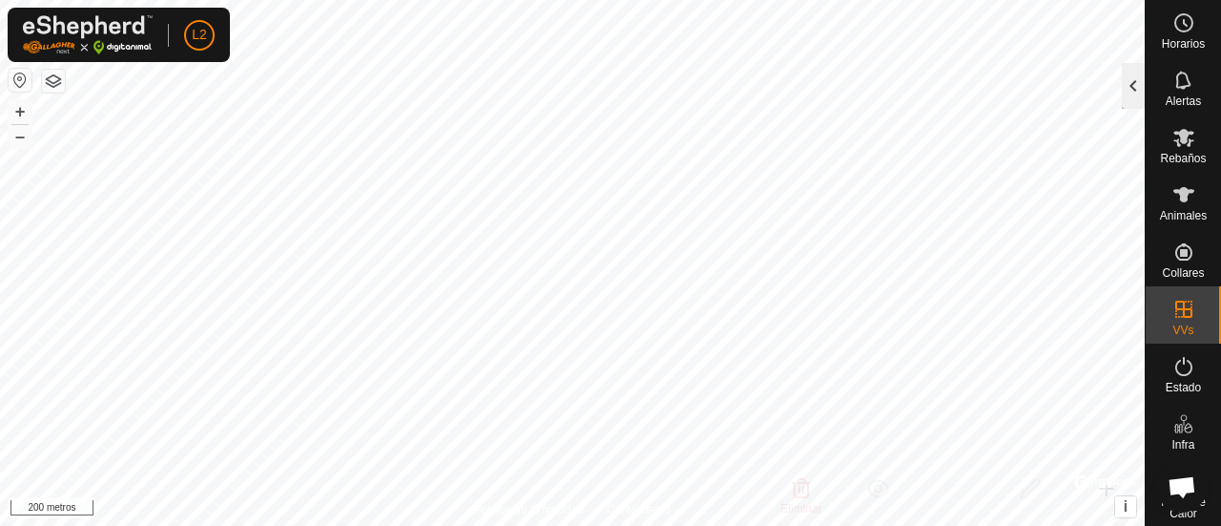
click at [1136, 75] on div at bounding box center [1133, 86] width 23 height 46
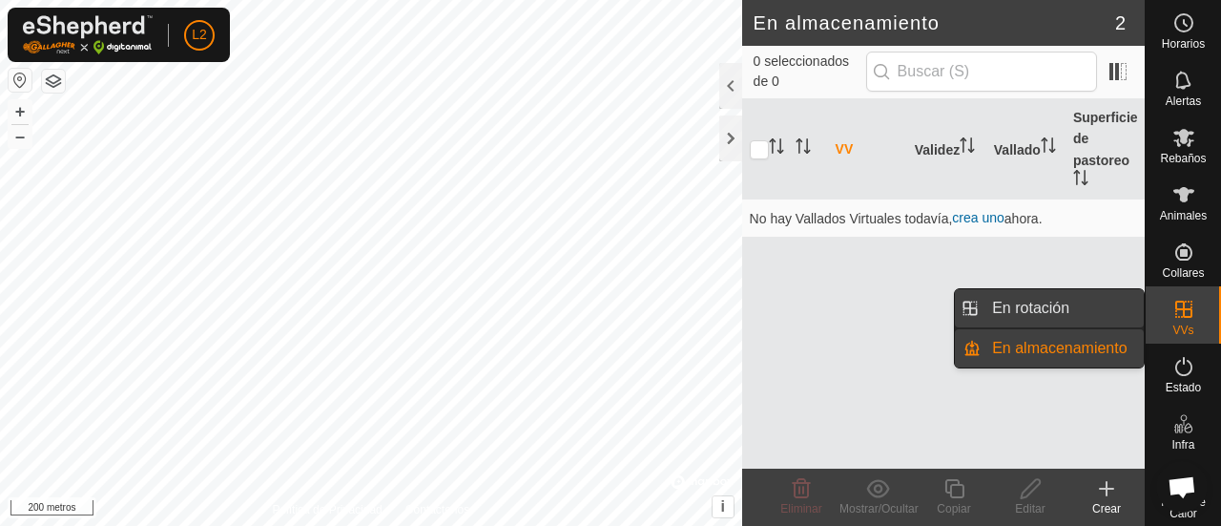
click at [1086, 306] on link "En rotación" at bounding box center [1062, 308] width 163 height 38
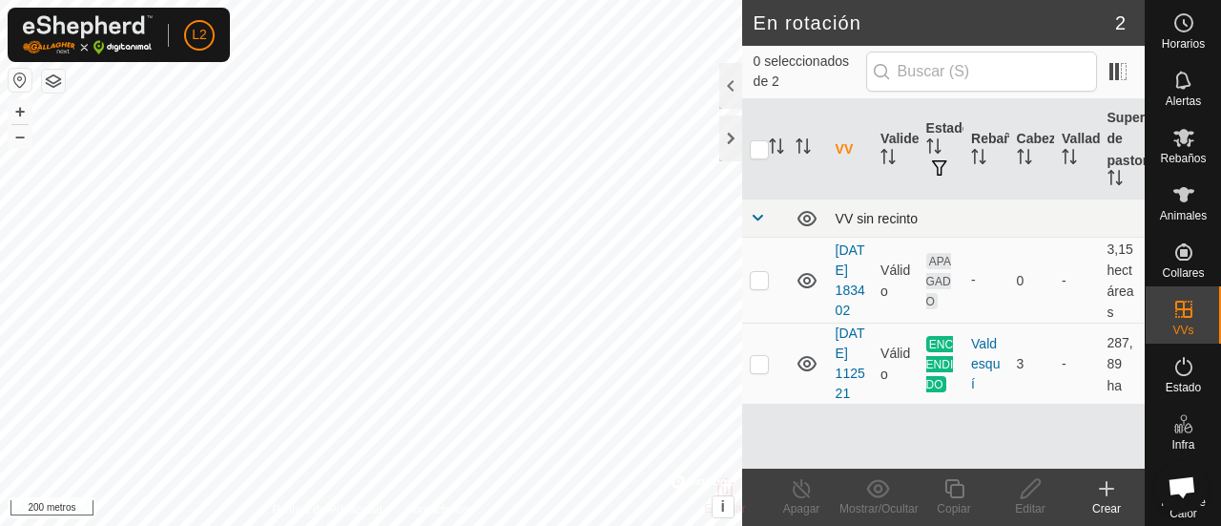
click at [761, 219] on span at bounding box center [757, 217] width 15 height 15
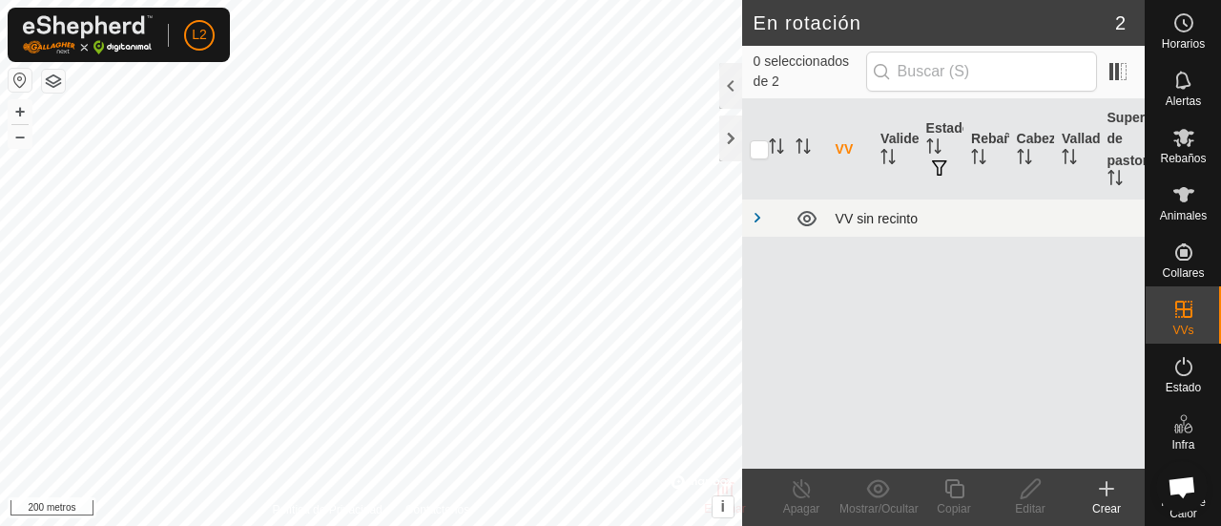
click at [761, 219] on span at bounding box center [757, 217] width 15 height 15
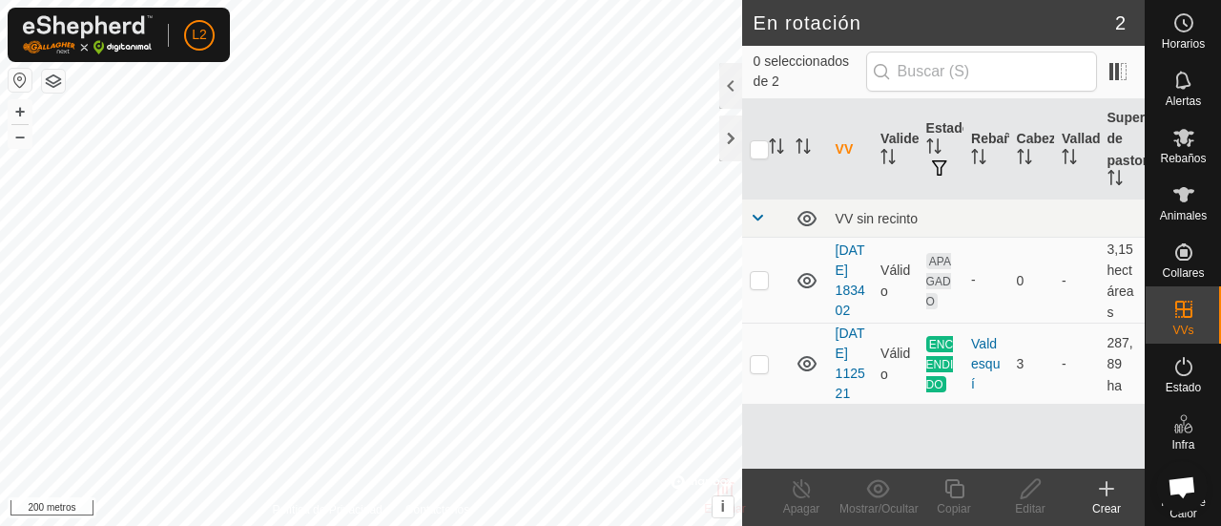
click at [1115, 498] on icon at bounding box center [1106, 488] width 23 height 23
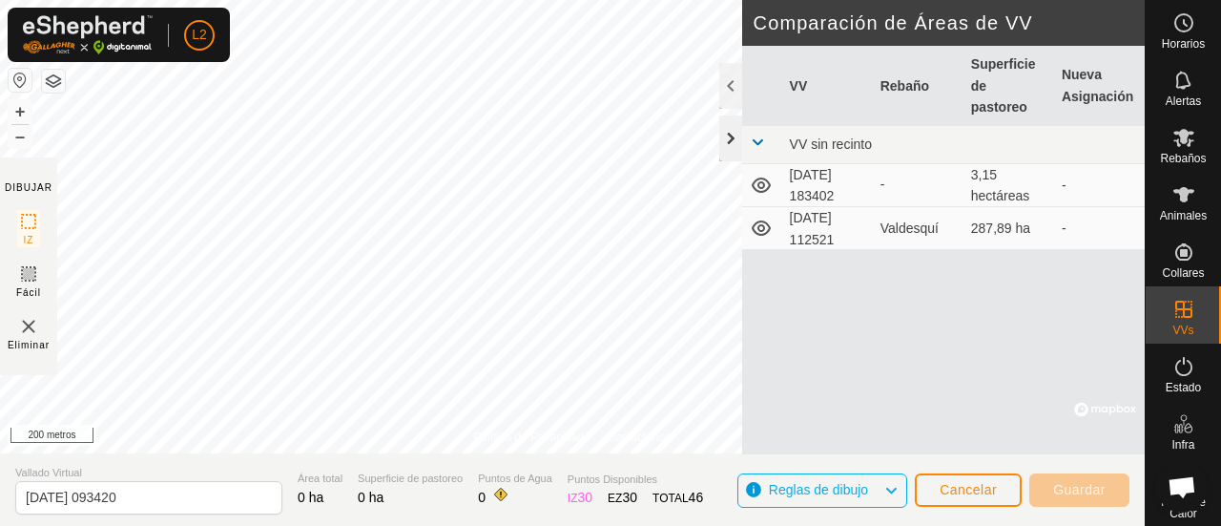
click at [725, 129] on div at bounding box center [730, 138] width 23 height 46
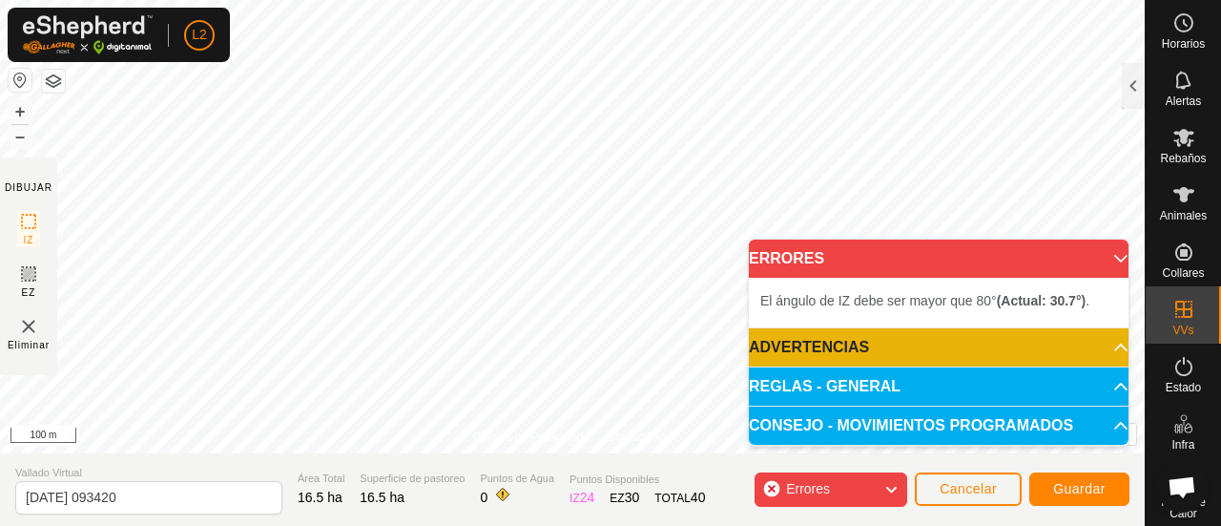
click at [765, 256] on body "L2 Horarios Alertas Rebaños Animales Collares VVs Estado Infra Mapa de Calor Ay…" at bounding box center [610, 263] width 1221 height 526
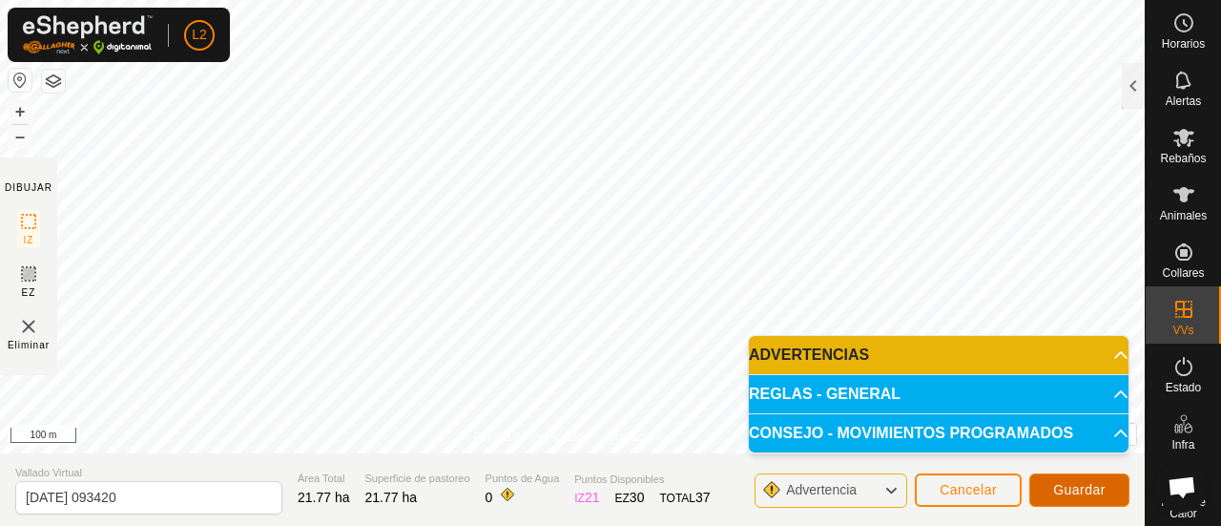
click at [1061, 492] on span "Guardar" at bounding box center [1079, 489] width 52 height 15
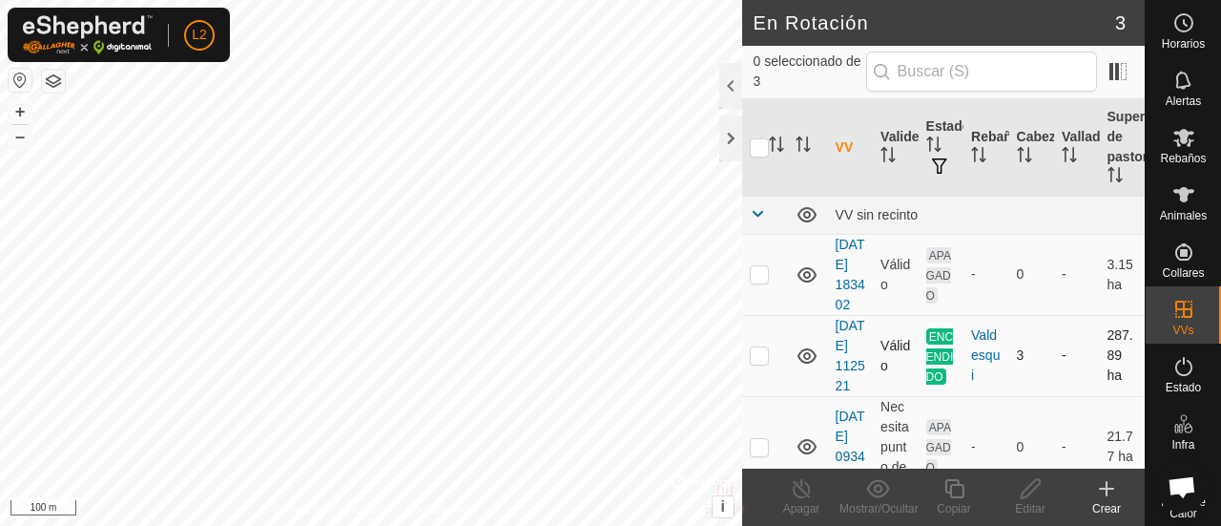
checkbox input "true"
click at [1026, 488] on icon at bounding box center [1030, 488] width 19 height 19
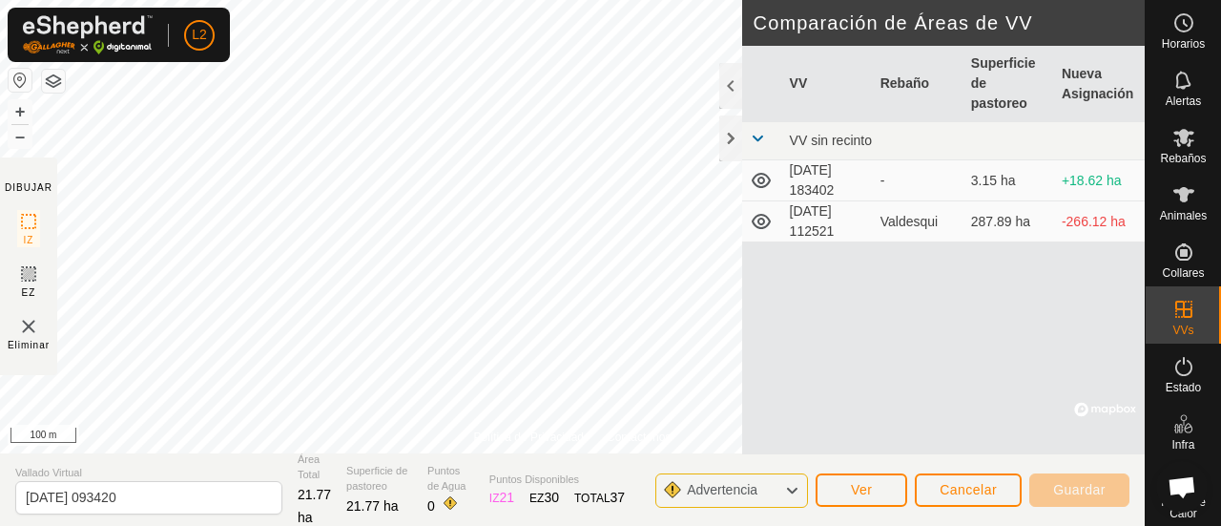
click at [828, 172] on td "[DATE] 183402" at bounding box center [827, 180] width 91 height 41
click at [818, 171] on td "[DATE] 183402" at bounding box center [827, 180] width 91 height 41
click at [723, 501] on span "Advertencia" at bounding box center [730, 490] width 86 height 25
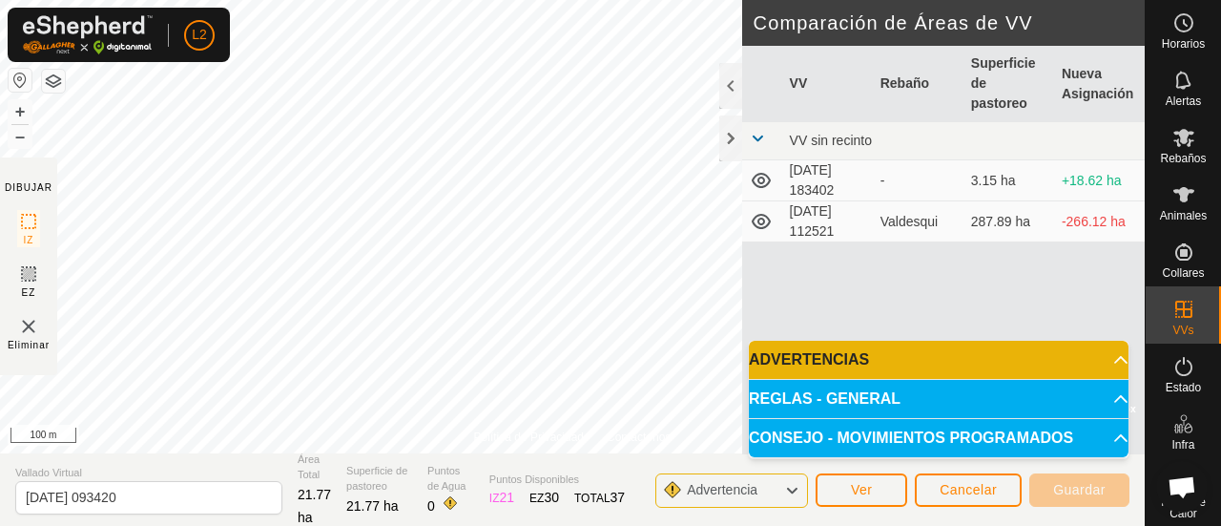
click at [836, 401] on p-accordion-header "REGLAS - GENERAL" at bounding box center [939, 399] width 380 height 38
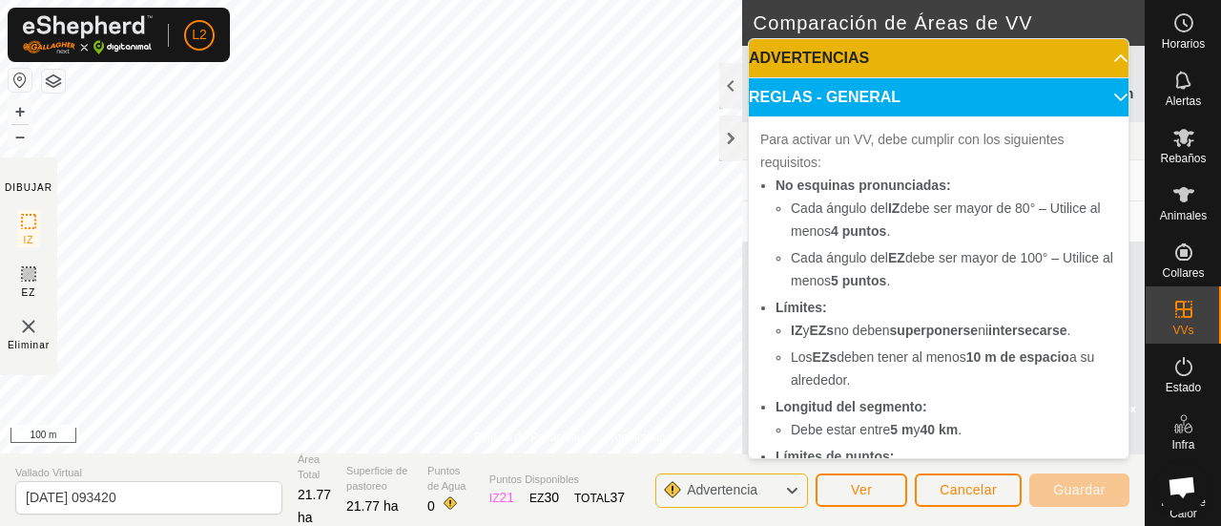
click at [1086, 59] on p-accordion-header "ADVERTENCIAS" at bounding box center [939, 58] width 380 height 38
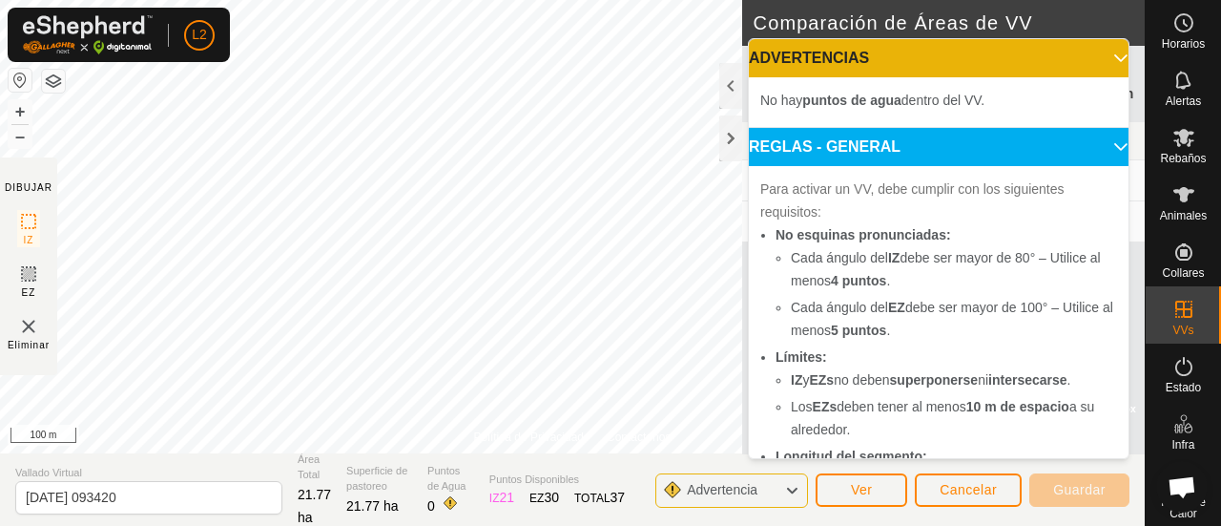
click at [1093, 57] on p-accordion-header "ADVERTENCIAS" at bounding box center [939, 58] width 380 height 38
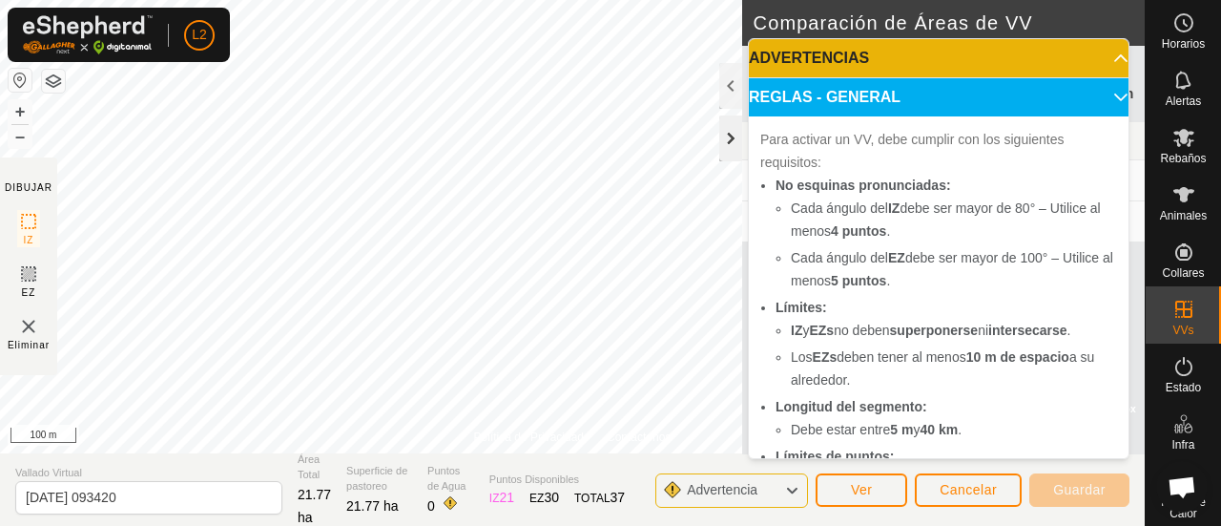
click at [729, 135] on div at bounding box center [730, 138] width 23 height 46
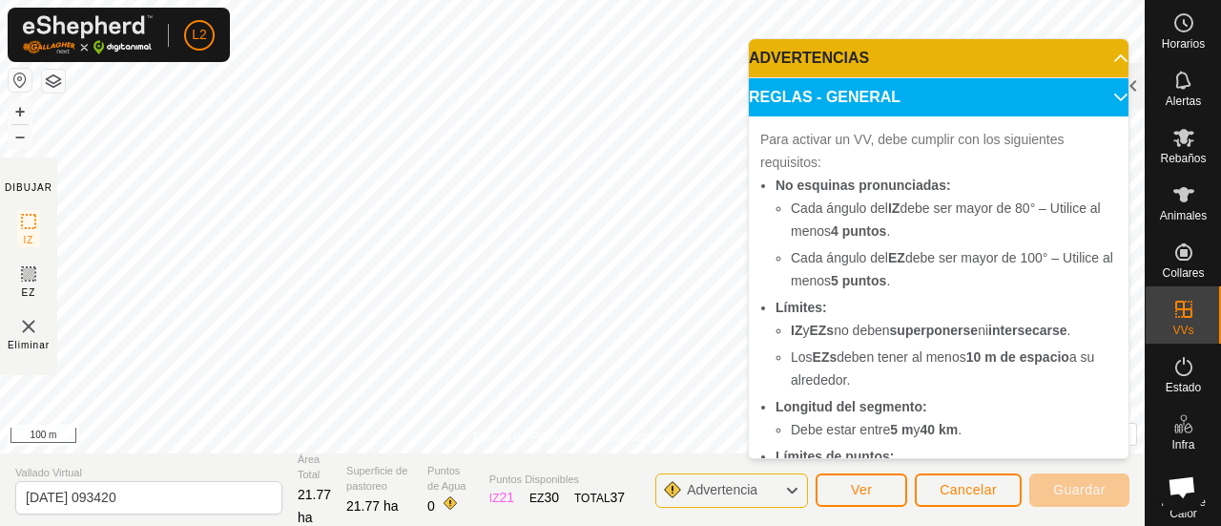
click at [740, 495] on span "Advertencia" at bounding box center [722, 489] width 71 height 15
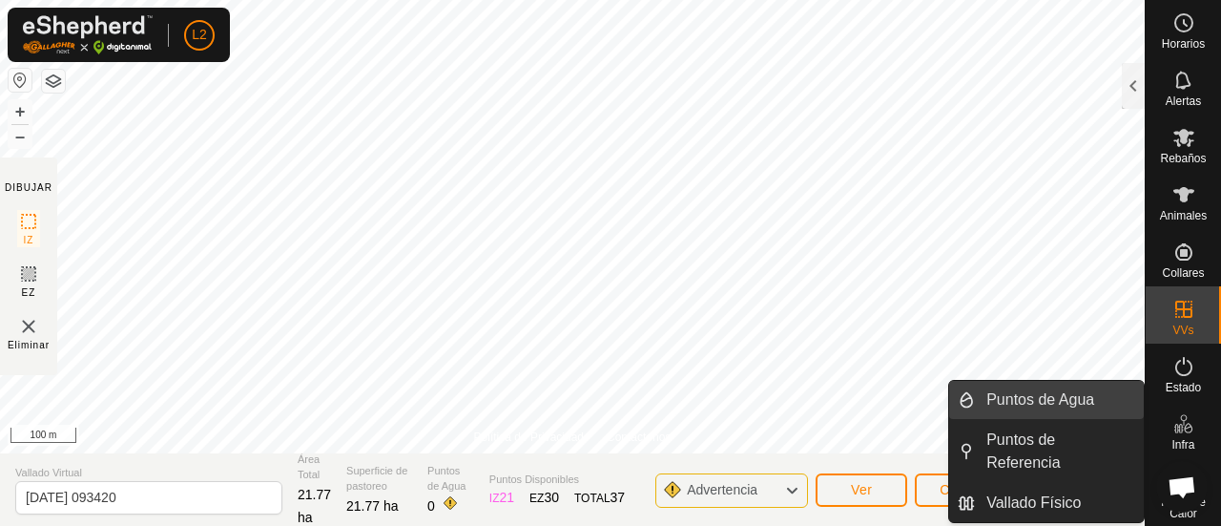
click at [1073, 399] on link "Puntos de Agua" at bounding box center [1059, 400] width 169 height 38
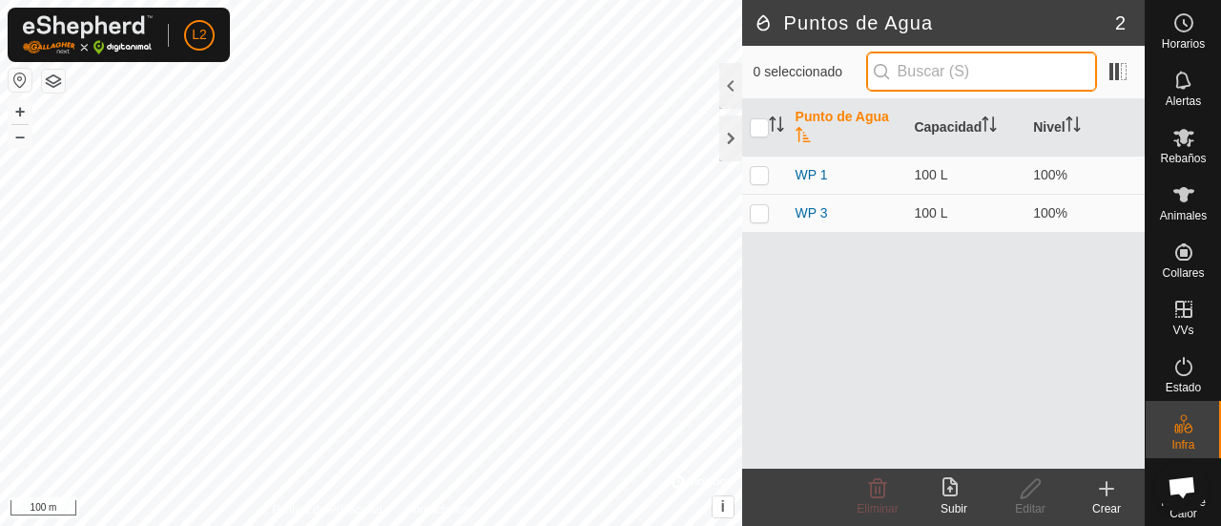
click at [958, 62] on input "text" at bounding box center [981, 72] width 231 height 40
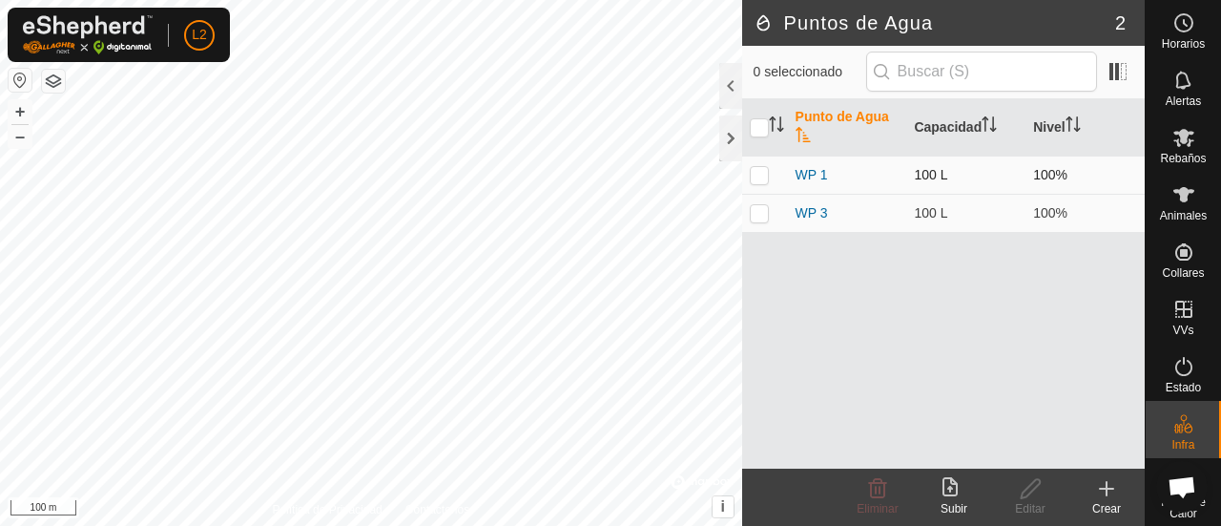
click at [755, 173] on p-checkbox at bounding box center [759, 174] width 19 height 15
checkbox input "true"
click at [950, 495] on icon at bounding box center [950, 486] width 15 height 19
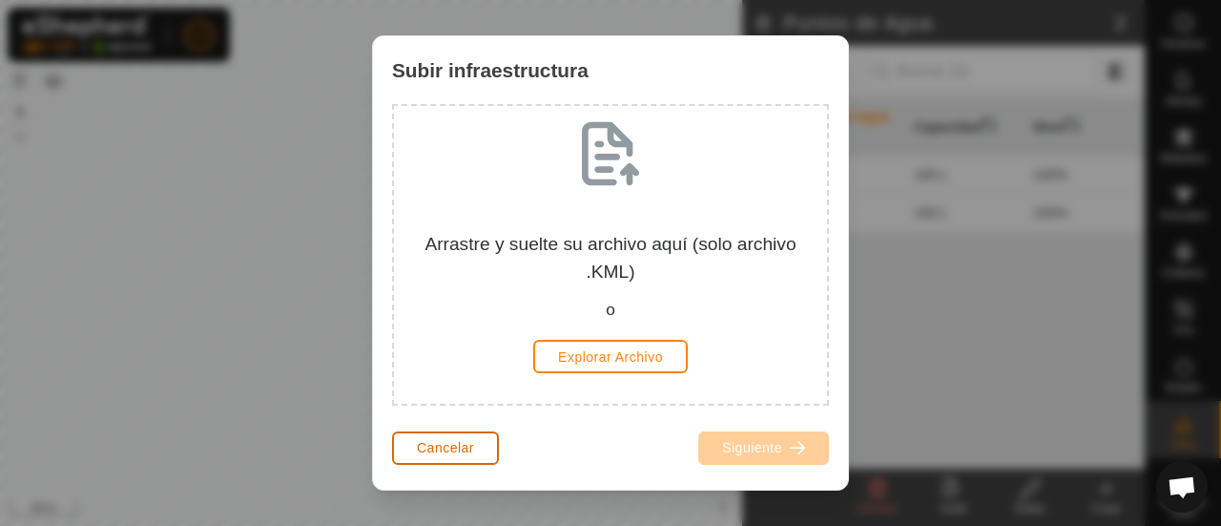
click at [425, 440] on span "Cancelar" at bounding box center [445, 447] width 57 height 15
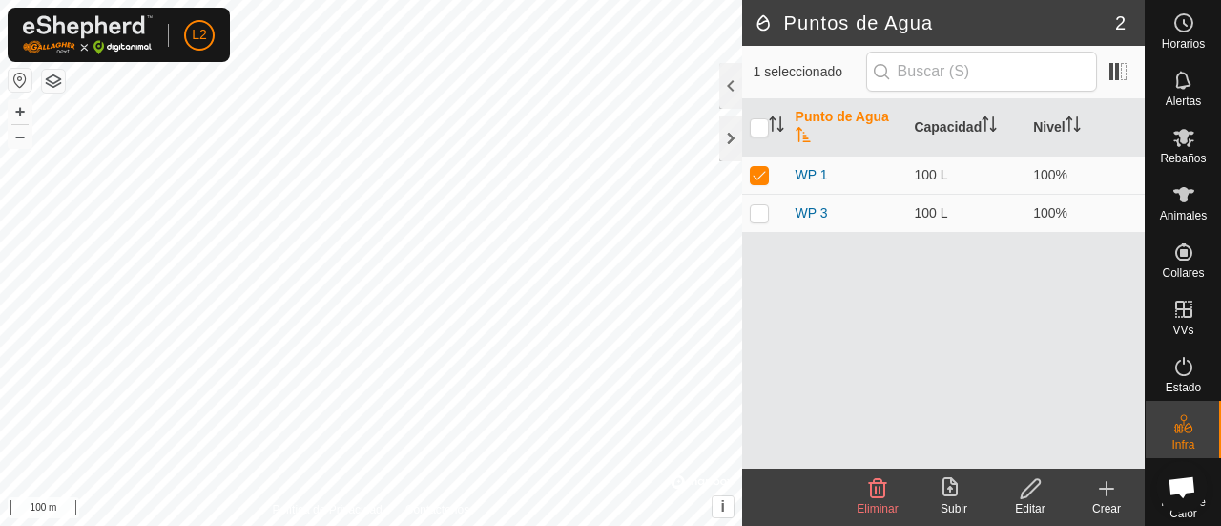
click at [1026, 487] on icon at bounding box center [1030, 488] width 19 height 19
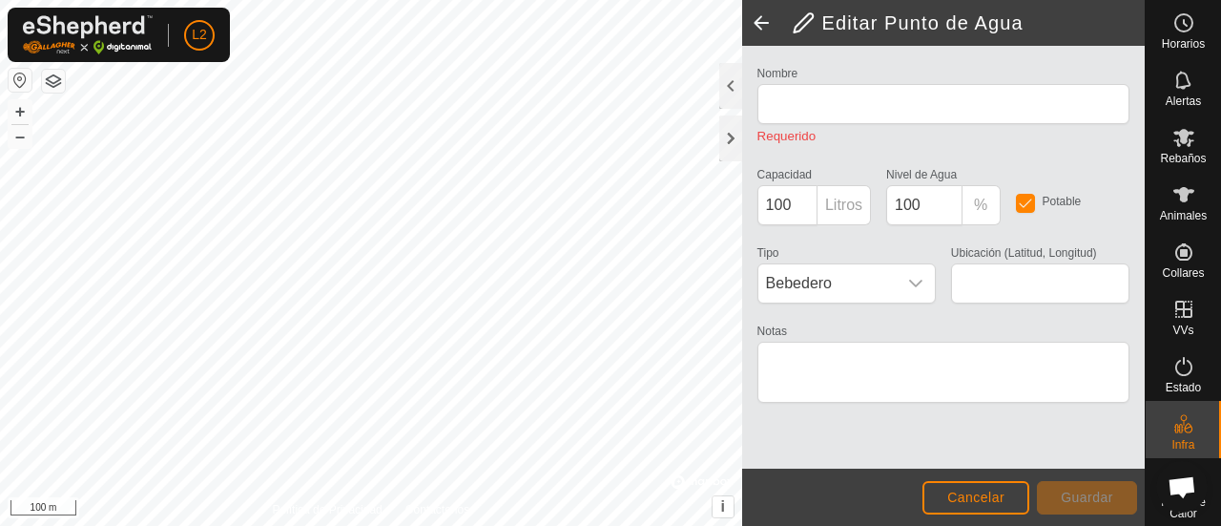
type input "WP 1"
type input "40.874682, -3.874829"
type textarea "cacera"
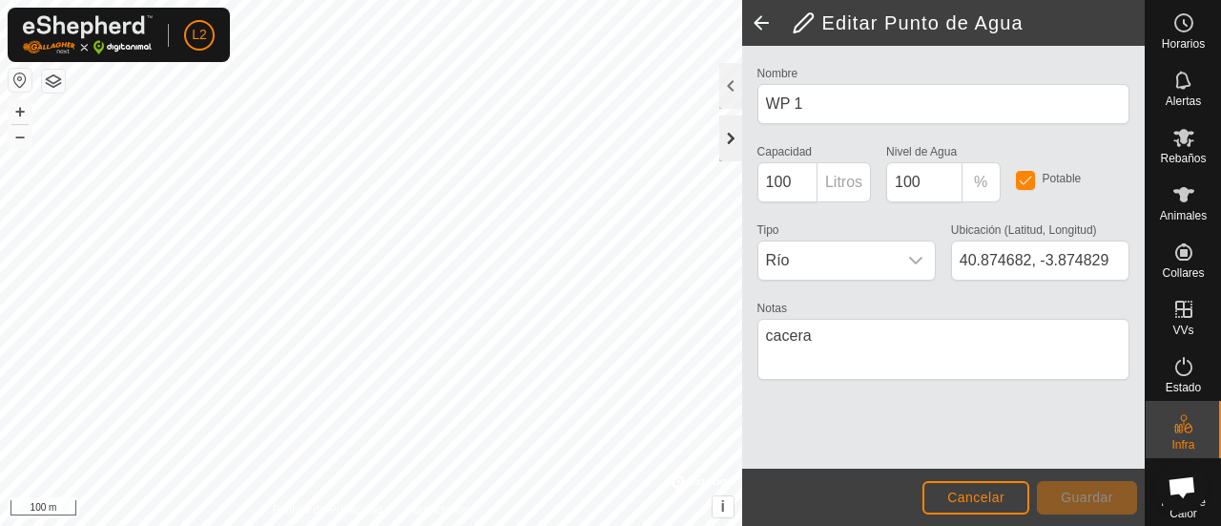
click at [733, 133] on div at bounding box center [730, 138] width 23 height 46
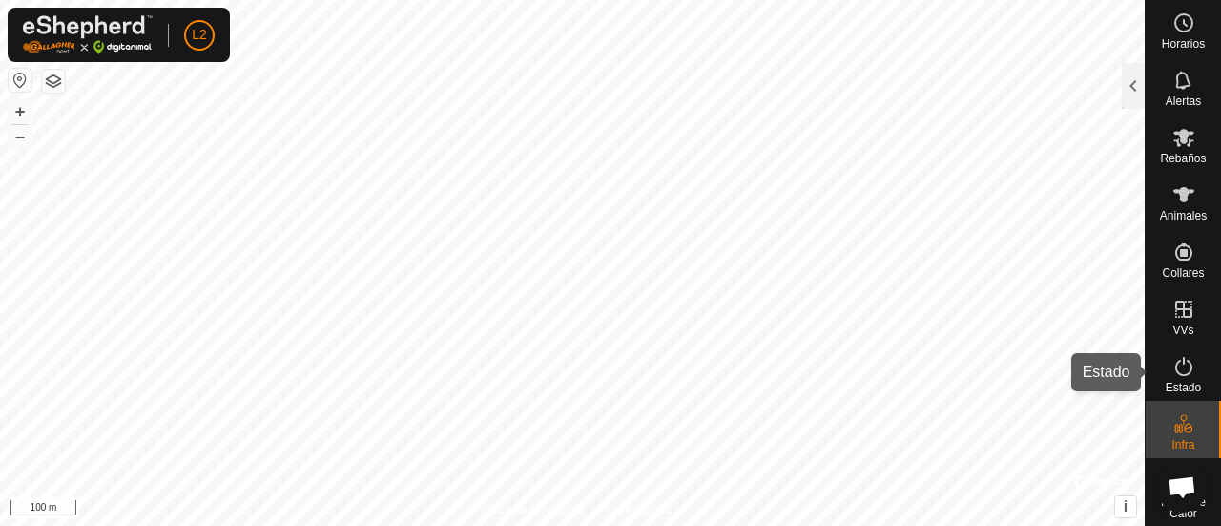
click at [1182, 384] on span "Estado" at bounding box center [1183, 387] width 35 height 11
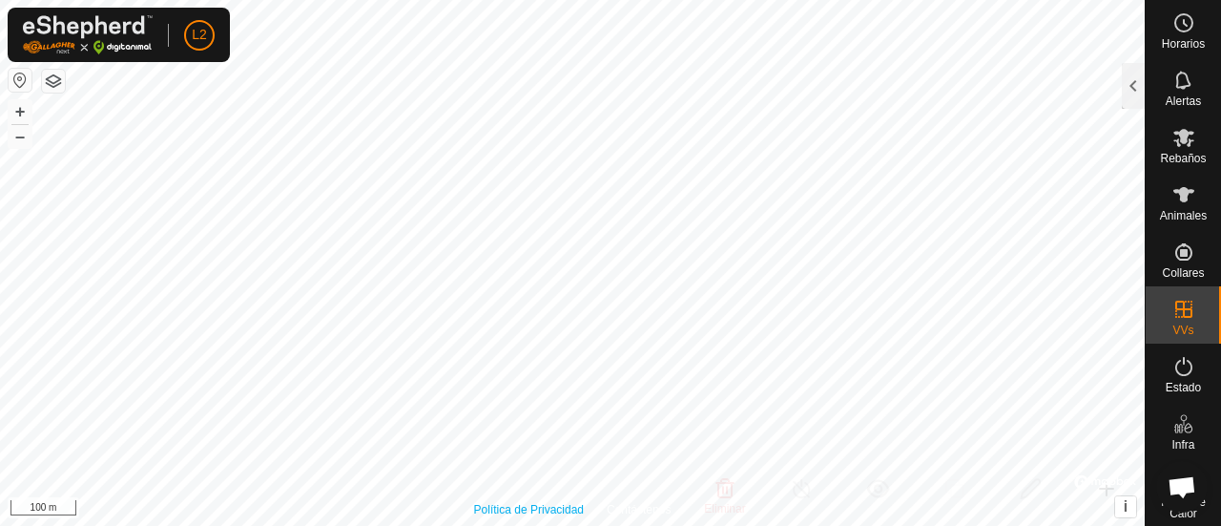
checkbox input "true"
checkbox input "false"
checkbox input "true"
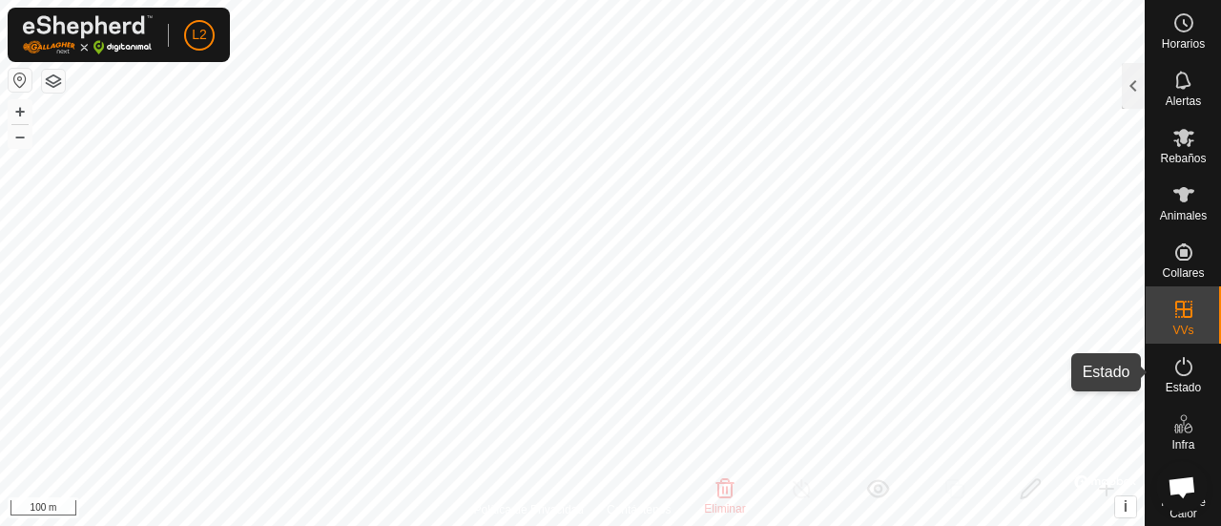
click at [1189, 375] on es-activation-svg-icon at bounding box center [1184, 366] width 34 height 31
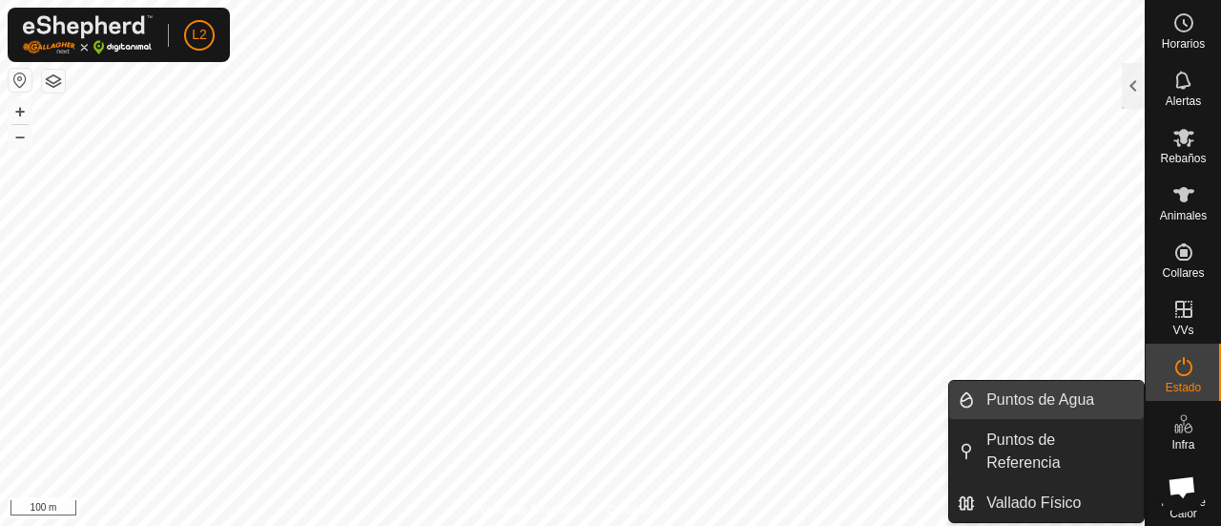
click at [1021, 400] on link "Puntos de Agua" at bounding box center [1059, 400] width 169 height 38
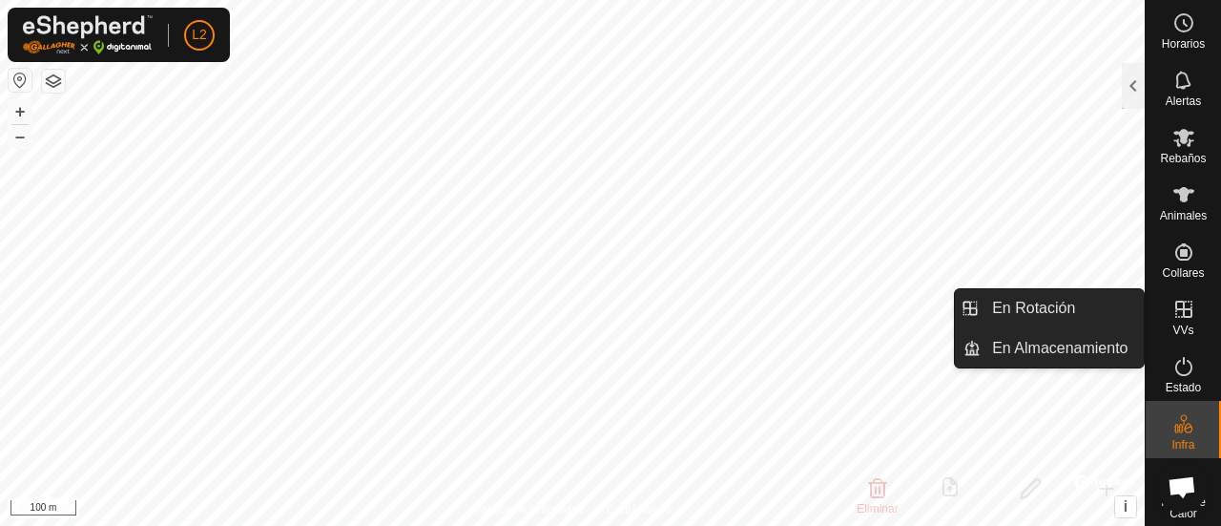
click at [1181, 324] on span "VVs" at bounding box center [1182, 329] width 21 height 11
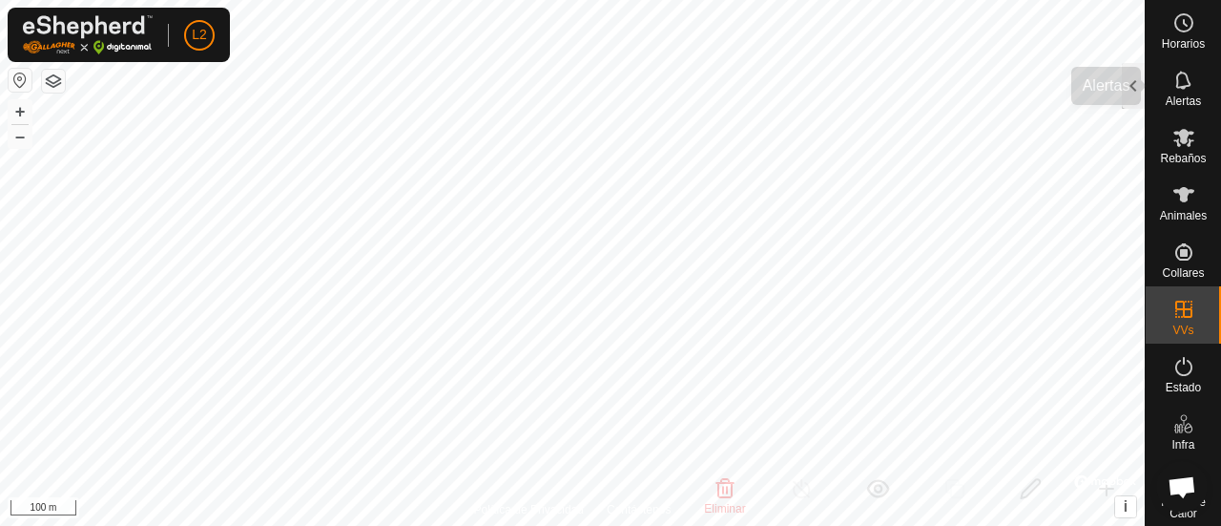
click at [1146, 84] on div "Alertas" at bounding box center [1183, 85] width 75 height 57
click at [1128, 94] on div at bounding box center [1133, 86] width 23 height 46
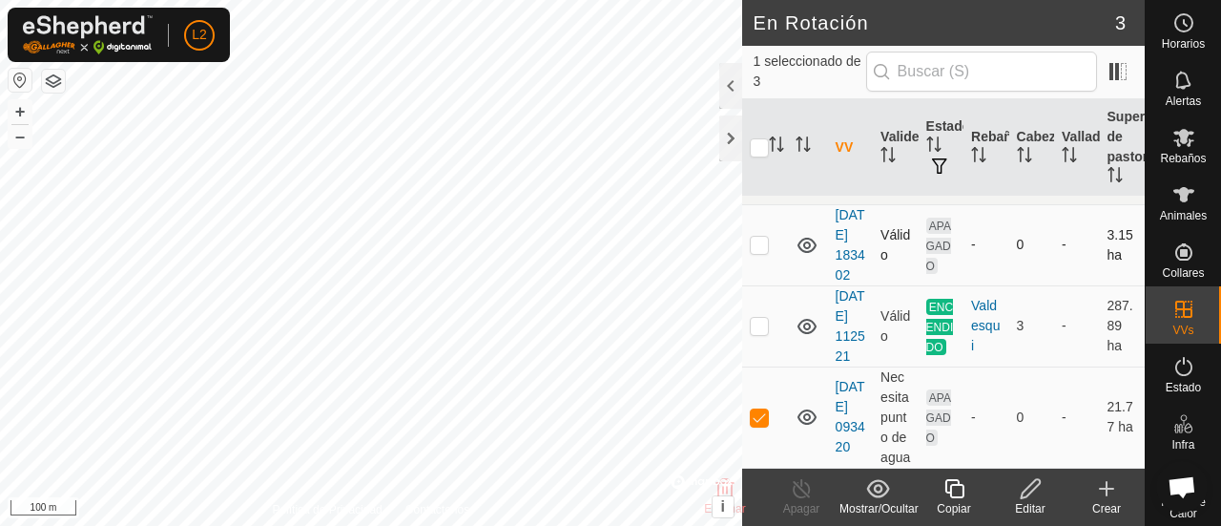
scroll to position [147, 0]
click at [880, 409] on td "Necesita punto de agua" at bounding box center [895, 416] width 45 height 101
click at [839, 407] on link "[DATE] 093420" at bounding box center [851, 416] width 30 height 75
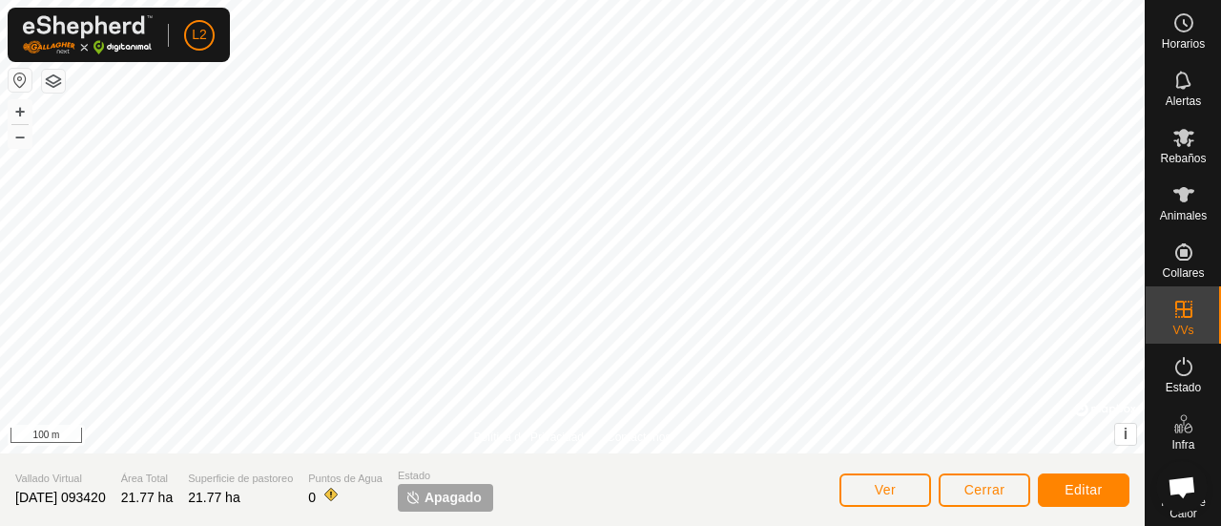
click at [1004, 466] on section "Vallado Virtual 2025-10-02 093420 Área Total 21.77 ha Superficie de pastoreo 21…" at bounding box center [572, 489] width 1145 height 73
click at [985, 477] on button "Cerrar" at bounding box center [985, 489] width 92 height 33
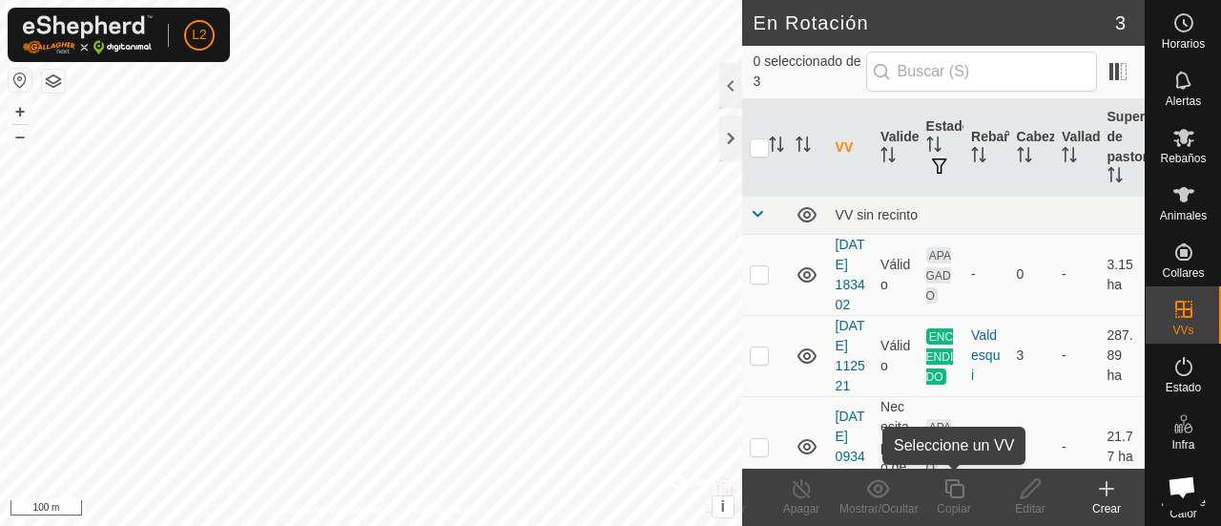
drag, startPoint x: 986, startPoint y: 491, endPoint x: 956, endPoint y: 493, distance: 30.6
click at [986, 488] on copy-svg-icon at bounding box center [954, 488] width 76 height 23
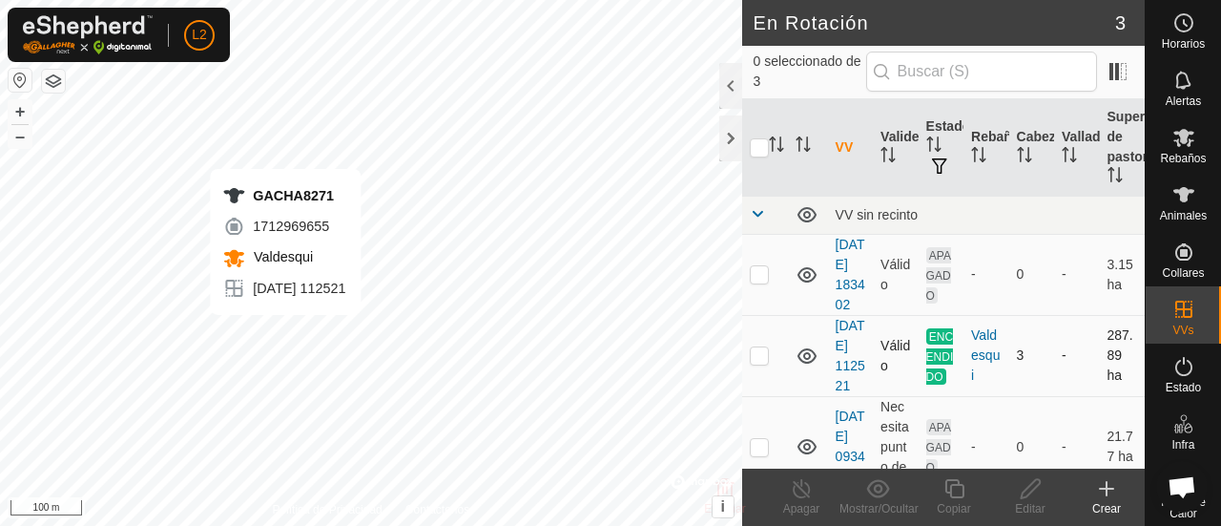
checkbox input "true"
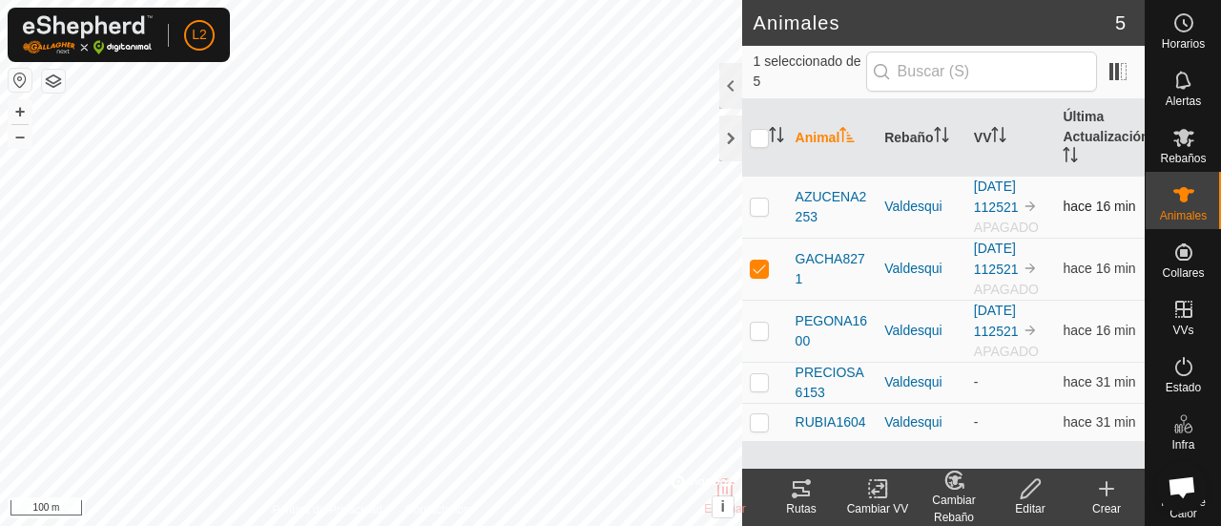
click at [763, 194] on td at bounding box center [765, 207] width 46 height 62
checkbox input "true"
click at [762, 329] on p-checkbox at bounding box center [759, 329] width 19 height 15
checkbox input "true"
click at [887, 503] on div "Cambiar VV" at bounding box center [878, 508] width 76 height 17
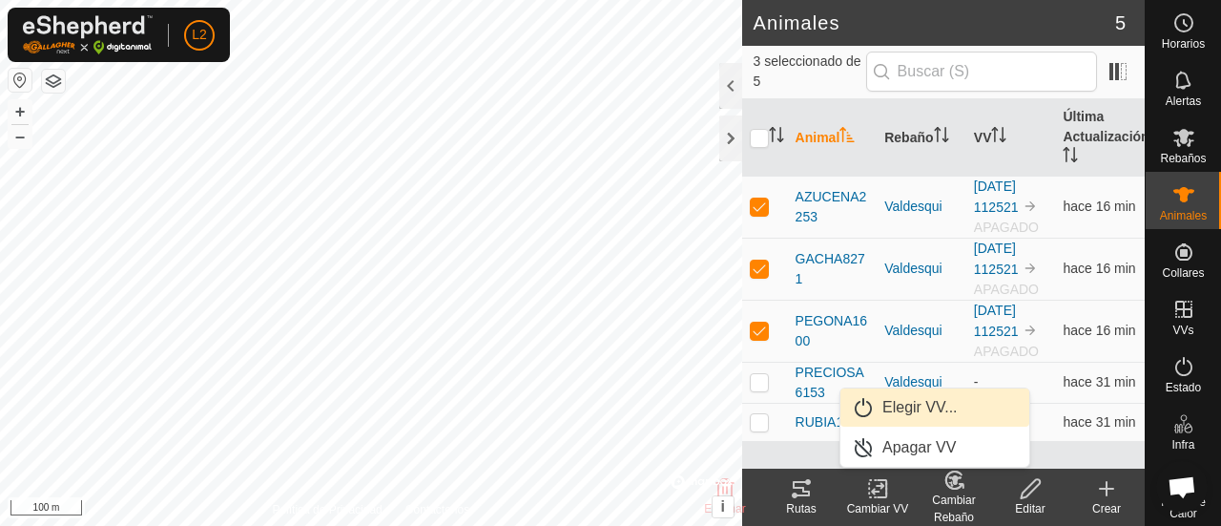
click at [896, 407] on link "Elegir VV..." at bounding box center [934, 407] width 189 height 38
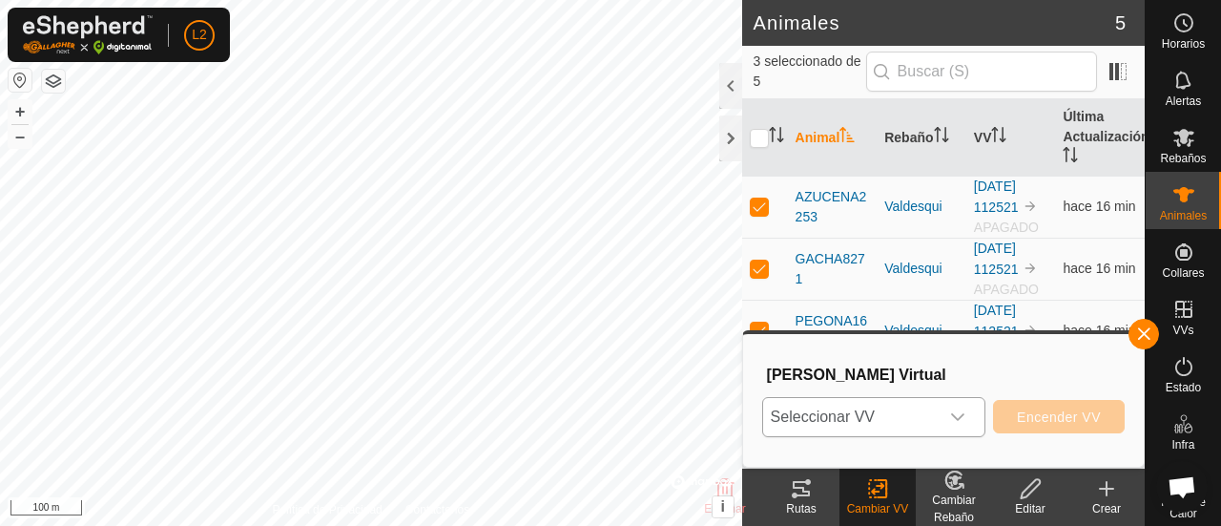
click at [964, 414] on icon "dropdown trigger" at bounding box center [957, 417] width 13 height 8
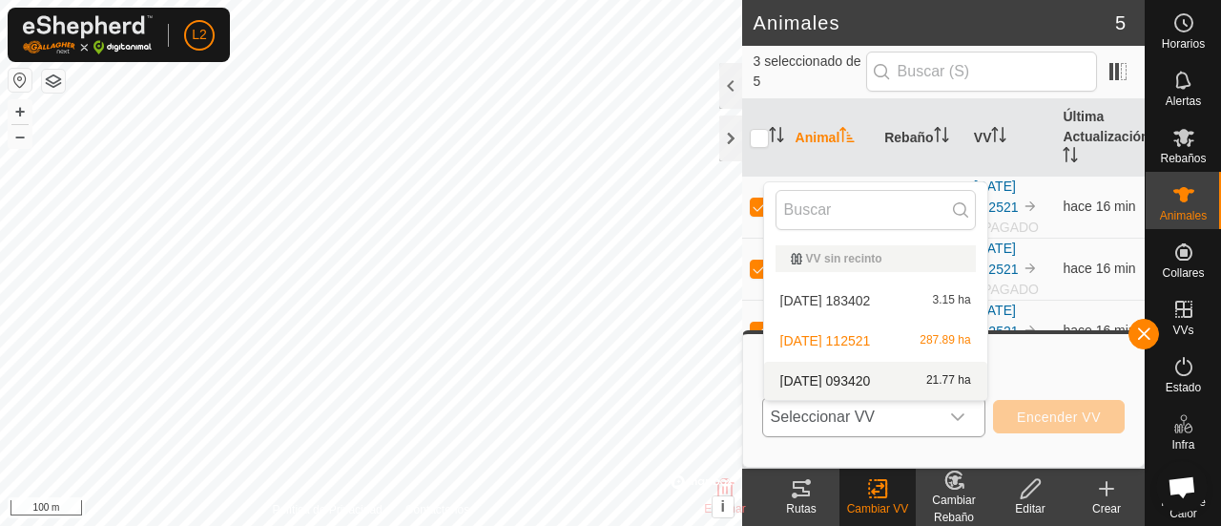
click at [852, 387] on li "2025-10-02 093420 21.77 ha" at bounding box center [875, 381] width 223 height 38
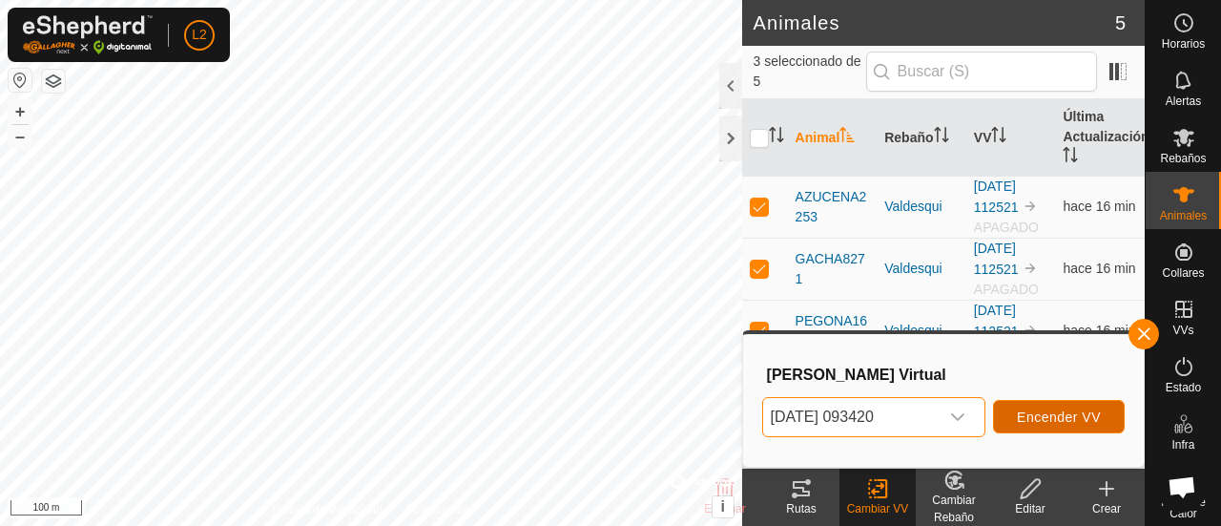
click at [1073, 415] on span "Encender VV" at bounding box center [1059, 416] width 84 height 15
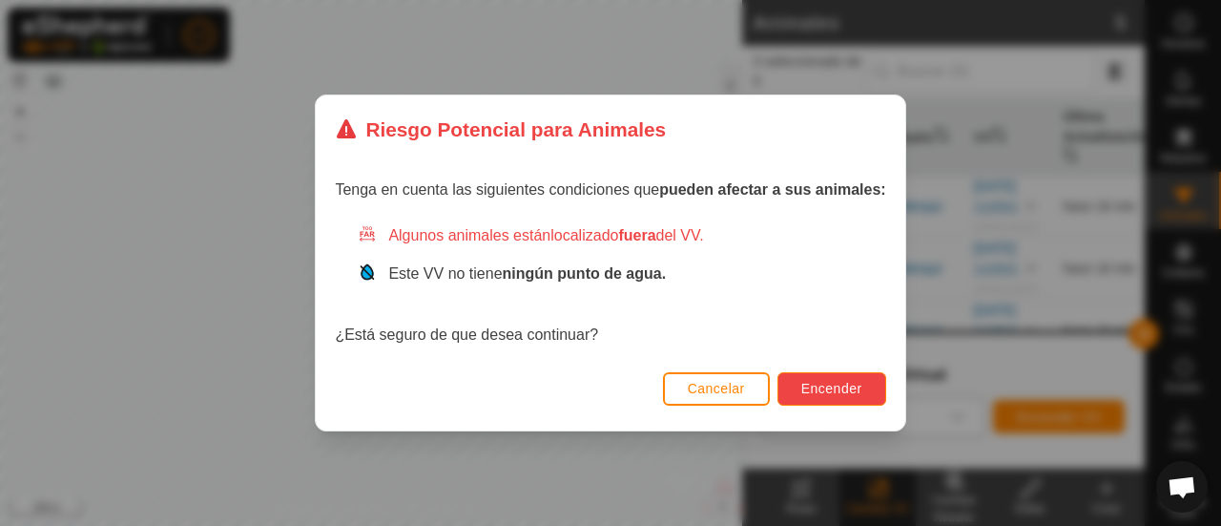
click at [818, 381] on span "Encender" at bounding box center [831, 388] width 61 height 15
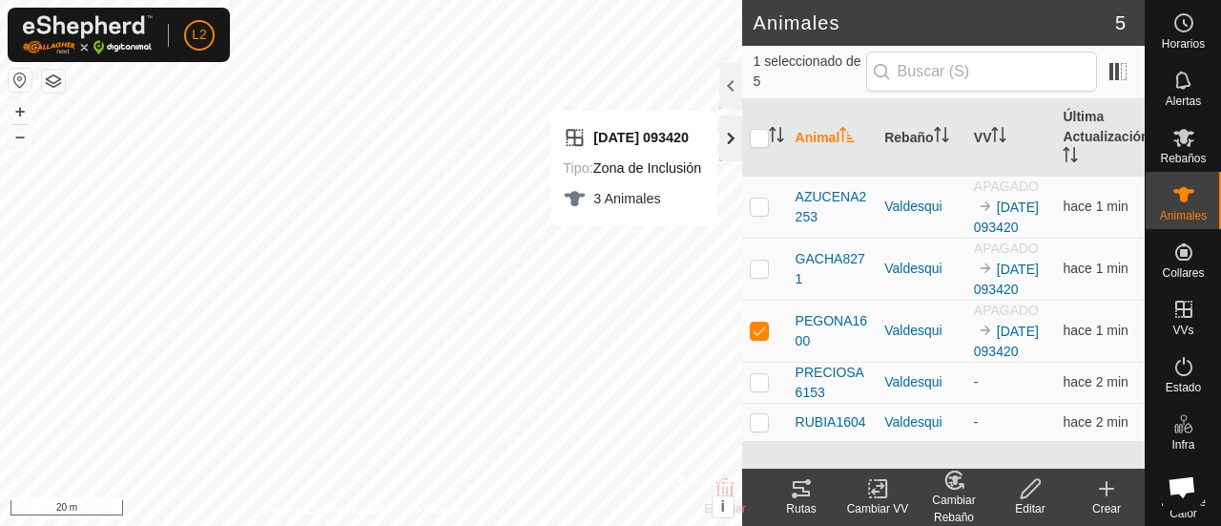
click at [732, 133] on div at bounding box center [730, 138] width 23 height 46
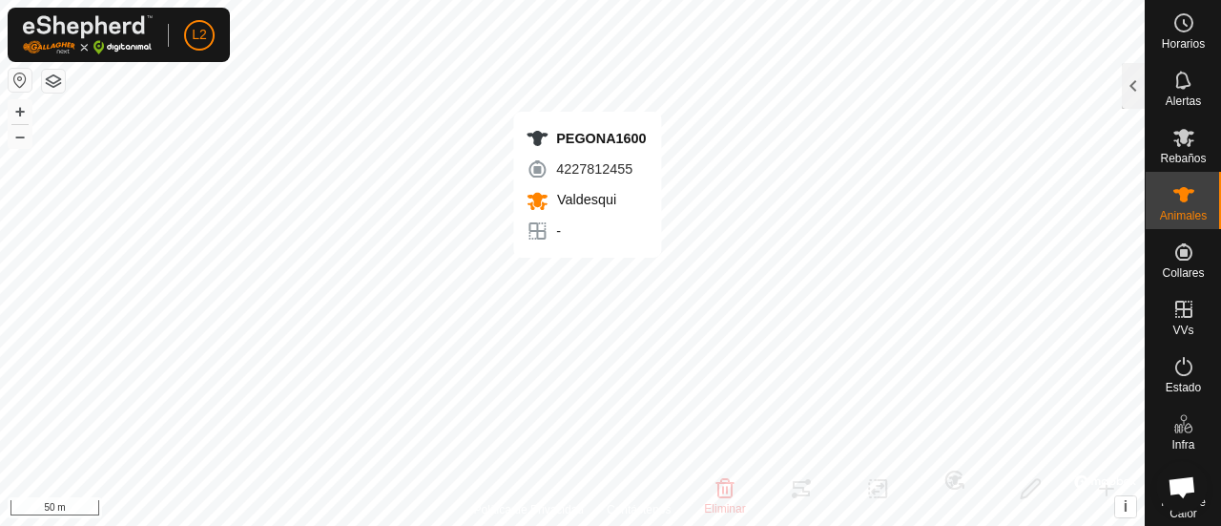
checkbox input "false"
checkbox input "true"
click at [1135, 96] on div at bounding box center [1133, 86] width 23 height 46
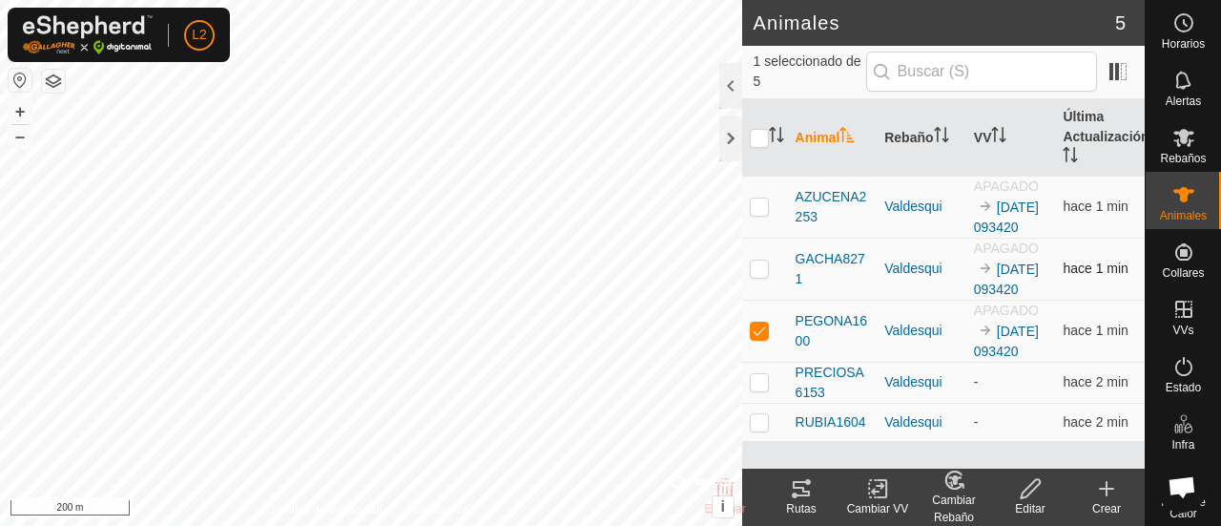
click at [756, 287] on td at bounding box center [765, 269] width 46 height 62
checkbox input "true"
click at [754, 214] on p-checkbox at bounding box center [759, 205] width 19 height 15
checkbox input "true"
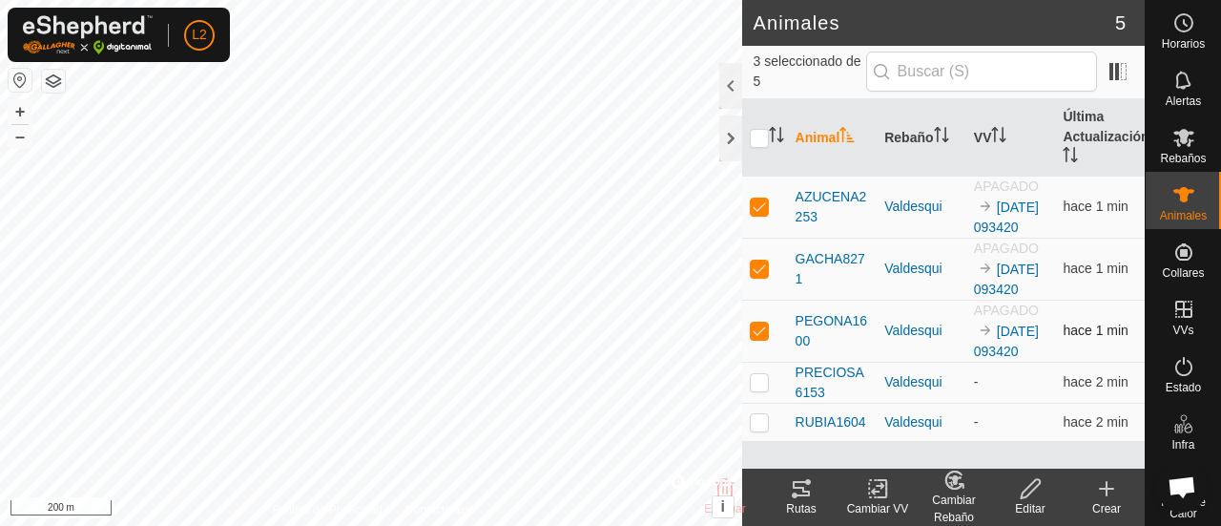
click at [759, 338] on p-checkbox at bounding box center [759, 329] width 19 height 15
checkbox input "false"
click at [765, 260] on p-checkbox at bounding box center [759, 267] width 19 height 15
checkbox input "false"
click at [807, 501] on div "Rutas" at bounding box center [801, 508] width 76 height 17
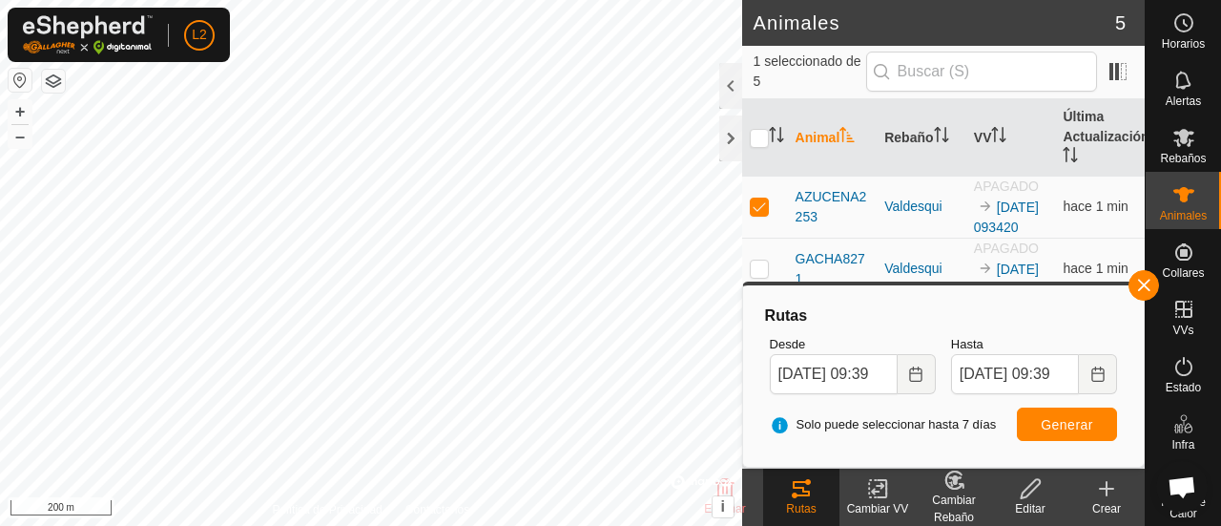
click at [965, 479] on change-mob-svg-icon at bounding box center [954, 479] width 76 height 23
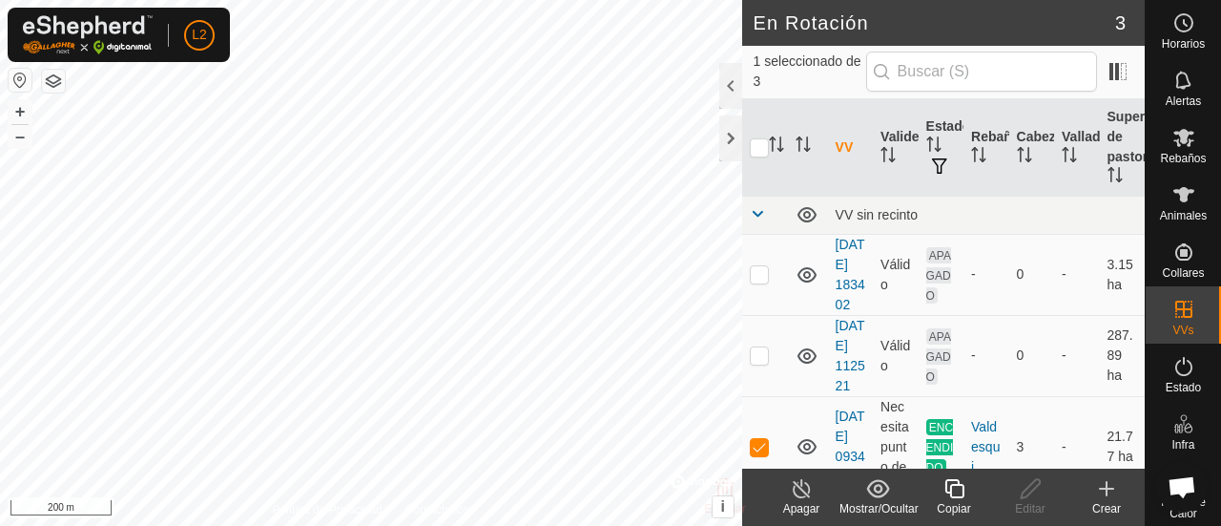
click at [807, 490] on icon at bounding box center [802, 488] width 24 height 23
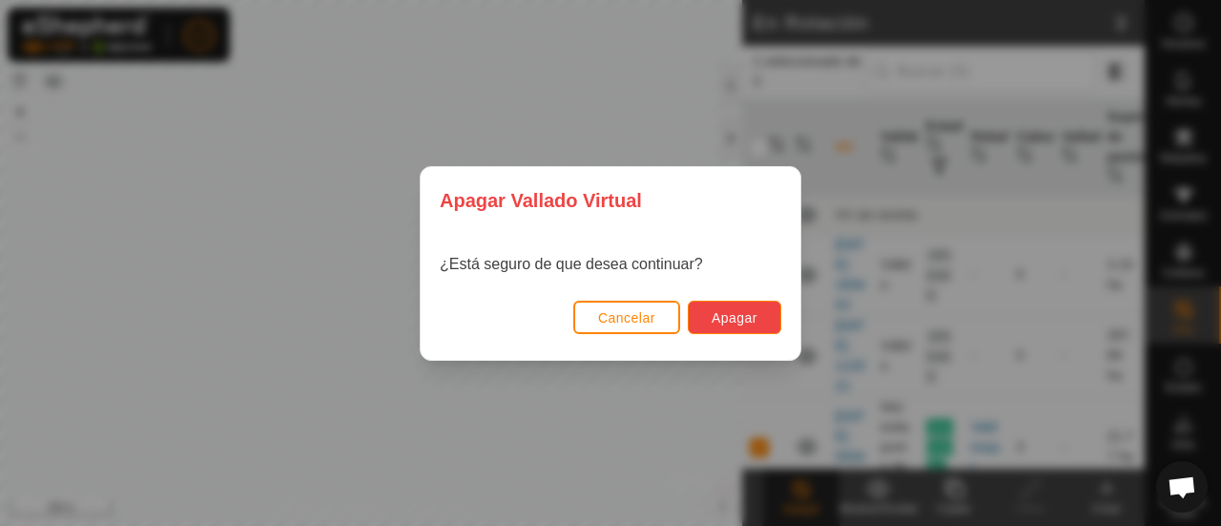
click at [731, 306] on button "Apagar" at bounding box center [734, 317] width 93 height 33
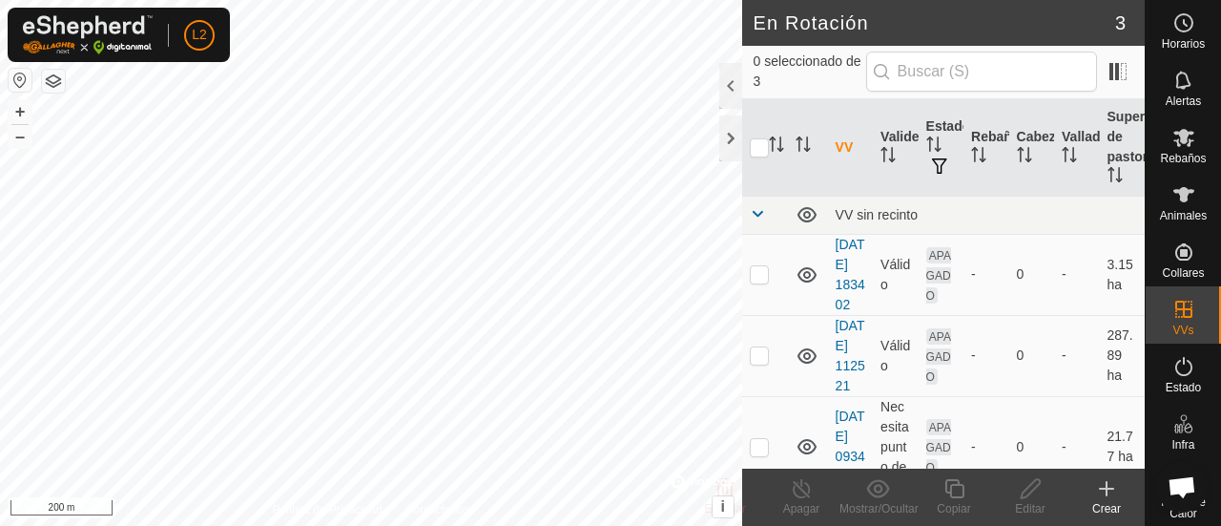
checkbox input "true"
click at [1028, 489] on icon at bounding box center [1031, 488] width 24 height 23
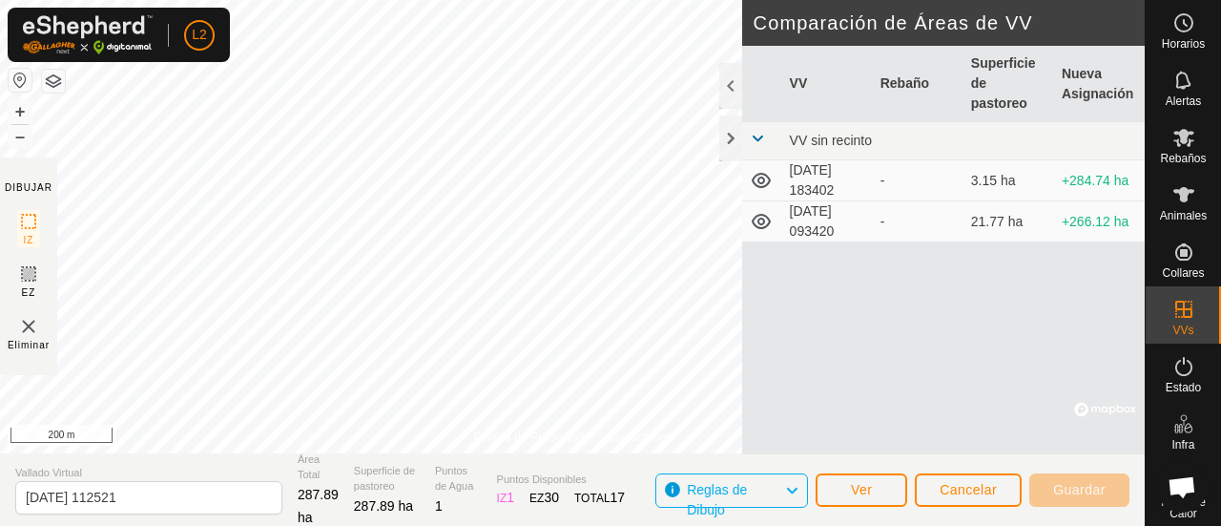
click at [282, 455] on div "Política de Privacidad Contáctenos 2025-06-21 112521 Estado: APAGADO Tipo: Zona…" at bounding box center [572, 263] width 1145 height 526
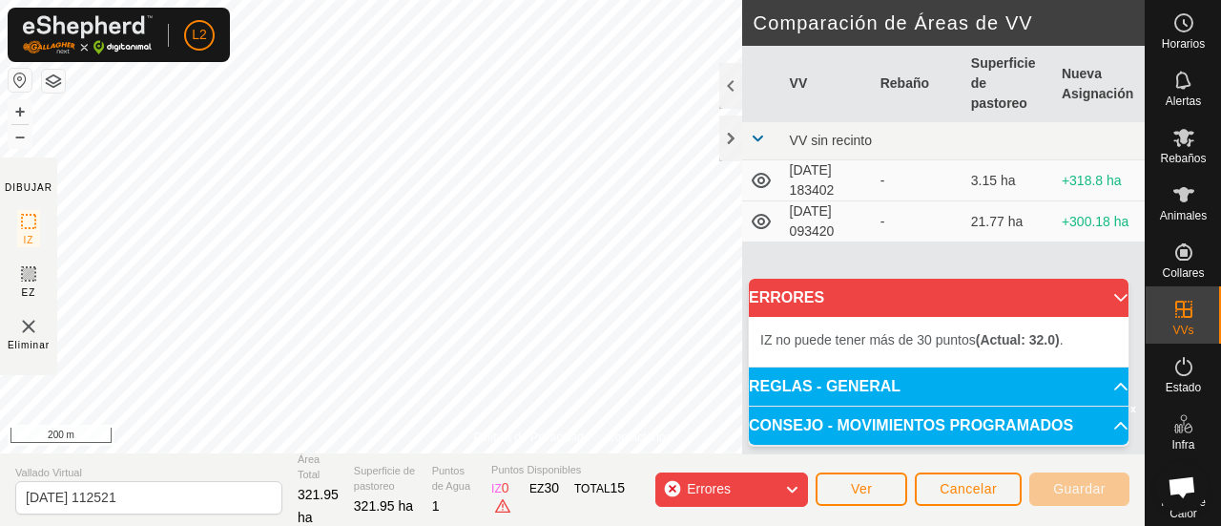
click at [396, 461] on div "Política de Privacidad Contáctenos Estado: APAGADO Tipo: Zona de Inclusión + – …" at bounding box center [572, 263] width 1145 height 526
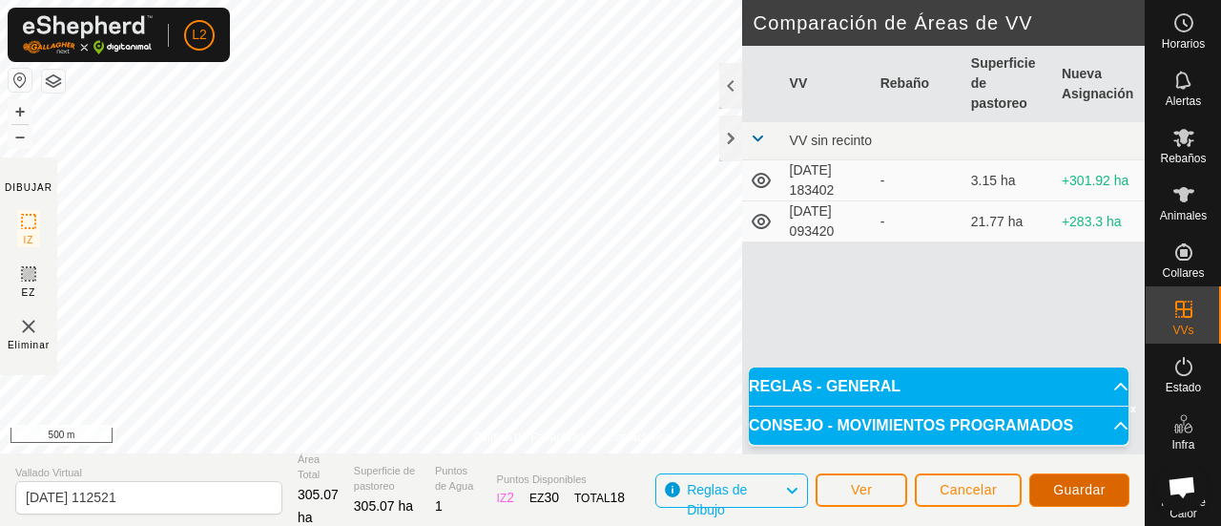
click at [1046, 492] on button "Guardar" at bounding box center [1079, 489] width 100 height 33
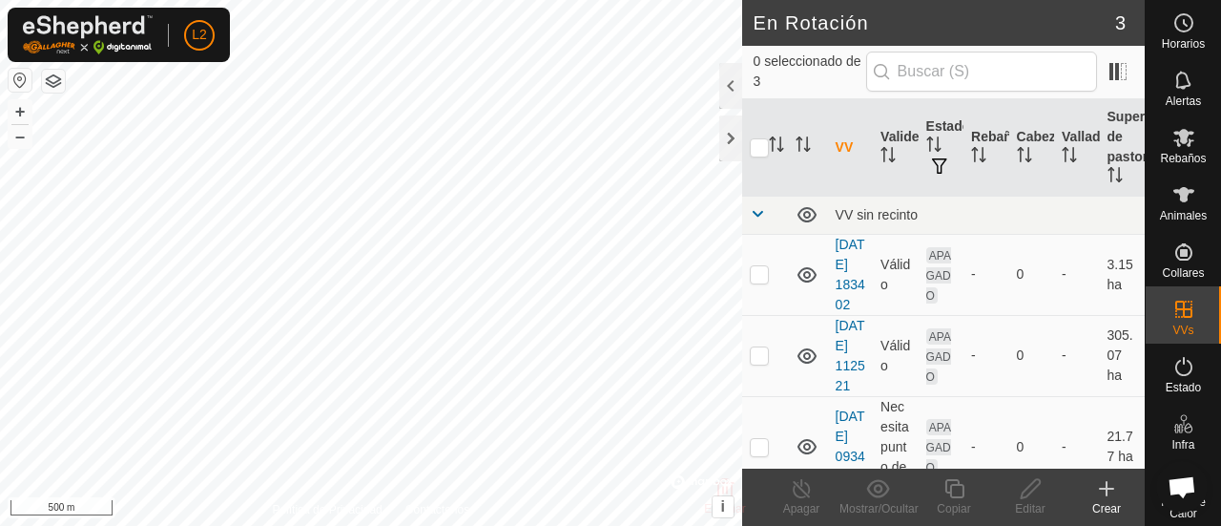
checkbox input "true"
click at [845, 393] on link "[DATE] 112521" at bounding box center [851, 355] width 30 height 75
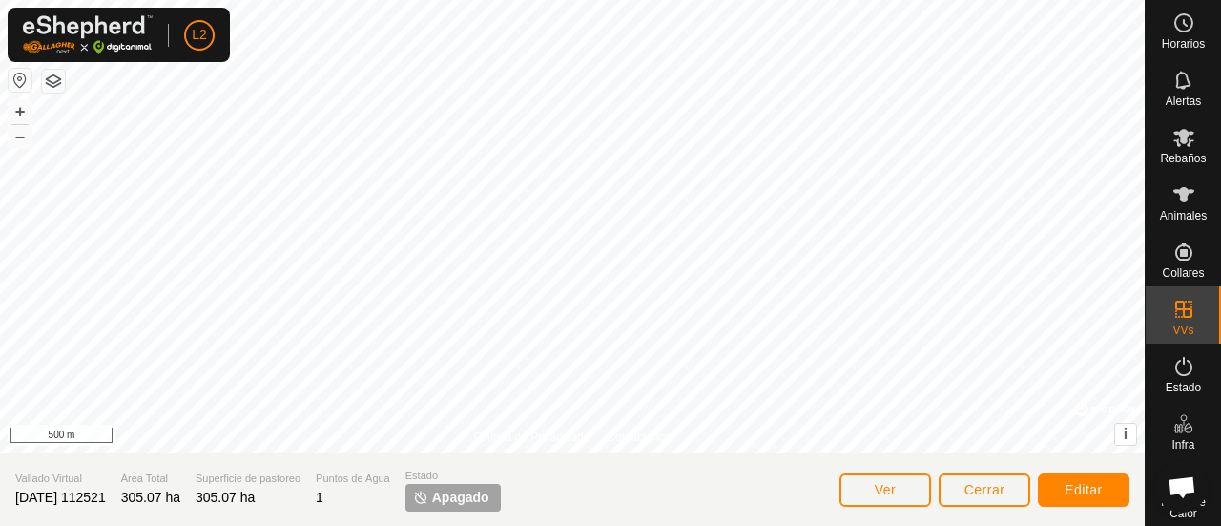
click at [471, 498] on span "Apagado" at bounding box center [460, 497] width 57 height 20
click at [1175, 383] on span "Estado" at bounding box center [1183, 387] width 35 height 11
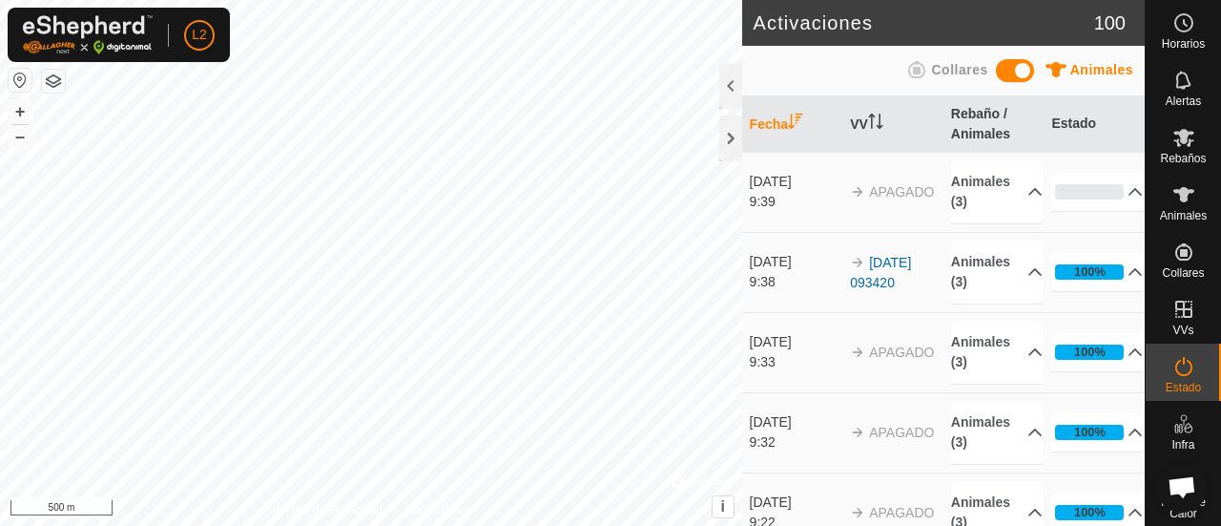
click at [1175, 383] on span "Estado" at bounding box center [1183, 387] width 35 height 11
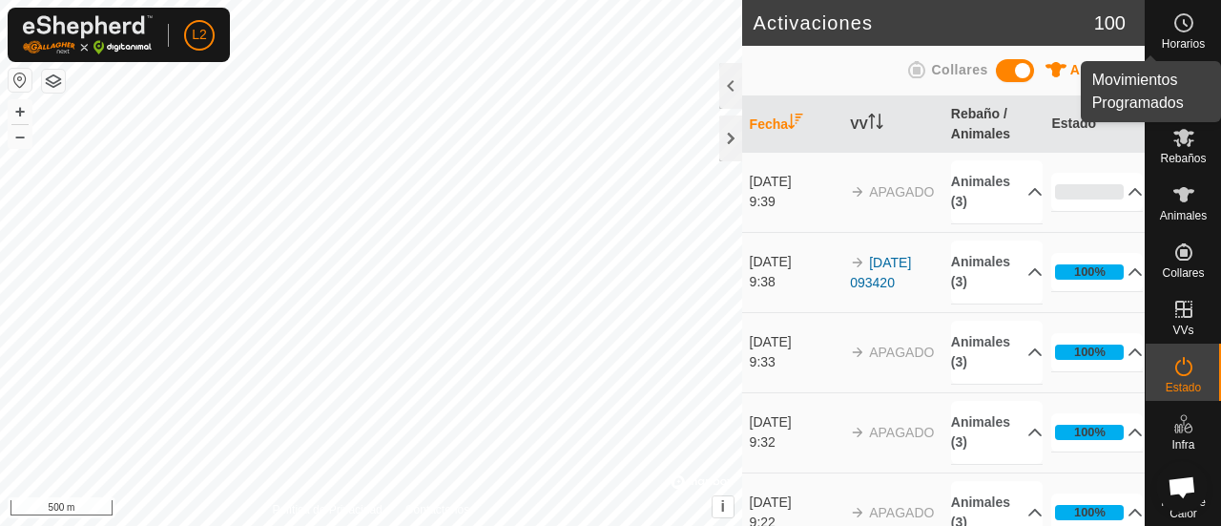
click at [1179, 38] on span "Horarios" at bounding box center [1183, 43] width 43 height 11
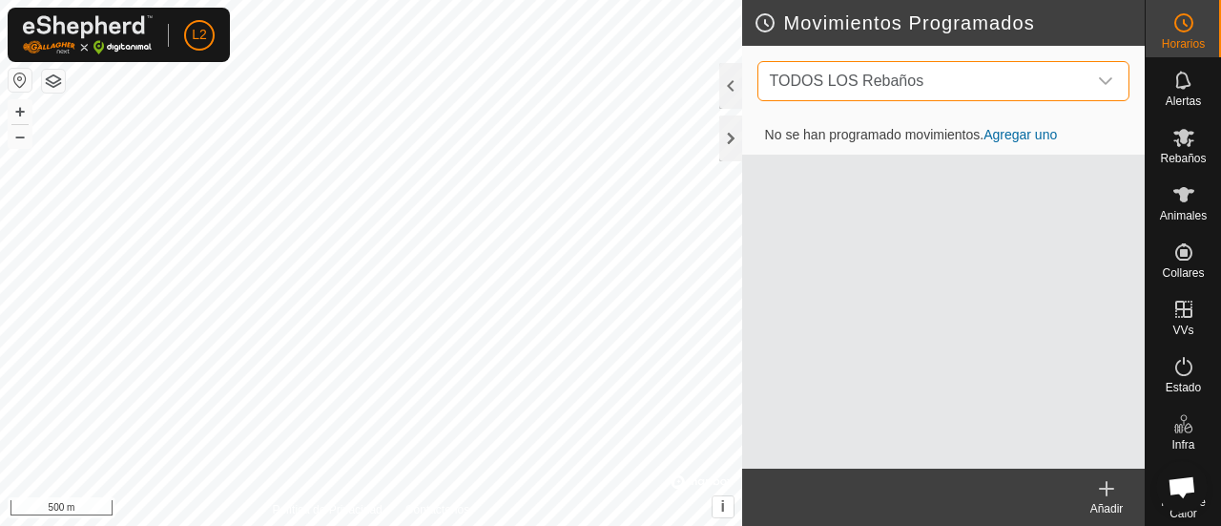
click at [910, 84] on span "TODOS LOS Rebaños" at bounding box center [847, 81] width 155 height 16
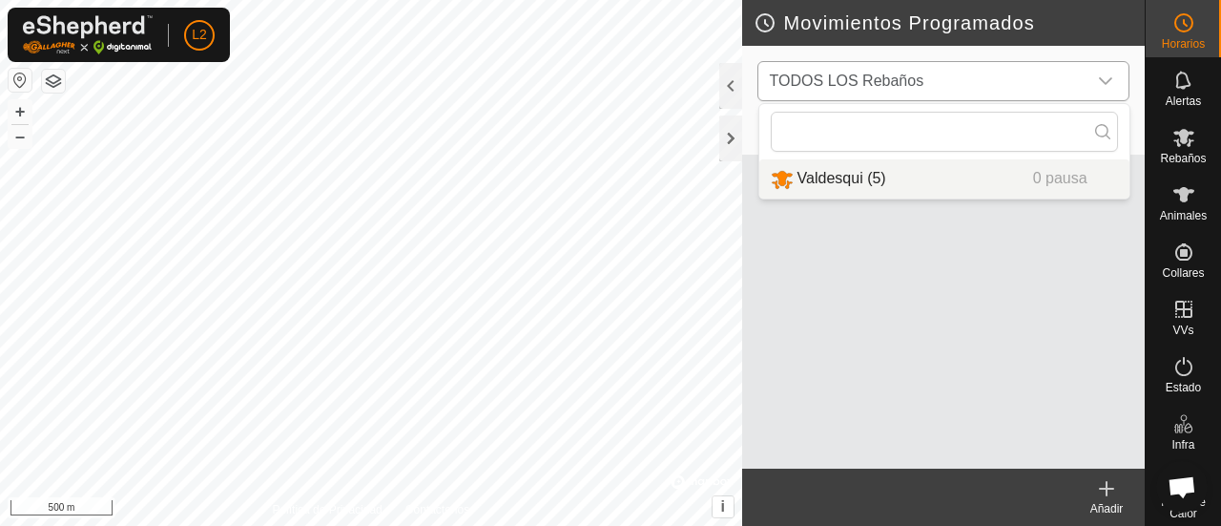
click at [845, 175] on li "Valdesqui (5) 0 pausa" at bounding box center [944, 178] width 370 height 39
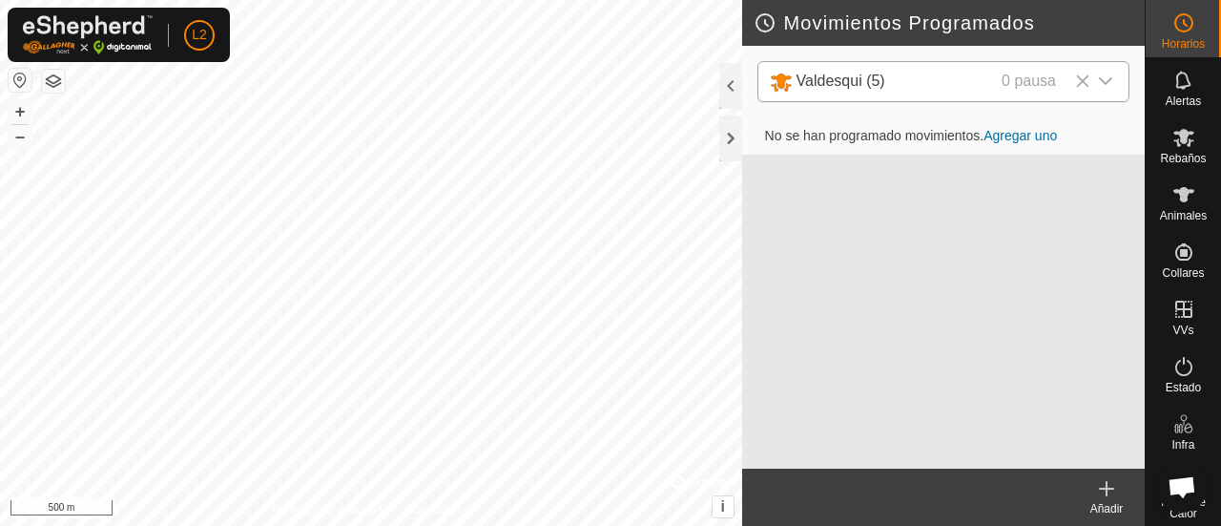
click at [1029, 129] on link "Agregar uno" at bounding box center [1020, 135] width 73 height 15
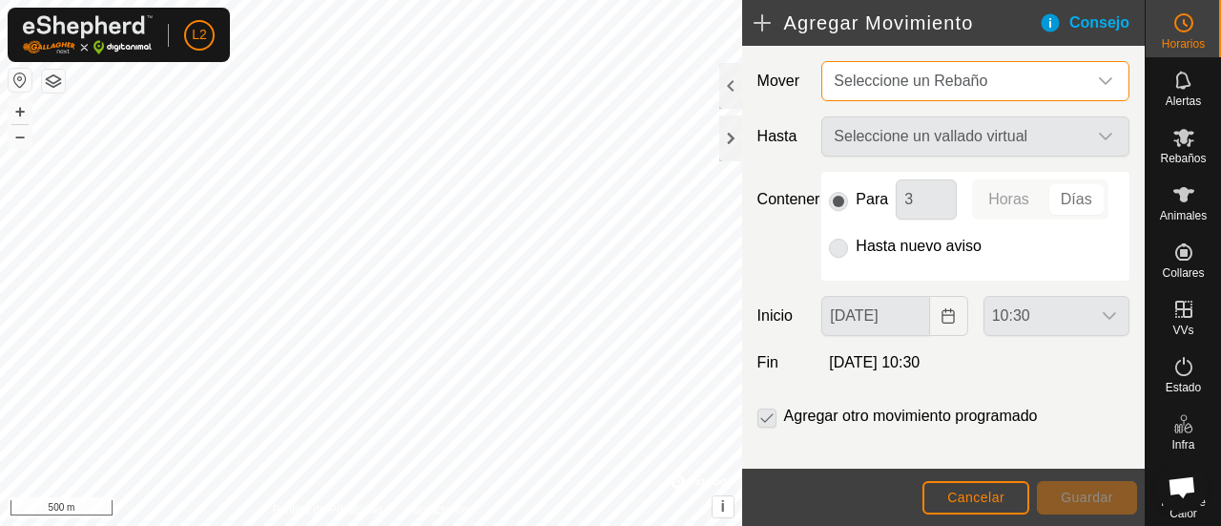
click at [964, 80] on span "Seleccione un Rebaño" at bounding box center [911, 81] width 154 height 16
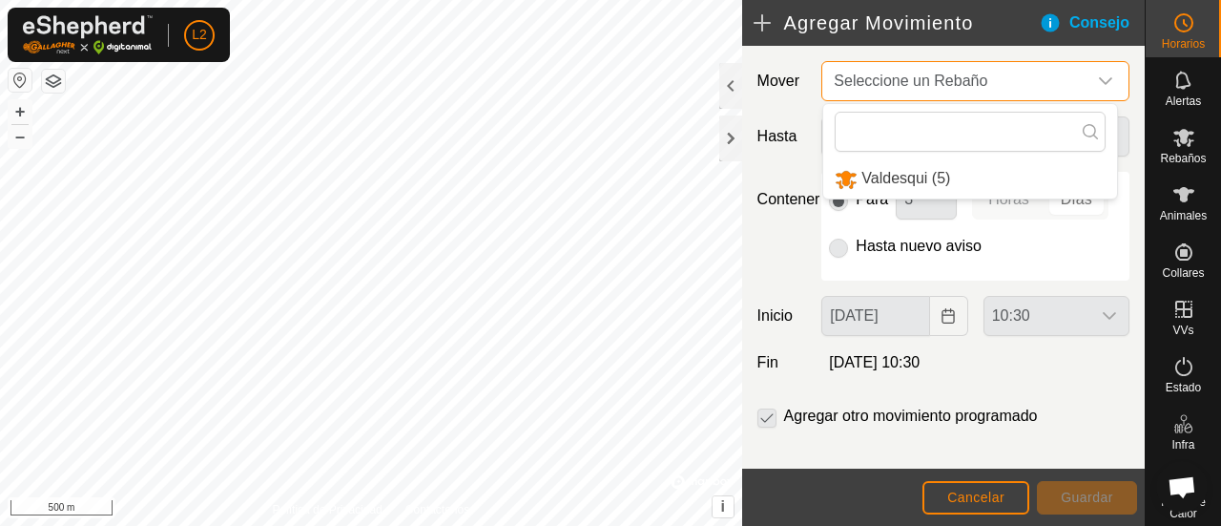
click at [964, 80] on span "Seleccione un Rebaño" at bounding box center [911, 81] width 154 height 16
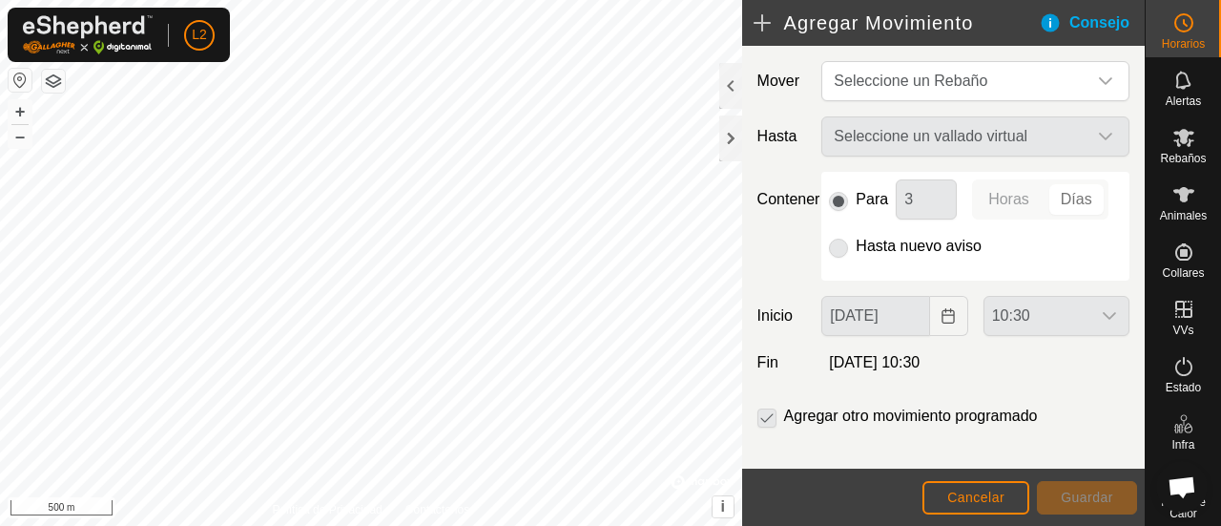
click at [954, 110] on div "Mover Seleccione un Rebaño Hasta Seleccione un vallado virtual Contener Para 3 …" at bounding box center [943, 267] width 403 height 443
click at [948, 86] on span "Seleccione un Rebaño" at bounding box center [911, 81] width 154 height 16
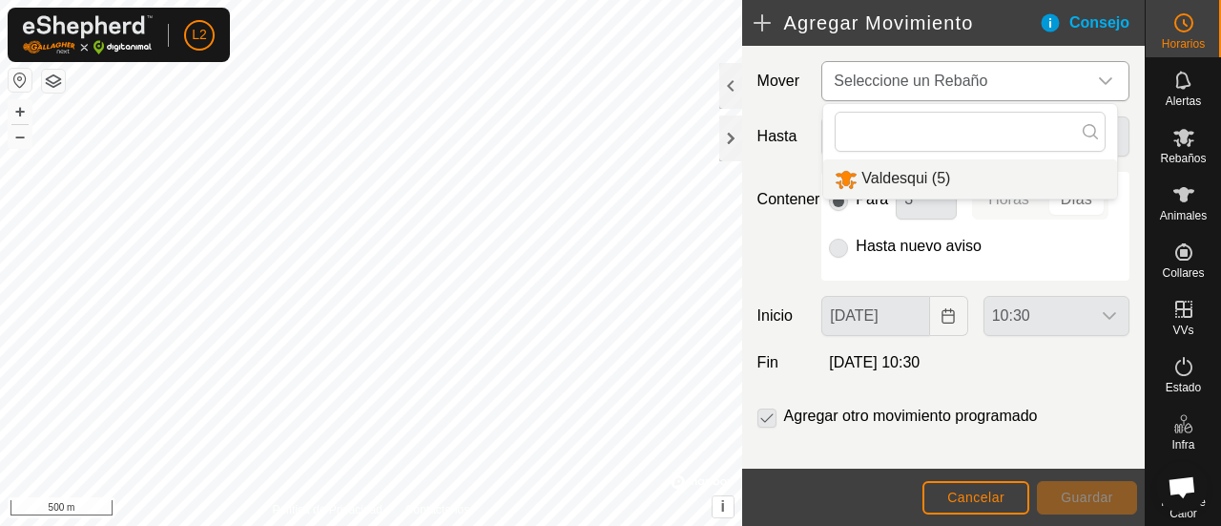
click at [916, 175] on span "Valdesqui (5)" at bounding box center [905, 178] width 89 height 16
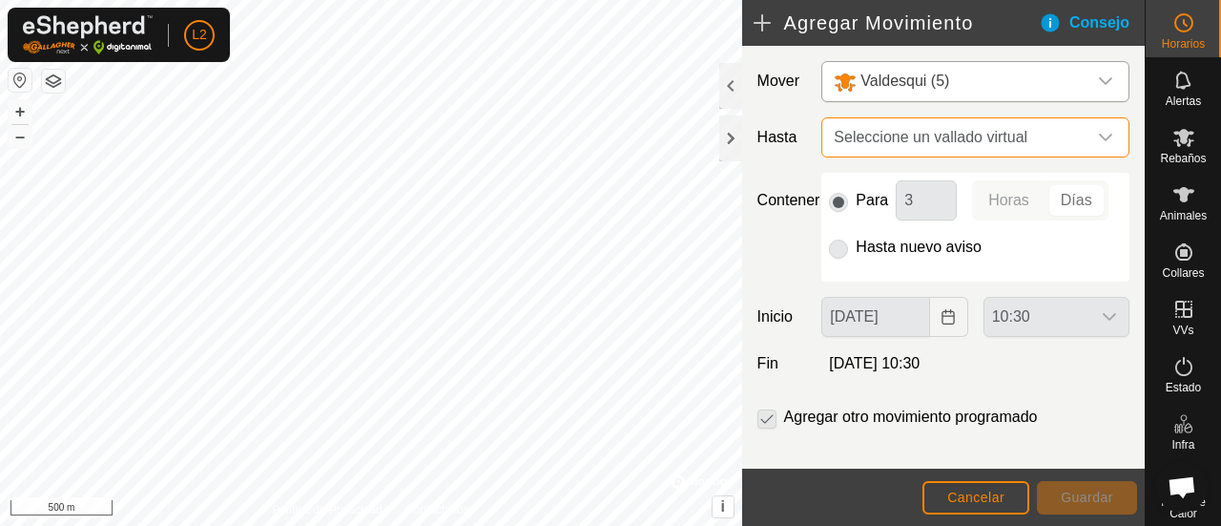
click at [943, 138] on span "Seleccione un vallado virtual" at bounding box center [956, 137] width 260 height 38
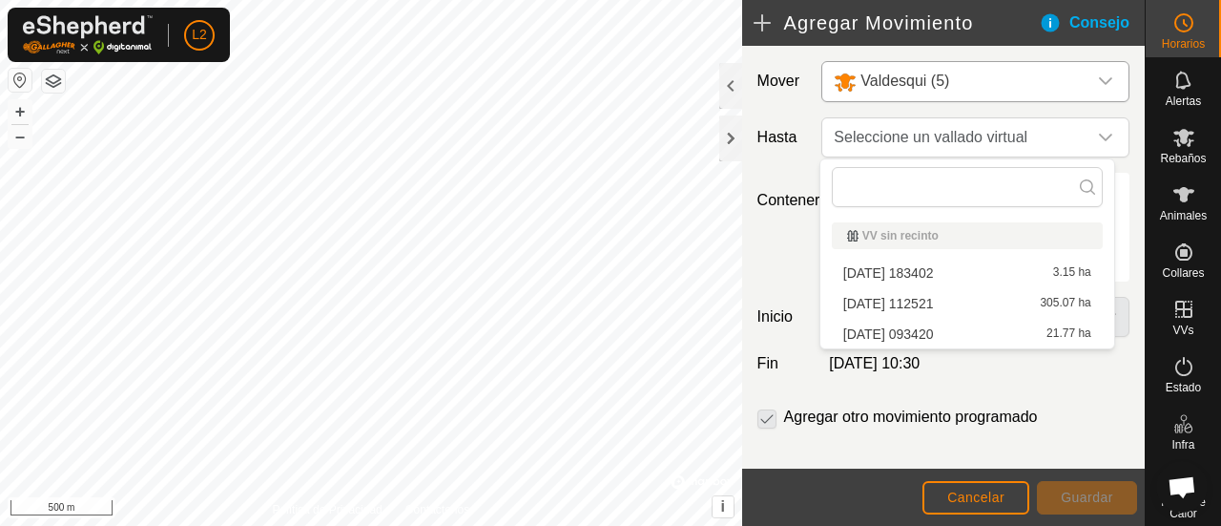
click at [918, 301] on li "2025-06-21 112521 305.07 ha" at bounding box center [967, 303] width 271 height 29
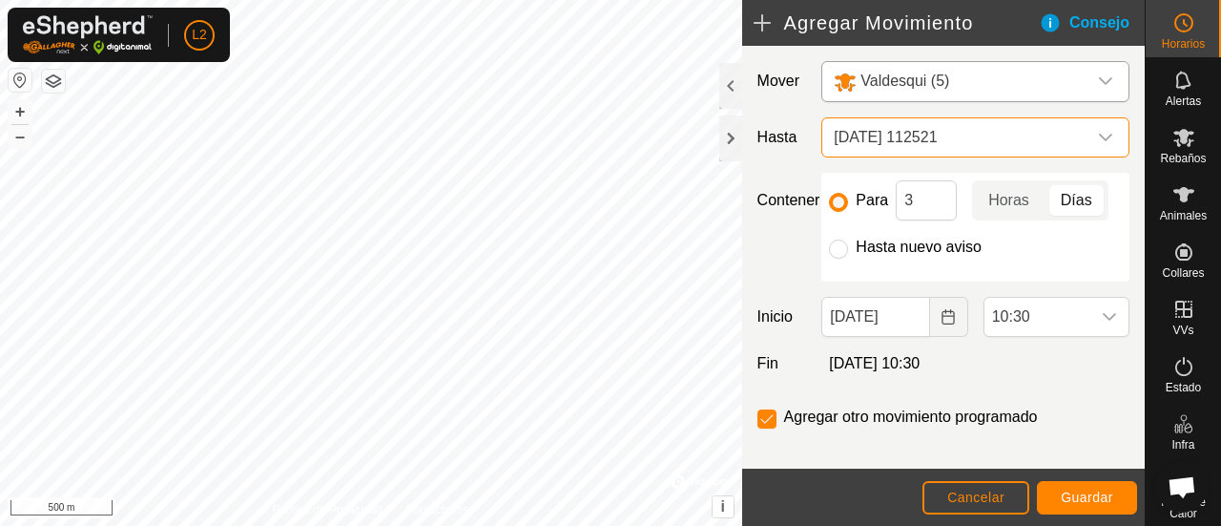
scroll to position [18, 0]
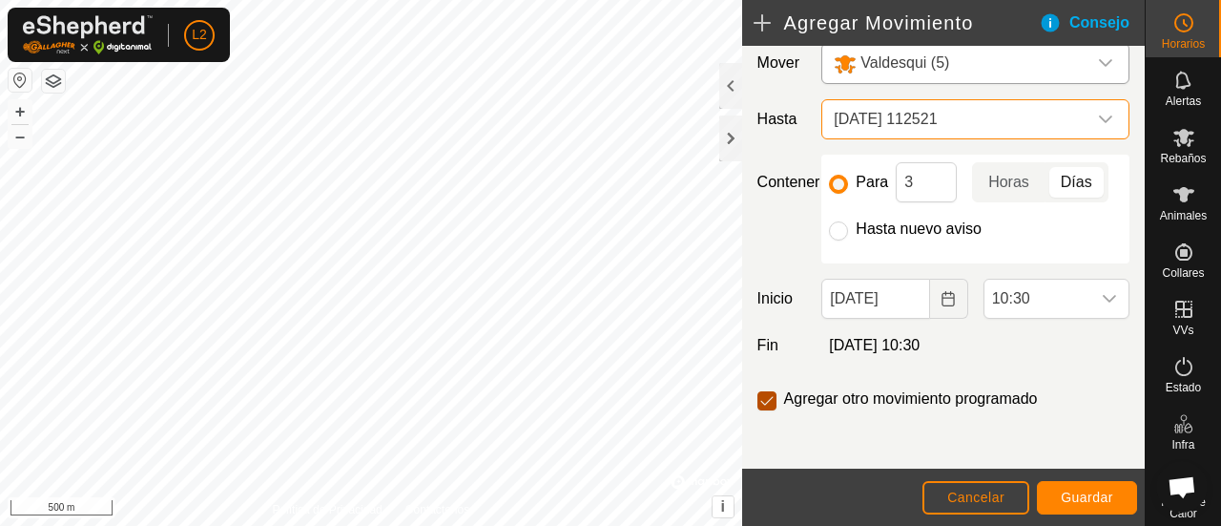
click at [765, 402] on input "checkbox" at bounding box center [766, 400] width 19 height 19
checkbox input "false"
click at [979, 492] on span "Cancelar" at bounding box center [975, 496] width 57 height 15
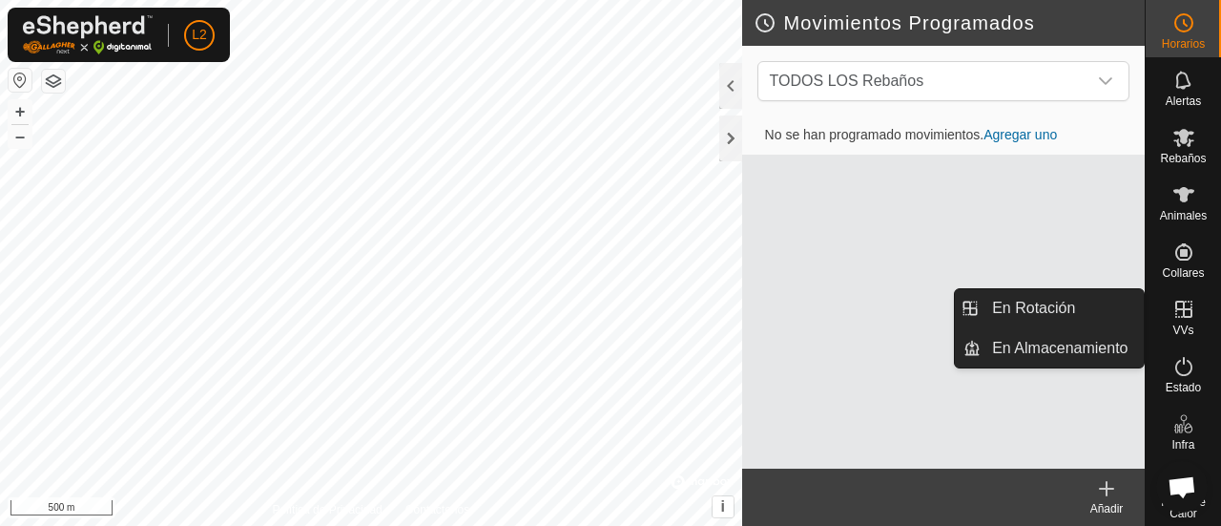
click at [1179, 308] on icon at bounding box center [1183, 309] width 17 height 17
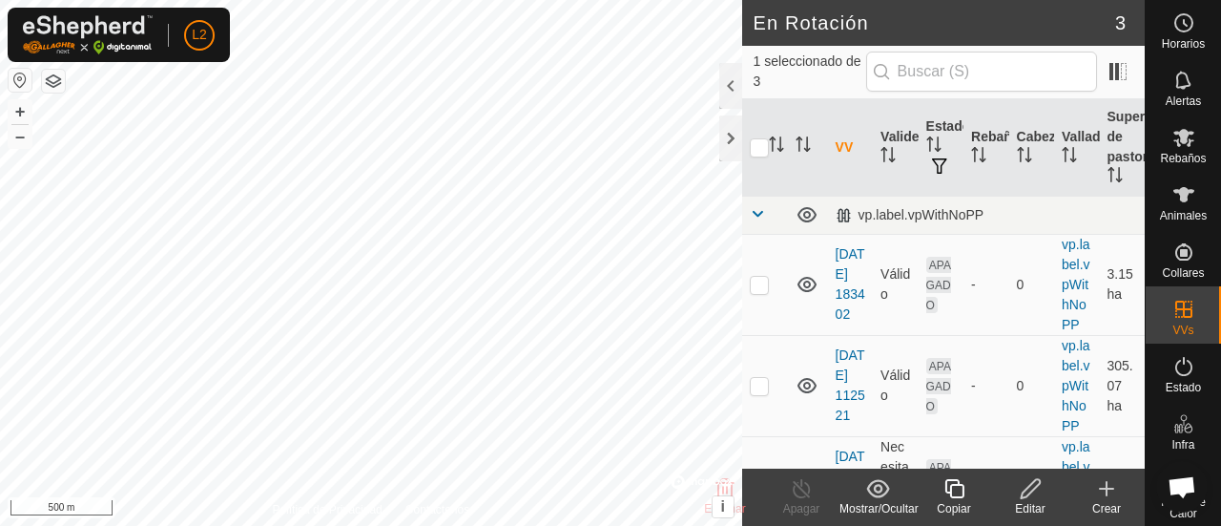
checkbox input "true"
checkbox input "false"
click at [1062, 391] on link "vp.label.vpWithNoPP" at bounding box center [1076, 385] width 29 height 95
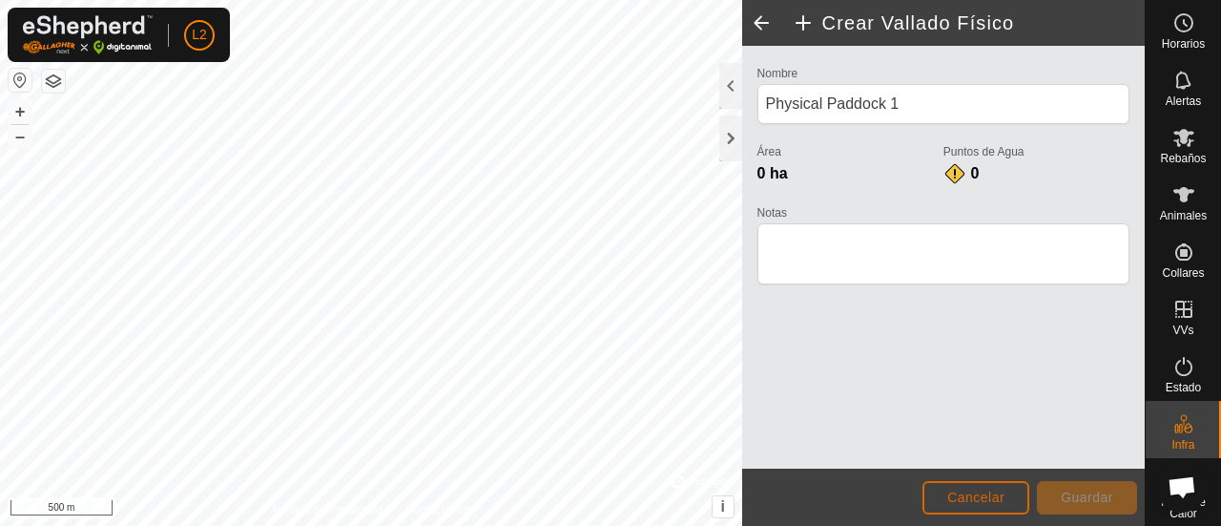
click at [998, 489] on span "Cancelar" at bounding box center [975, 496] width 57 height 15
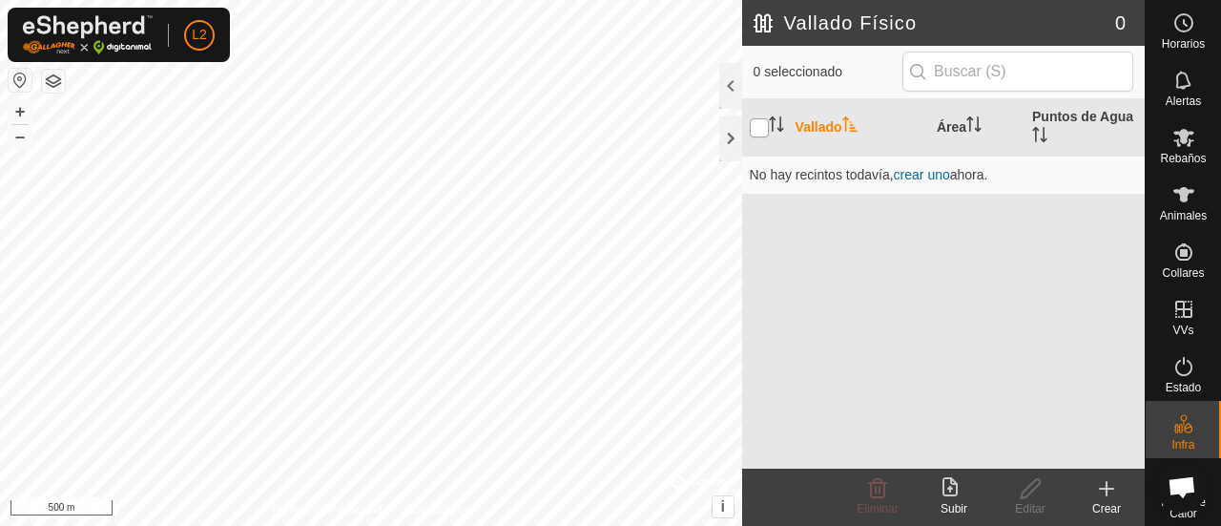
click at [757, 127] on input "checkbox" at bounding box center [759, 127] width 19 height 19
checkbox input "false"
click at [732, 93] on div at bounding box center [730, 86] width 23 height 46
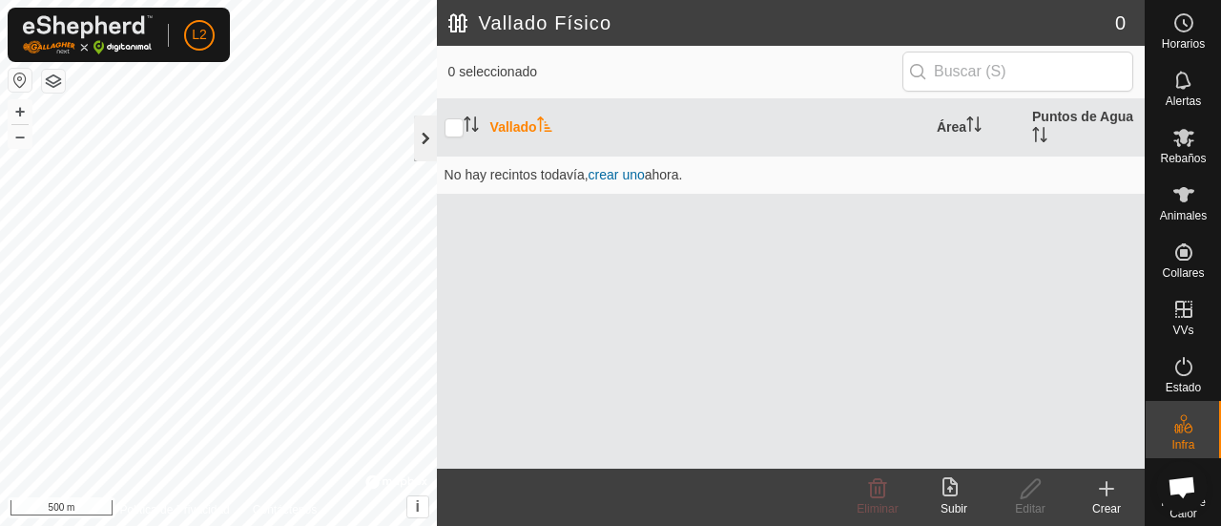
click at [424, 139] on div at bounding box center [425, 138] width 23 height 46
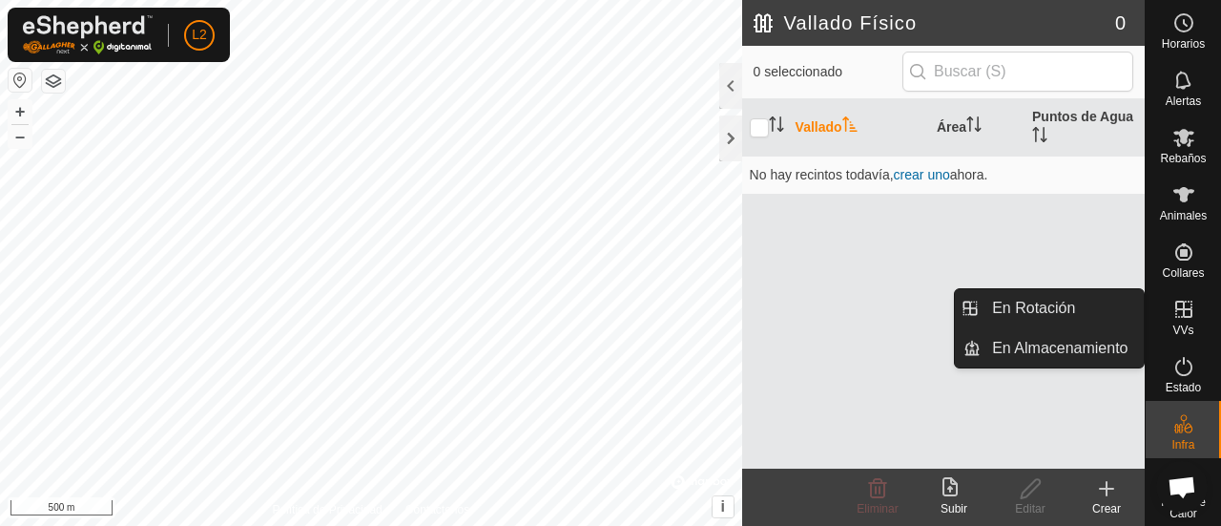
click at [1184, 320] on icon at bounding box center [1183, 309] width 23 height 23
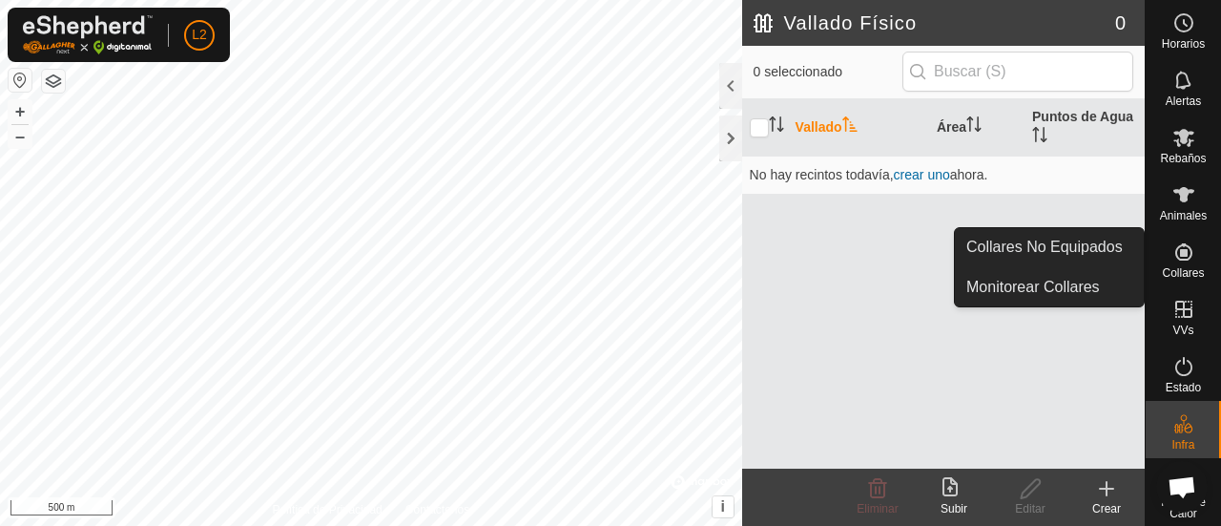
click at [1172, 260] on icon at bounding box center [1183, 251] width 23 height 23
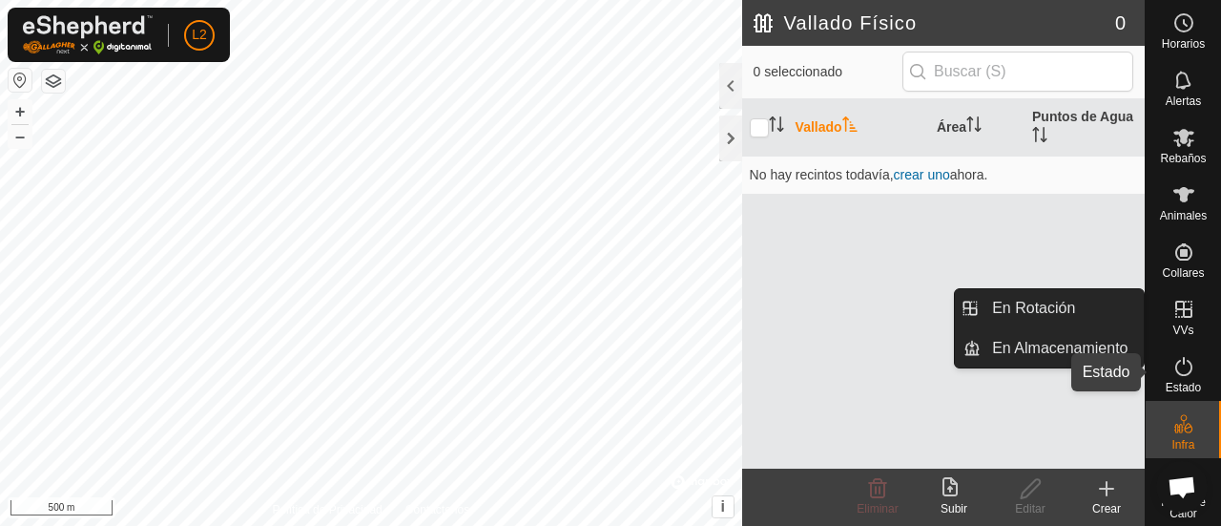
click at [1173, 370] on icon at bounding box center [1183, 366] width 23 height 23
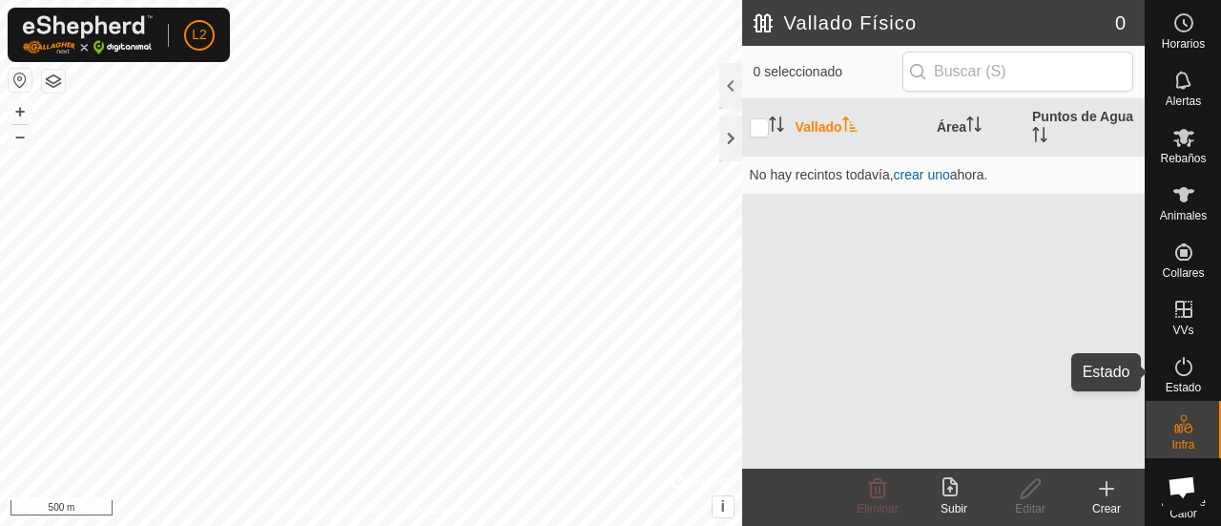
click at [1173, 370] on icon at bounding box center [1183, 366] width 23 height 23
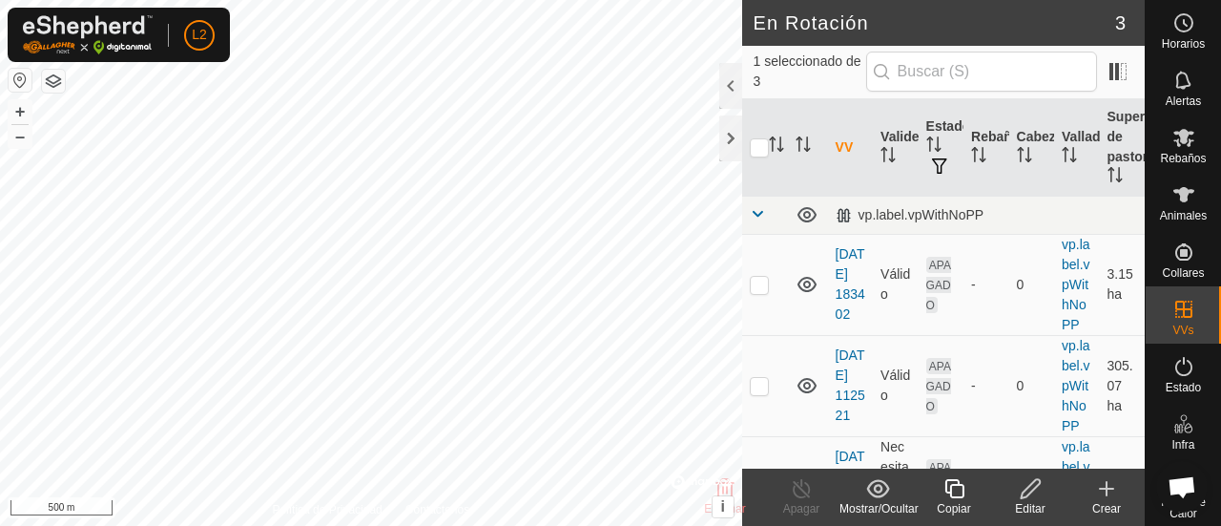
checkbox input "true"
checkbox input "false"
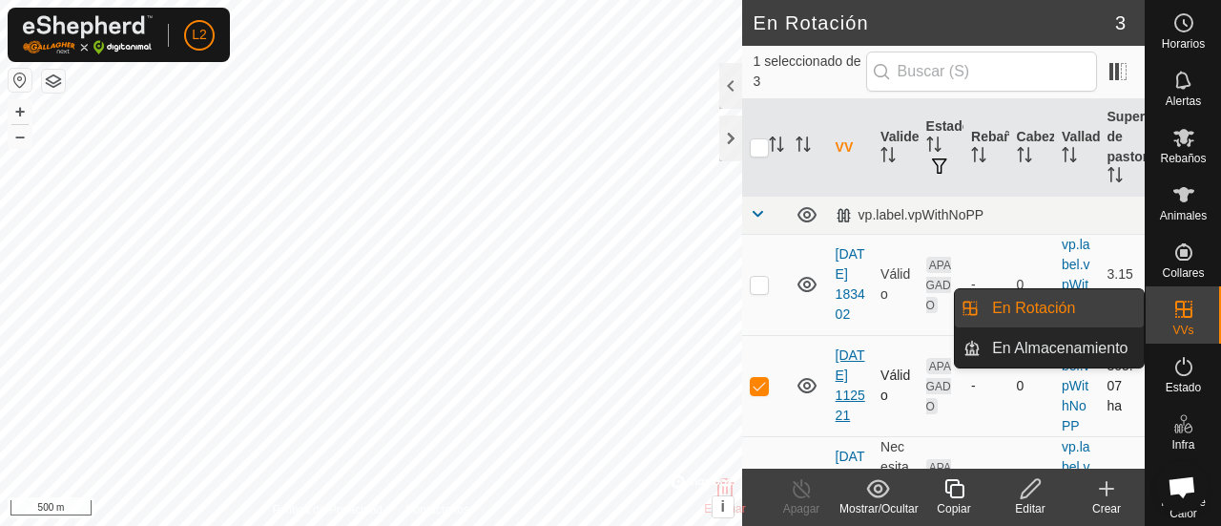
click at [841, 418] on link "[DATE] 112521" at bounding box center [851, 384] width 30 height 75
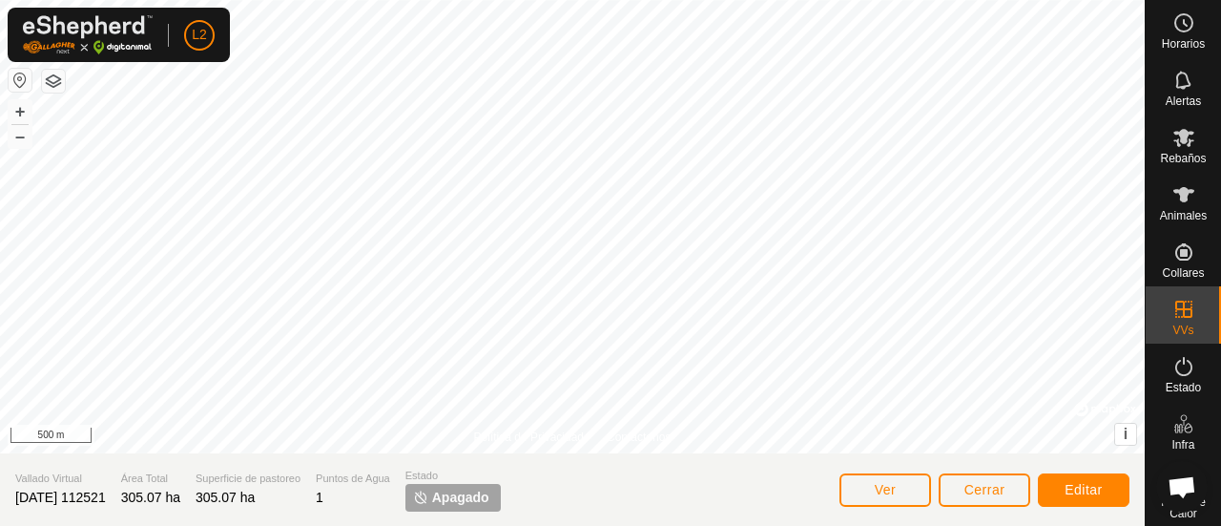
click at [462, 498] on span "Apagado" at bounding box center [460, 497] width 57 height 20
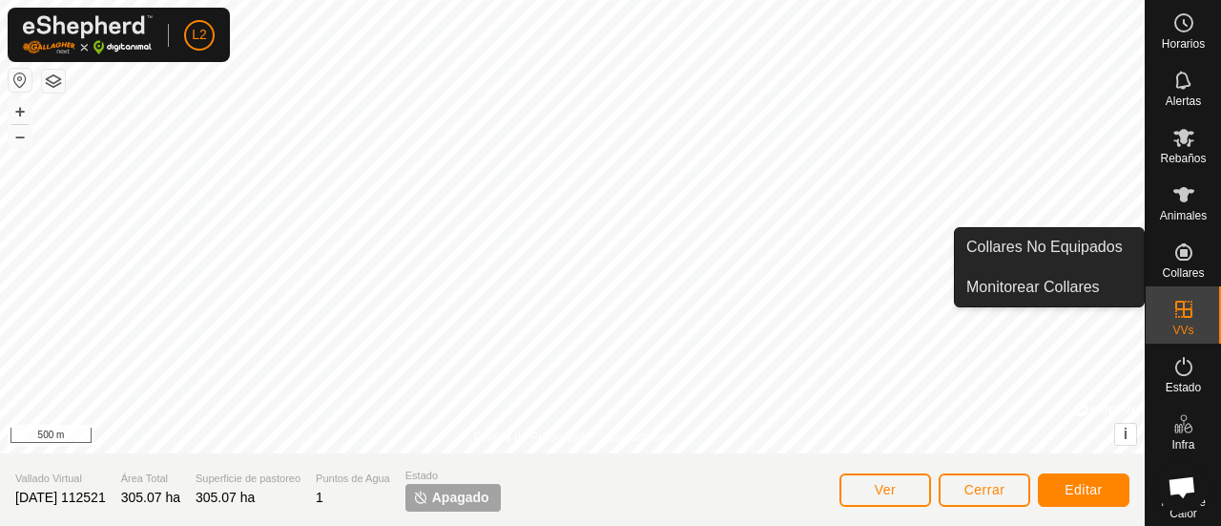
click at [1175, 259] on icon at bounding box center [1183, 251] width 17 height 17
click at [1178, 201] on icon at bounding box center [1183, 194] width 23 height 23
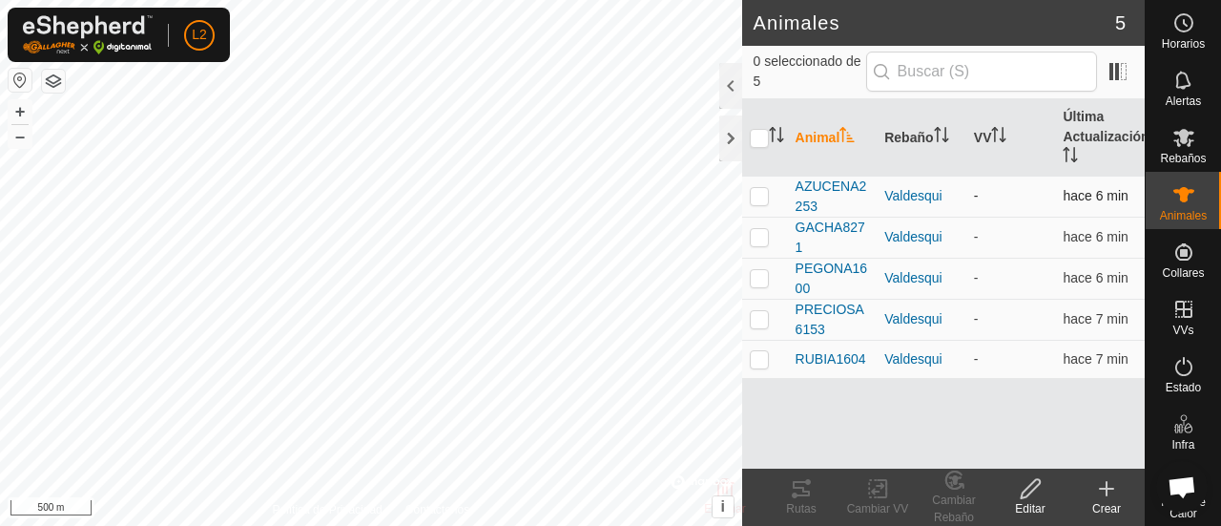
click at [762, 188] on p-checkbox at bounding box center [759, 195] width 19 height 15
checkbox input "true"
click at [757, 240] on p-checkbox at bounding box center [759, 236] width 19 height 15
checkbox input "true"
click at [763, 285] on td at bounding box center [765, 278] width 46 height 41
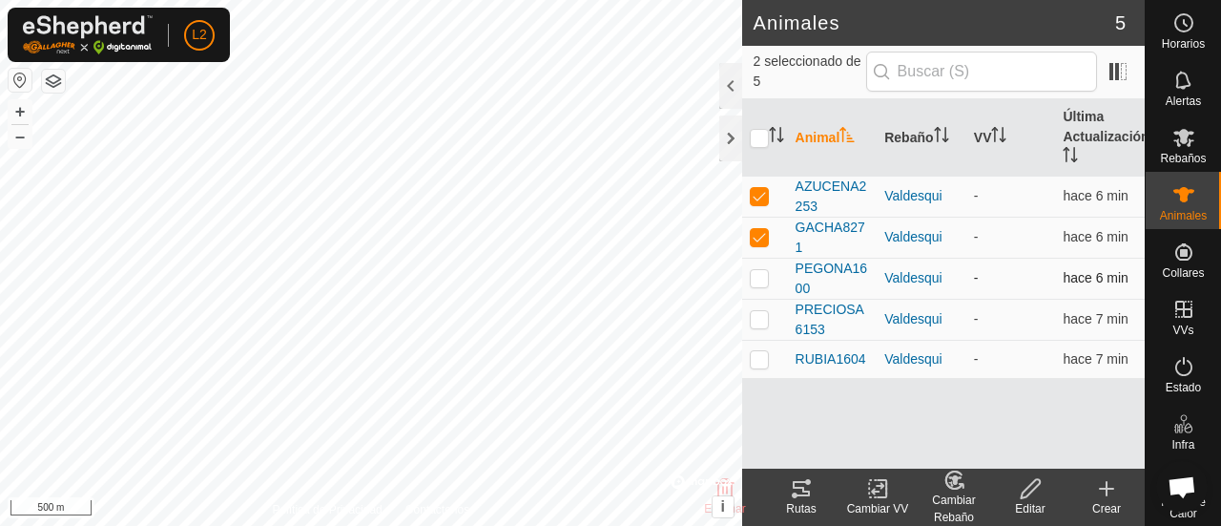
checkbox input "true"
click at [882, 503] on div "Cambiar VV" at bounding box center [878, 508] width 76 height 17
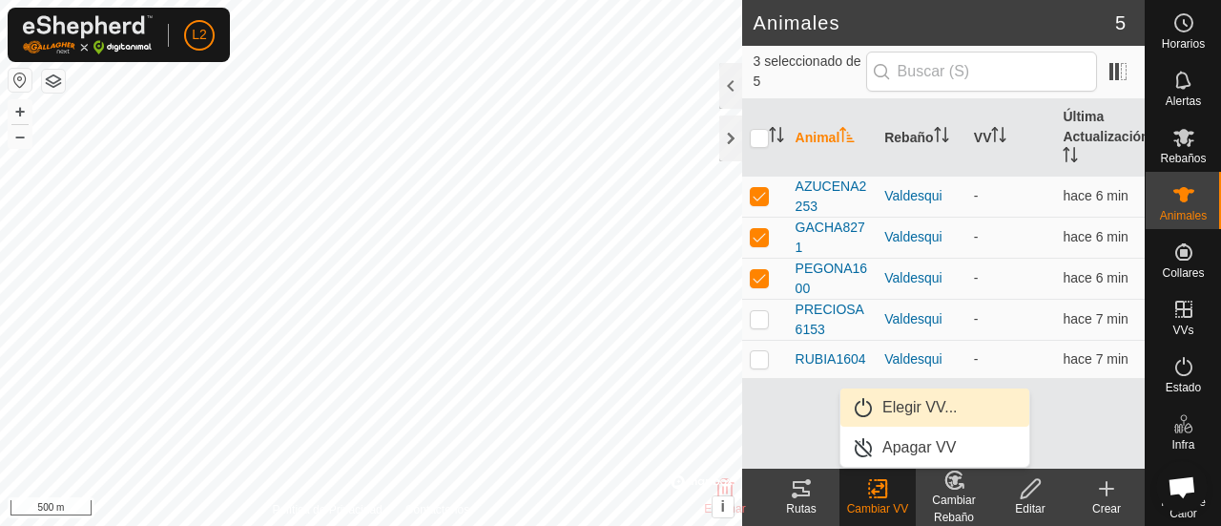
click at [903, 413] on link "Elegir VV..." at bounding box center [934, 407] width 189 height 38
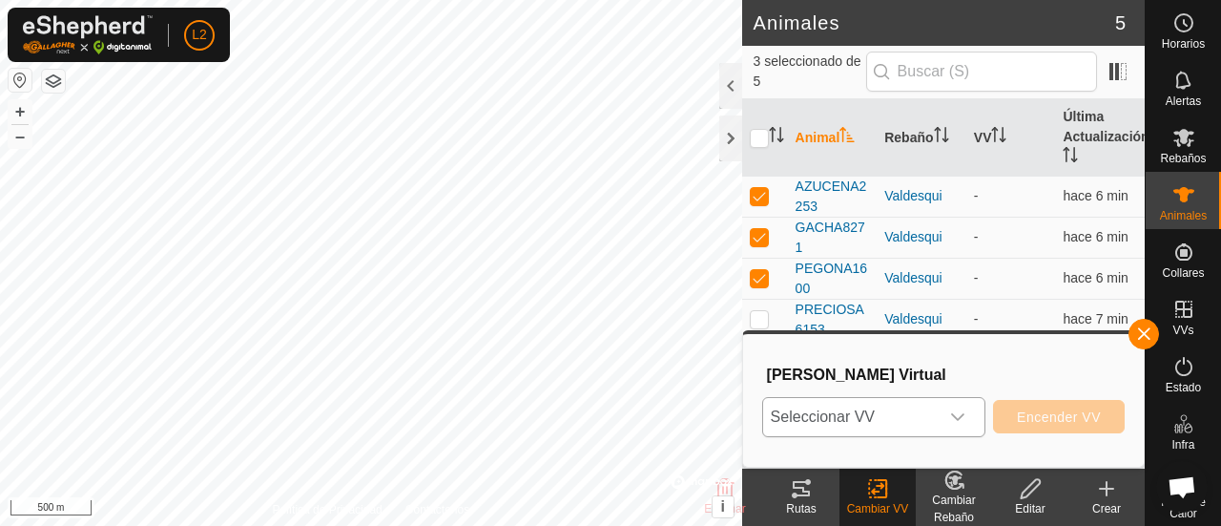
click at [962, 426] on div "dropdown trigger" at bounding box center [958, 417] width 38 height 38
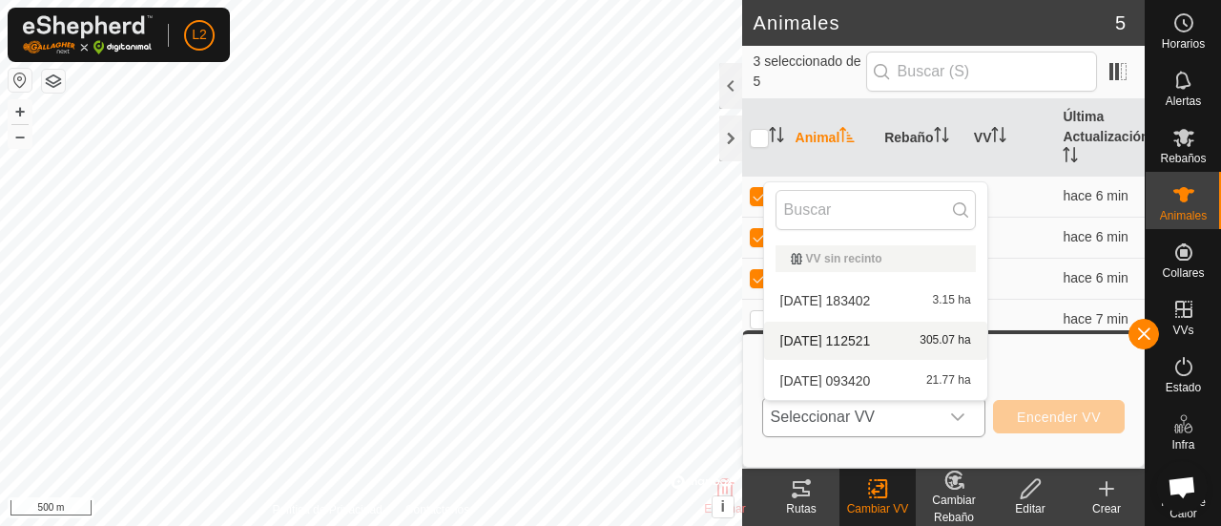
click at [883, 344] on li "2025-06-21 112521 305.07 ha" at bounding box center [875, 340] width 223 height 38
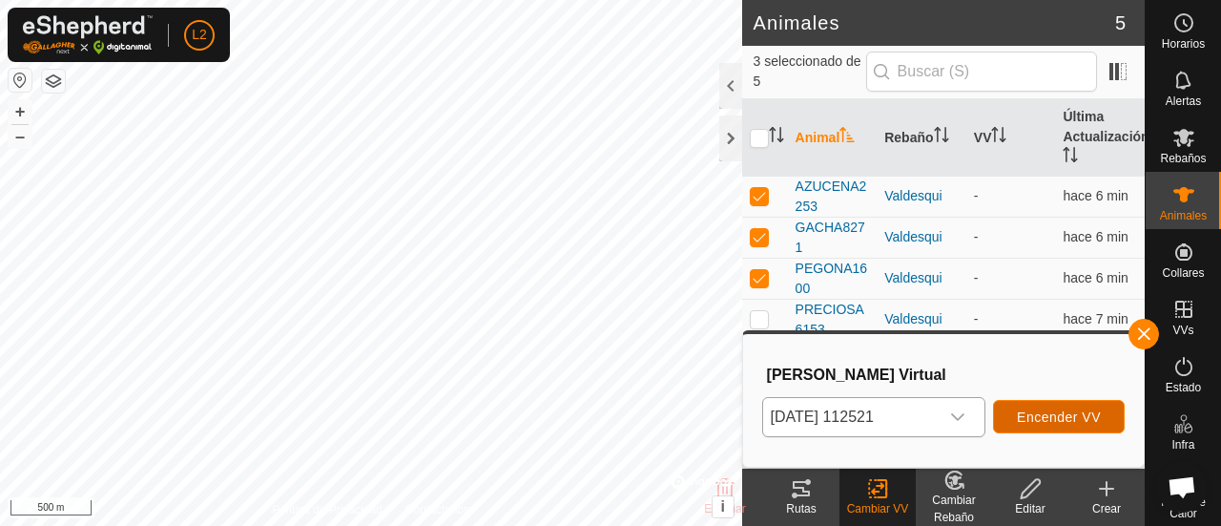
click at [1035, 414] on span "Encender VV" at bounding box center [1059, 416] width 84 height 15
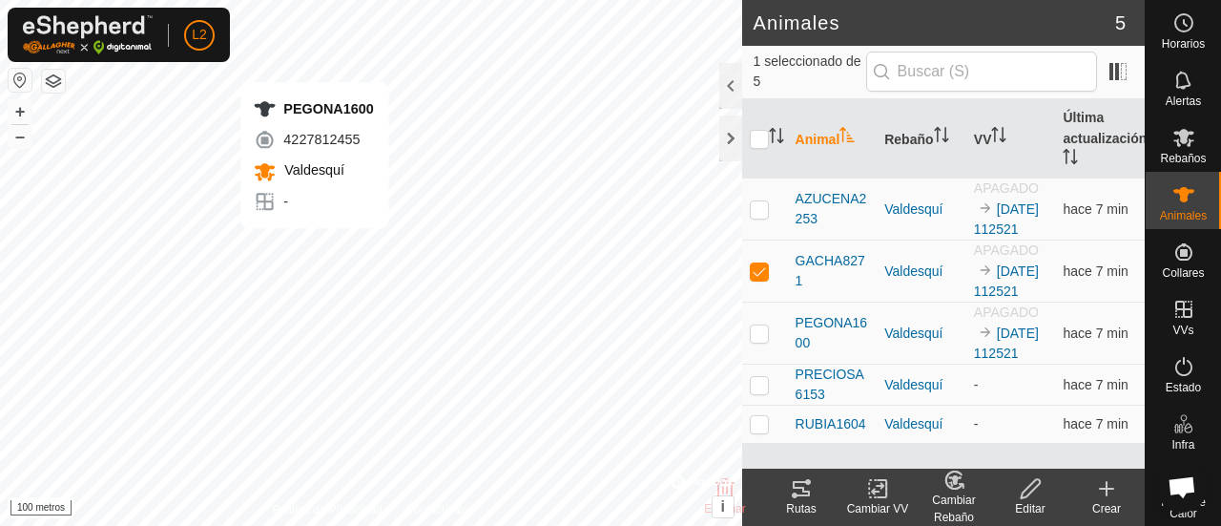
checkbox input "false"
checkbox input "true"
click at [1027, 491] on icon at bounding box center [1031, 488] width 24 height 23
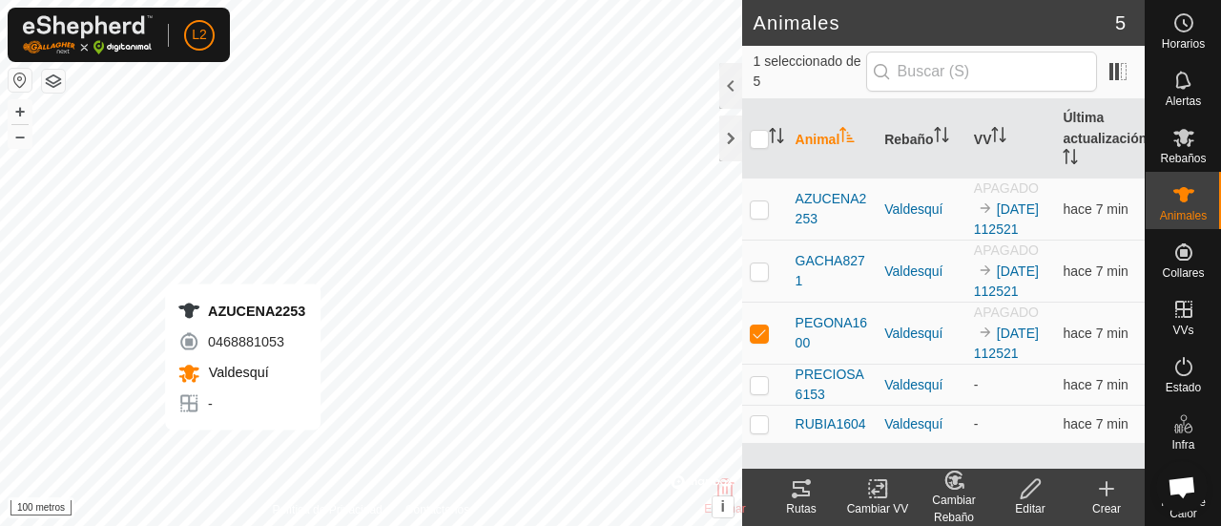
checkbox input "true"
checkbox input "false"
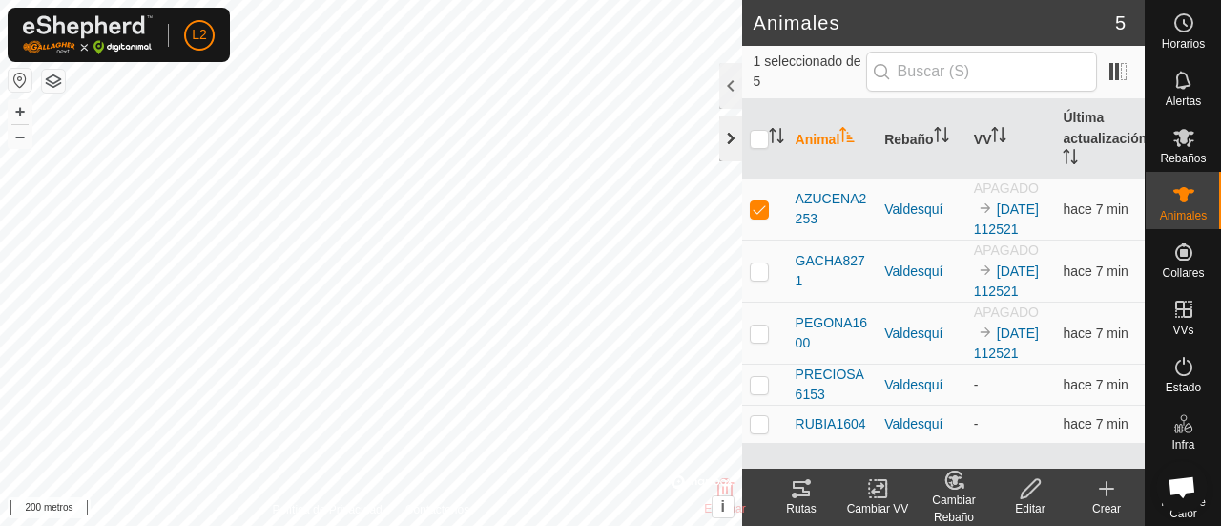
click at [733, 123] on div at bounding box center [730, 138] width 23 height 46
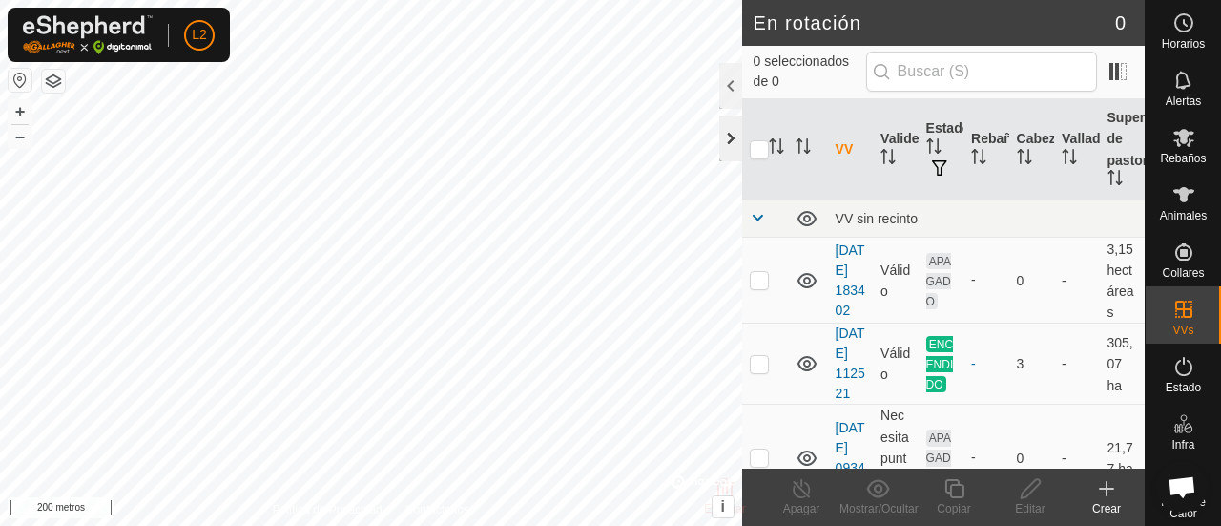
click at [730, 126] on div at bounding box center [730, 138] width 23 height 46
